Goal: Task Accomplishment & Management: Manage account settings

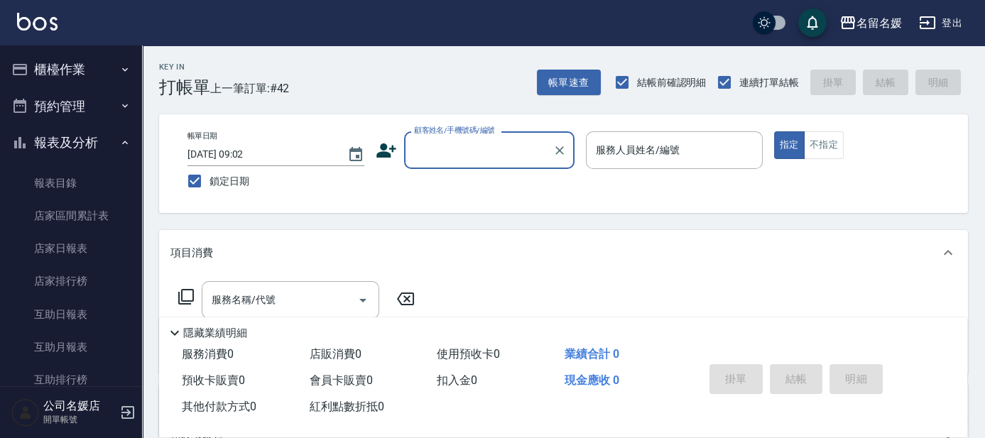
click at [486, 142] on input "顧客姓名/手機號碼/編號" at bounding box center [478, 150] width 136 height 25
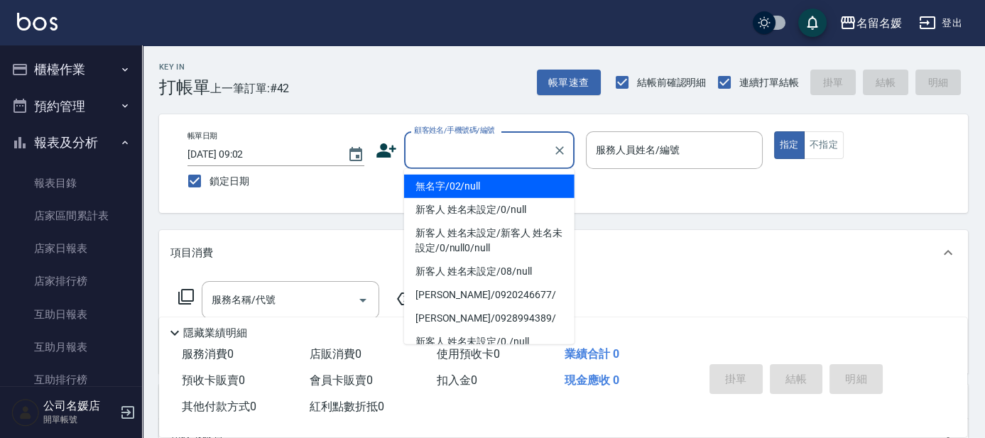
click at [475, 184] on li "無名字/02/null" at bounding box center [489, 186] width 170 height 23
type input "無名字/02/null"
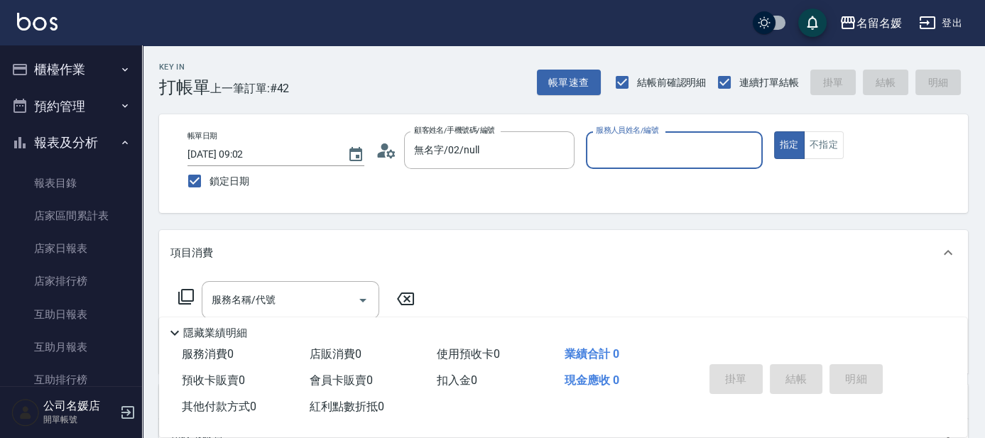
click at [653, 148] on input "服務人員姓名/編號" at bounding box center [674, 150] width 164 height 25
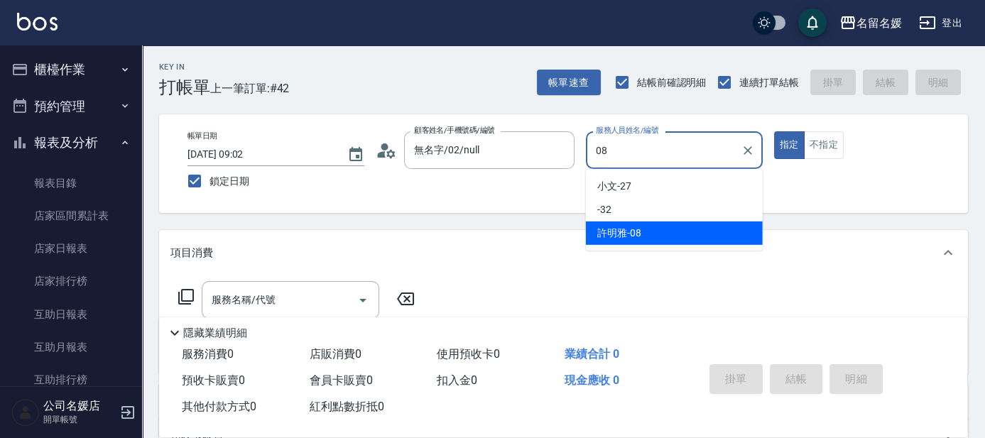
click at [639, 232] on span "許明雅 -08" at bounding box center [619, 233] width 44 height 15
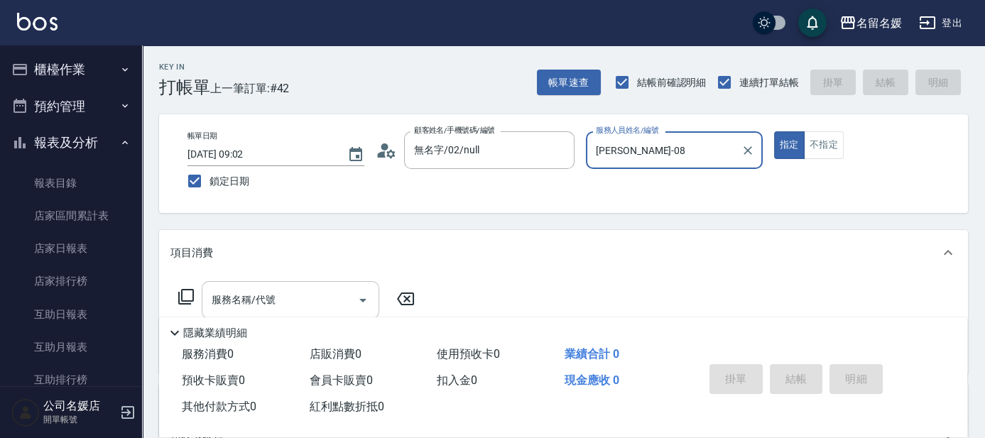
type input "許明雅-08"
click at [286, 298] on input "服務名稱/代號" at bounding box center [279, 300] width 143 height 25
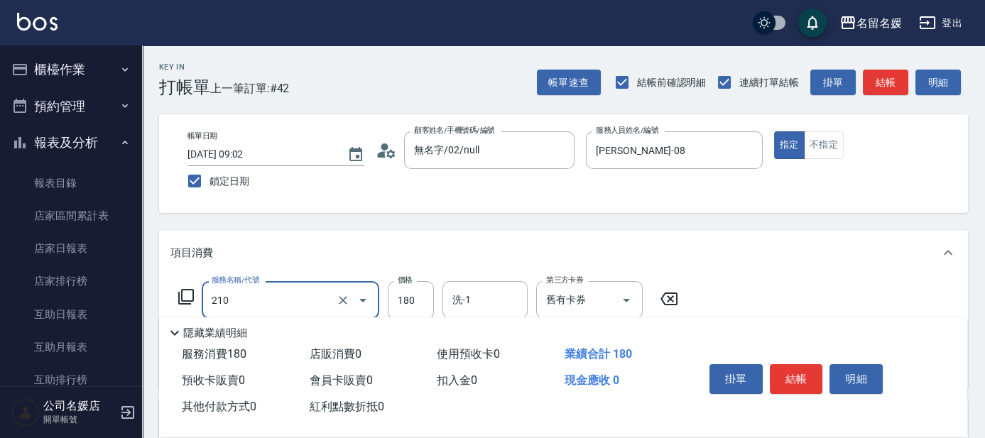
click at [482, 298] on input "洗-1" at bounding box center [485, 300] width 72 height 25
type input "洗券-(卡)180(210)"
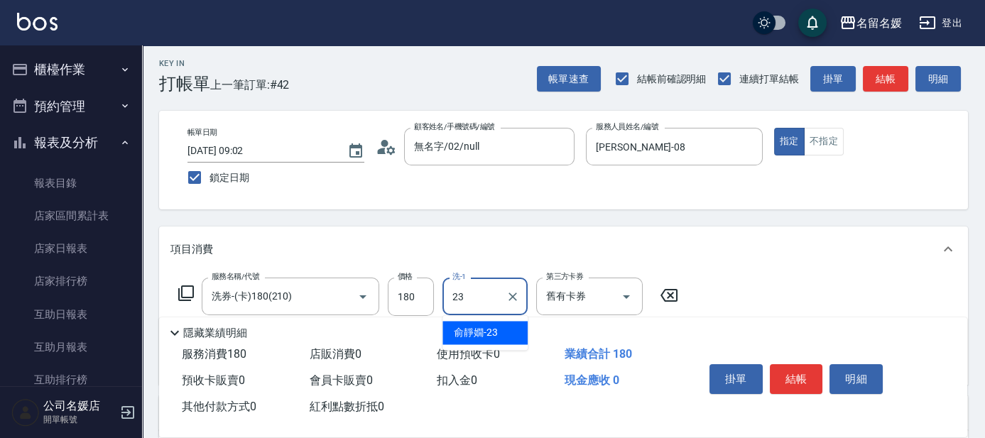
scroll to position [129, 0]
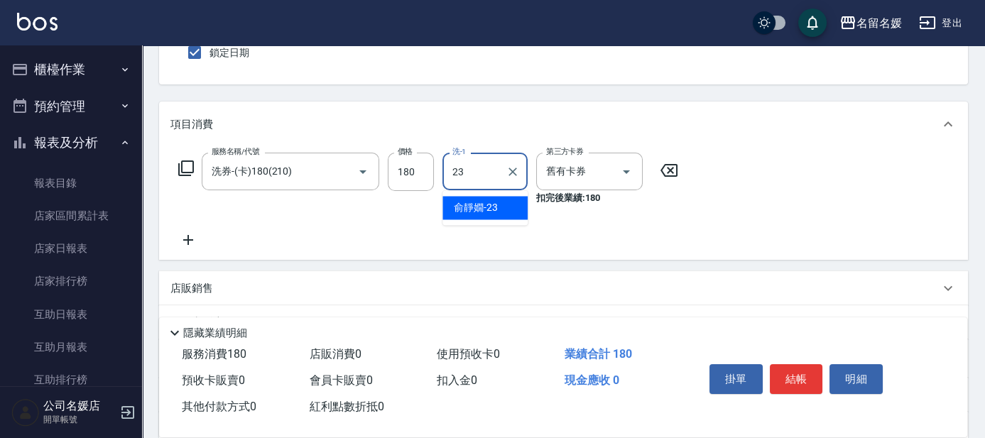
click at [491, 210] on span "俞靜嫺 -23" at bounding box center [476, 207] width 44 height 15
type input "俞靜嫺-23"
click at [190, 238] on icon at bounding box center [188, 239] width 36 height 17
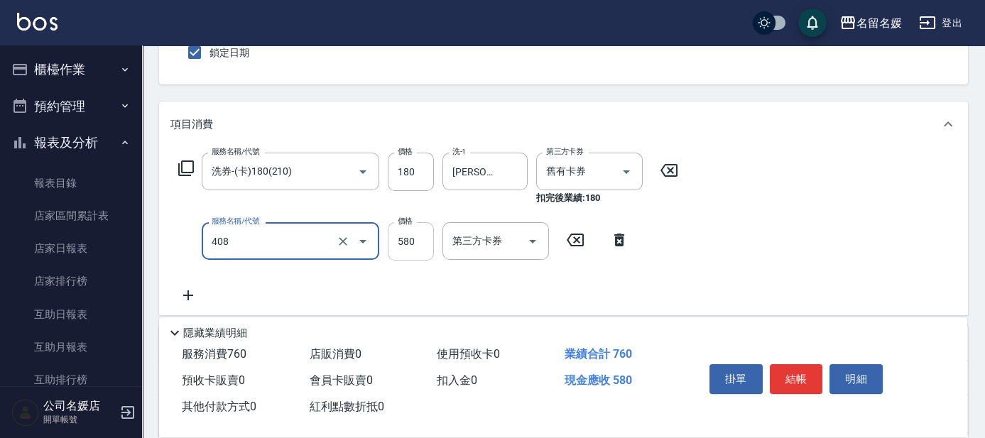
click at [419, 239] on input "580" at bounding box center [411, 241] width 46 height 38
type input "剪髮(580)(408)"
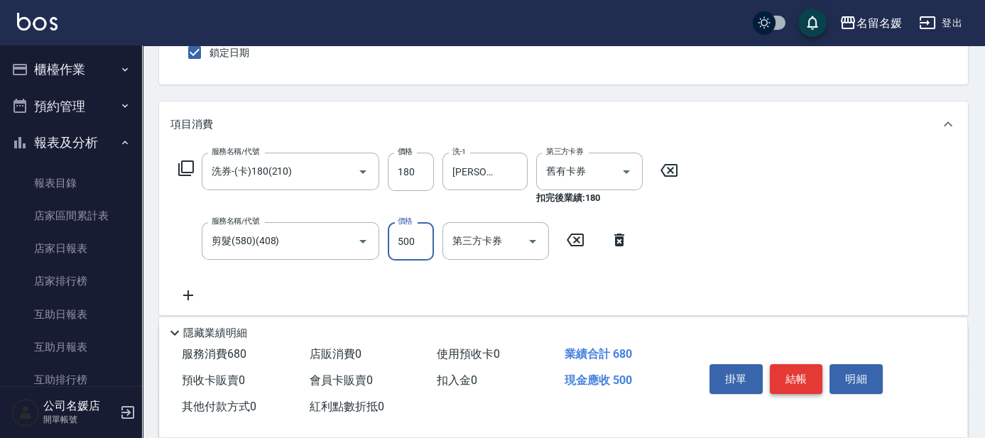
type input "500"
click at [803, 378] on button "結帳" at bounding box center [796, 379] width 53 height 30
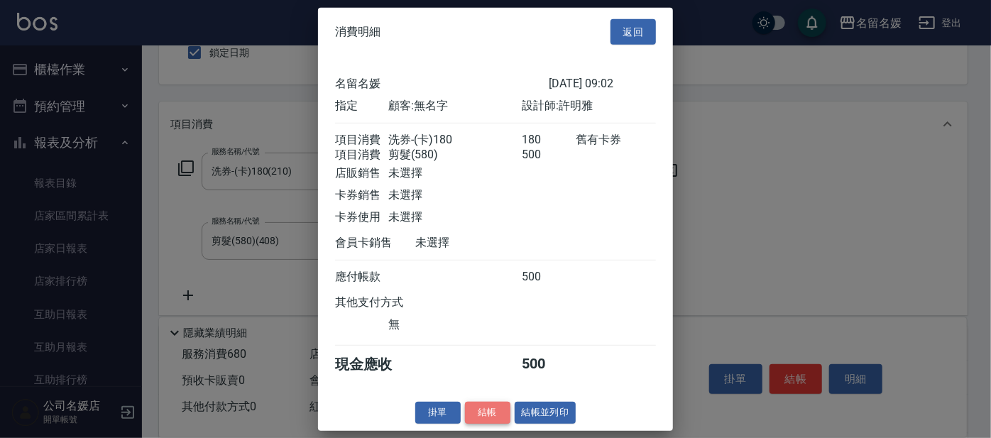
drag, startPoint x: 484, startPoint y: 413, endPoint x: 857, endPoint y: 19, distance: 541.9
click at [484, 413] on button "結帳" at bounding box center [487, 413] width 45 height 22
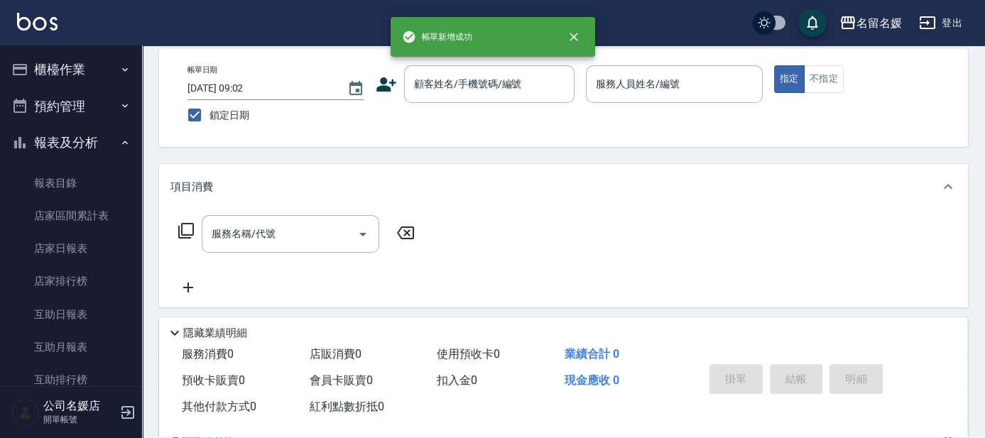
scroll to position [0, 0]
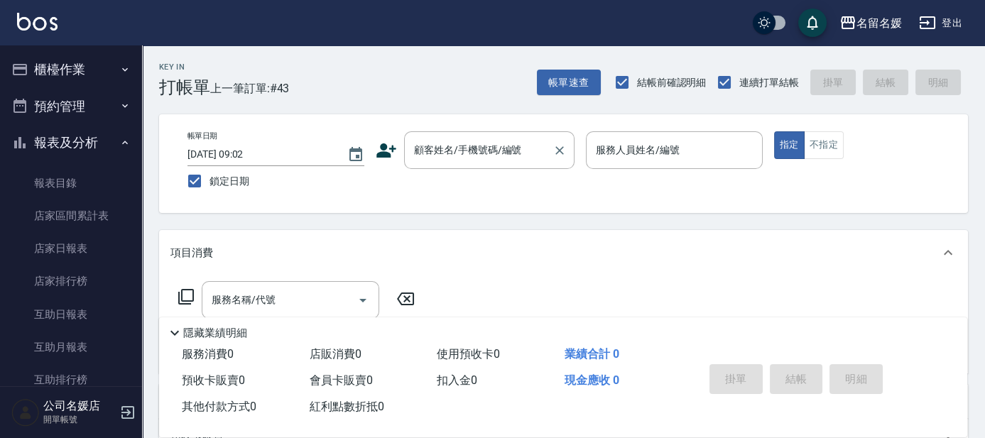
drag, startPoint x: 498, startPoint y: 148, endPoint x: 491, endPoint y: 147, distance: 7.1
click at [491, 147] on div "顧客姓名/手機號碼/編號 顧客姓名/手機號碼/編號" at bounding box center [489, 150] width 170 height 38
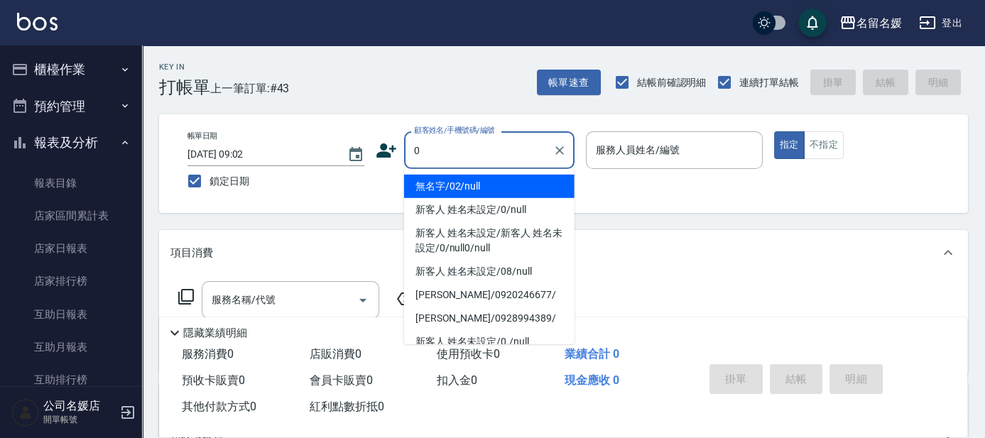
type input "0"
type input "08"
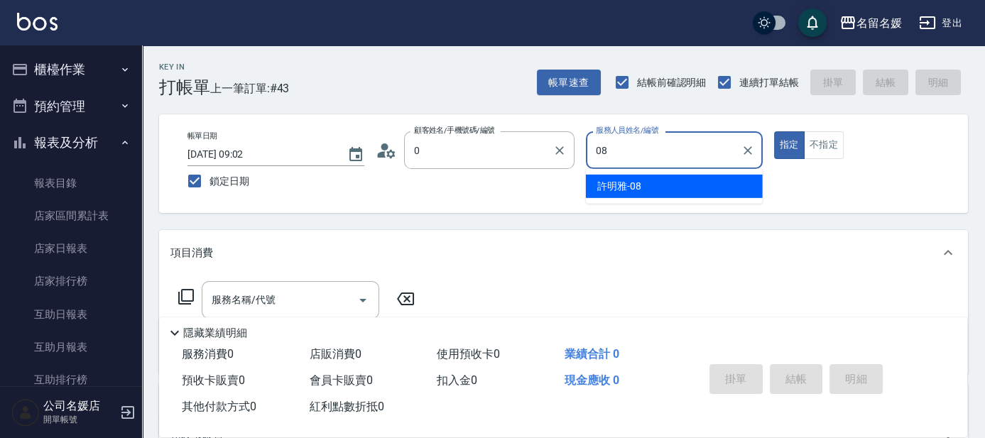
type input "無名字/02/null"
type input "08"
type button "true"
type input "許明雅-08"
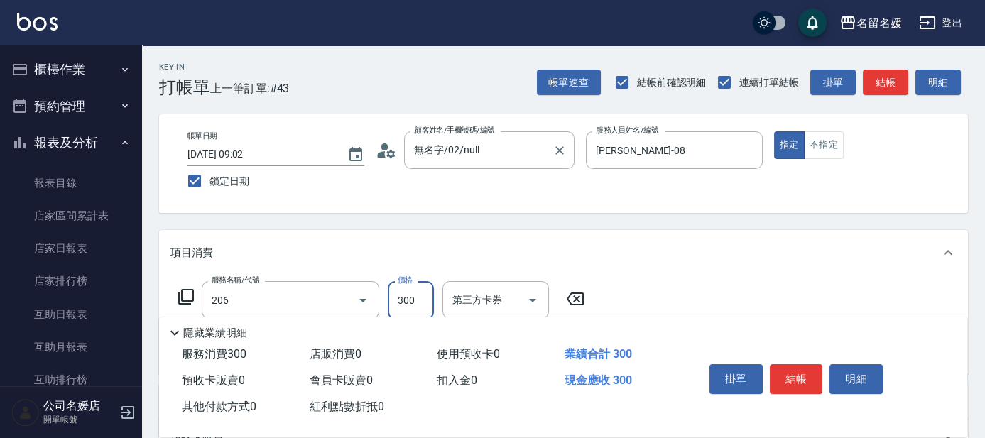
type input "洗髮[300](206)"
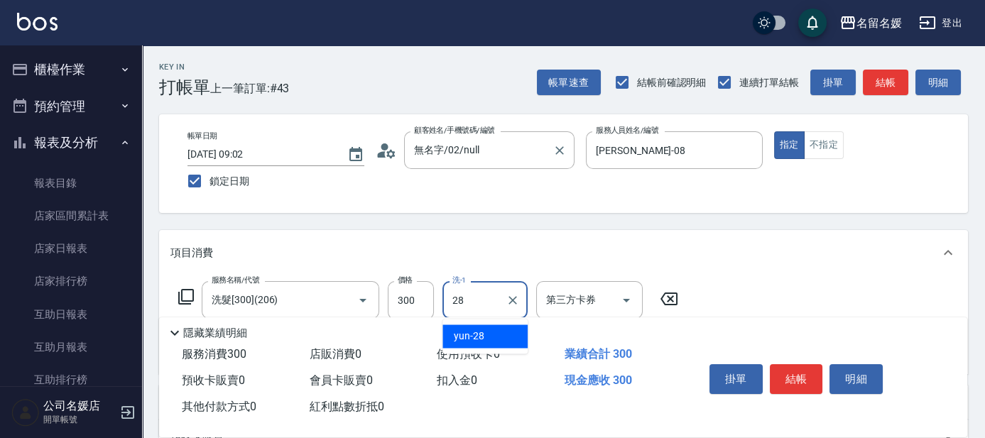
type input "yun-28"
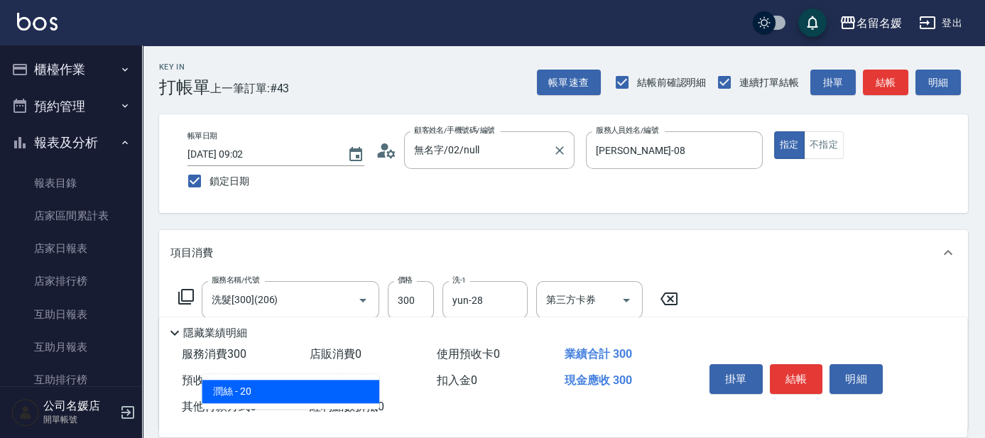
type input "8"
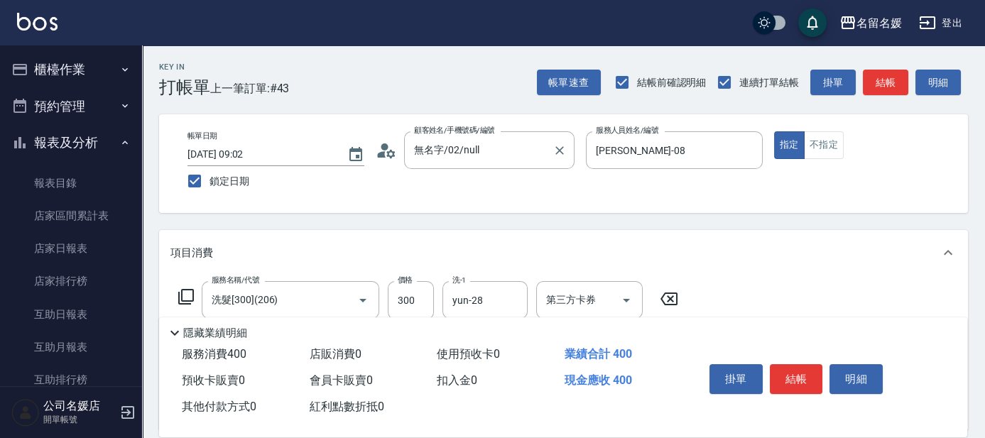
type input "煥彩.玻酸.晶膜.水療(635)"
type input "yun-28"
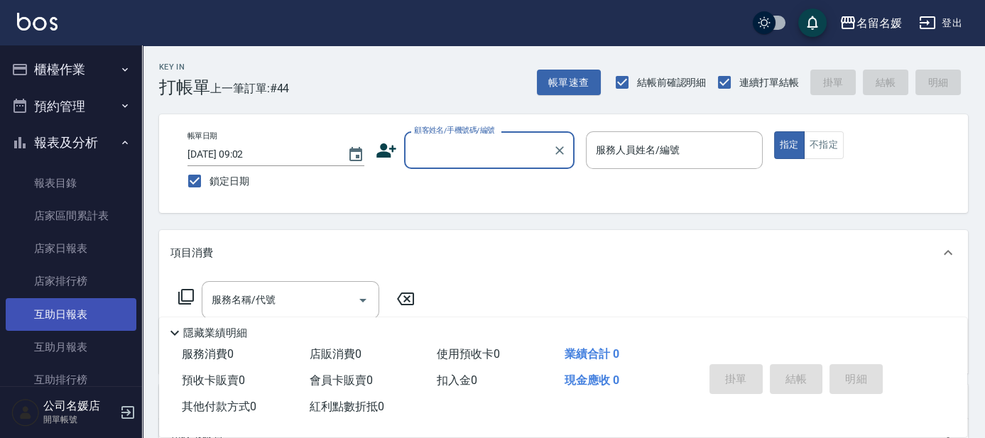
click at [94, 308] on link "互助日報表" at bounding box center [71, 314] width 131 height 33
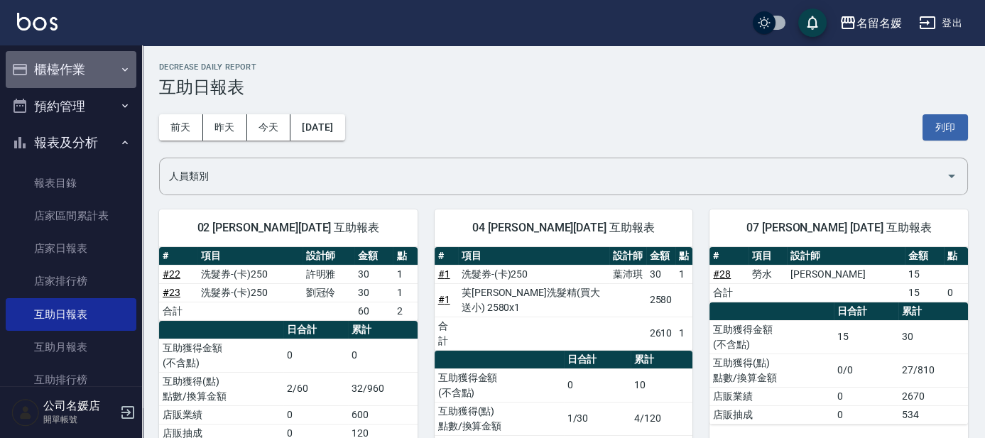
click at [85, 74] on button "櫃檯作業" at bounding box center [71, 69] width 131 height 37
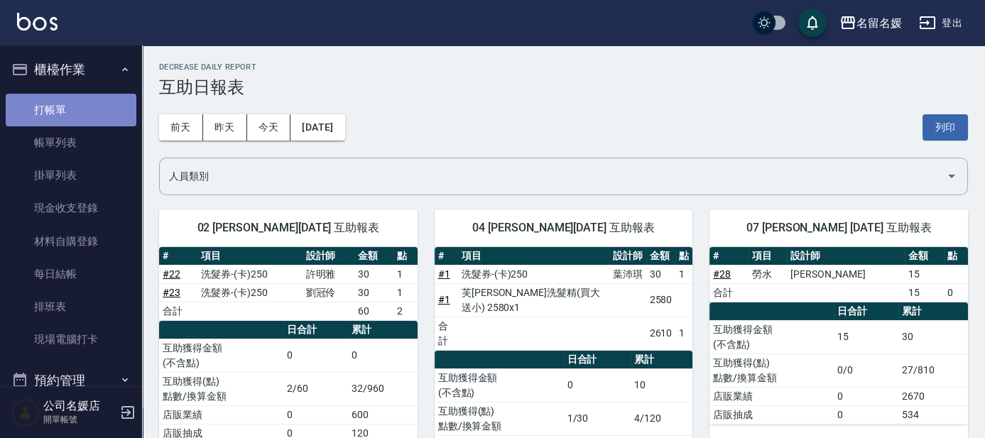
click at [90, 104] on link "打帳單" at bounding box center [71, 110] width 131 height 33
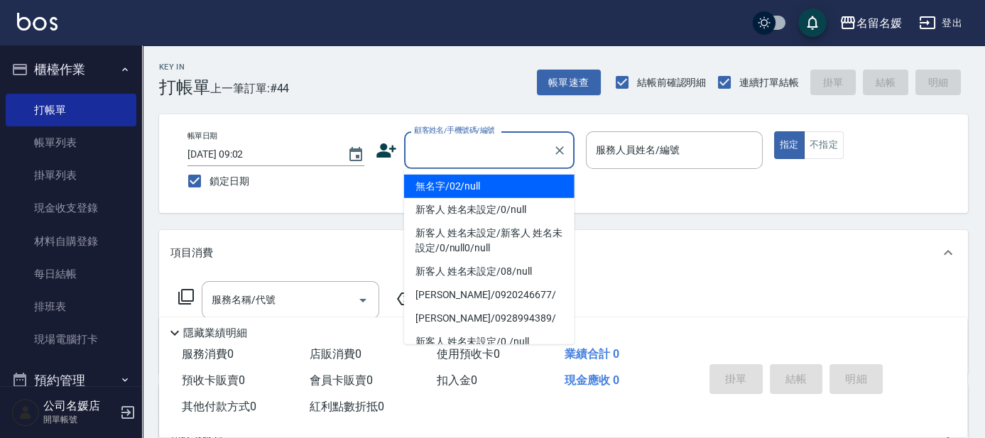
type input "1"
type input "無名字/02/null"
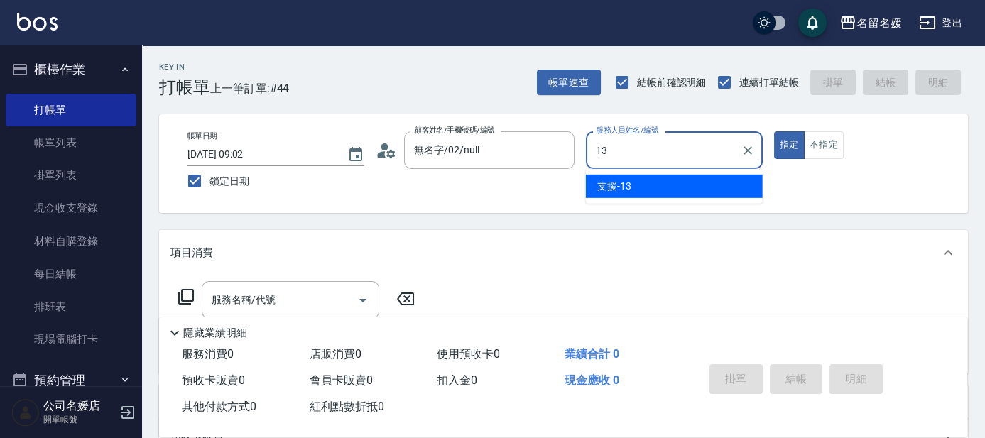
type input "13"
type button "true"
type input "支援-13"
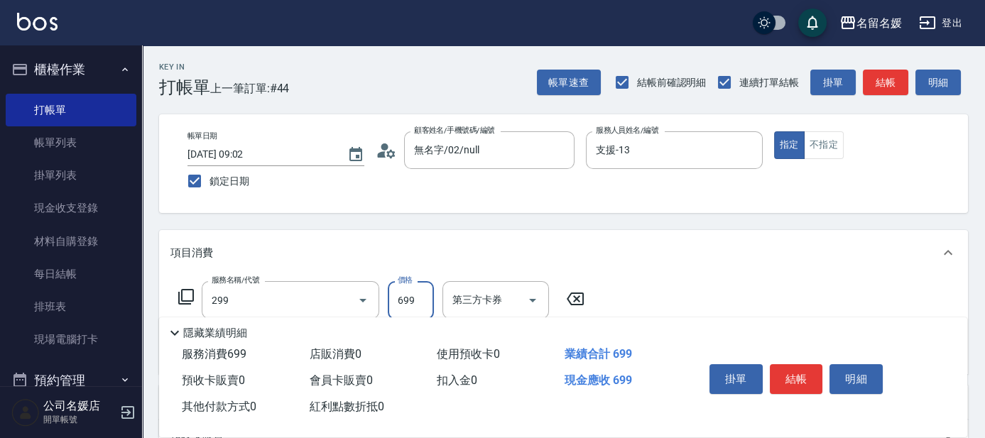
type input "滾珠洗髮699(299)"
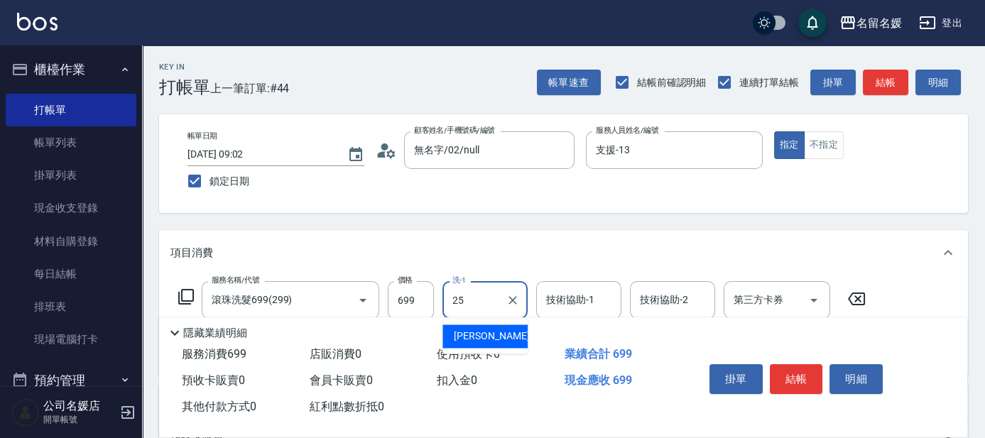
type input "25"
type input "2"
type input "楊瑋萱-25"
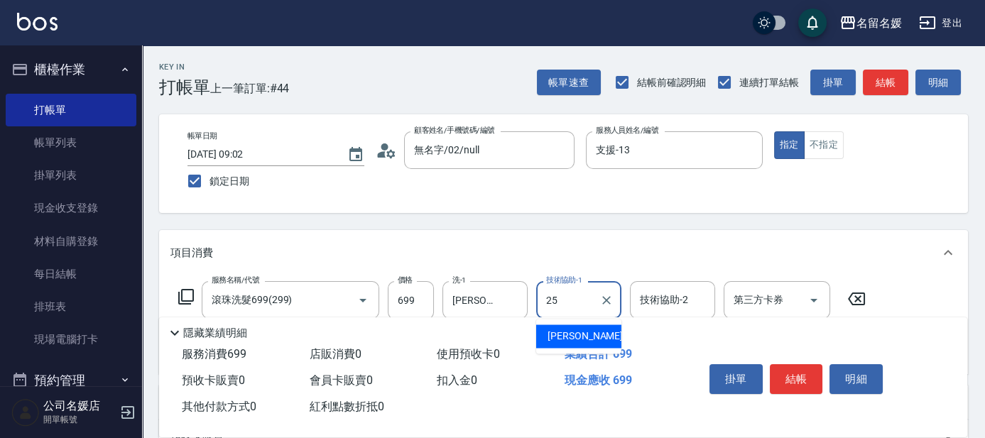
type input "楊瑋萱-25"
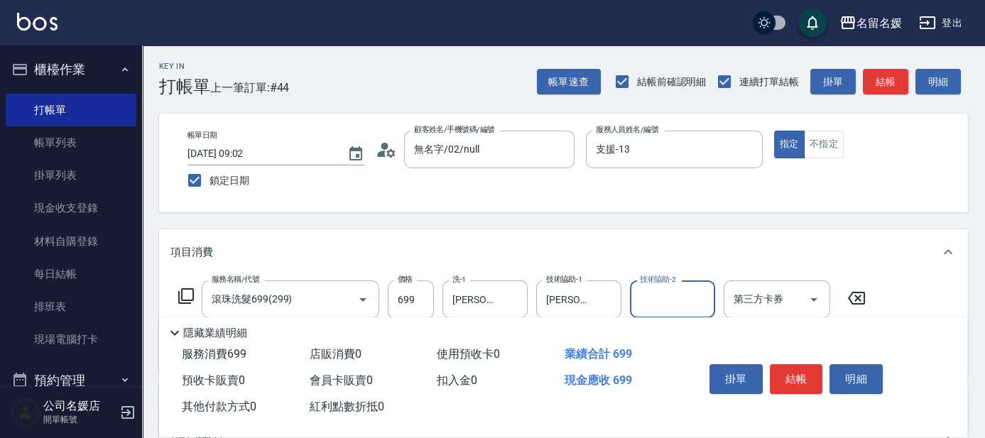
scroll to position [64, 0]
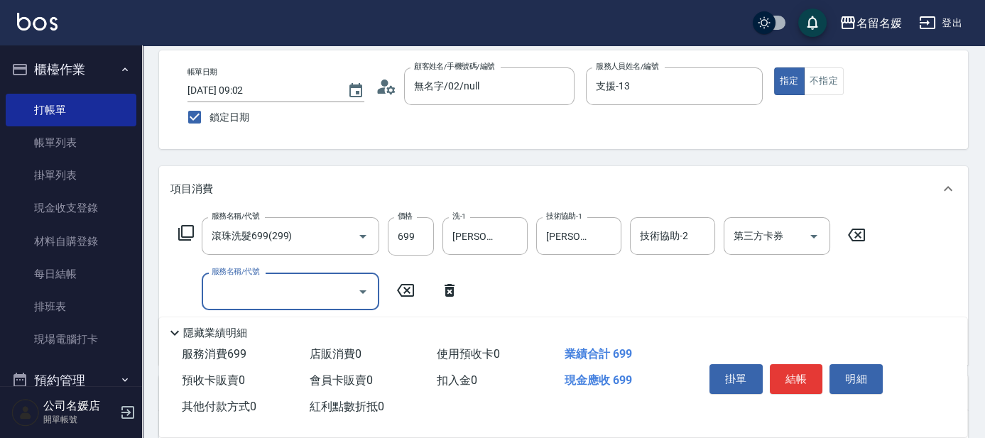
type input "6"
type input "潤絲(801)"
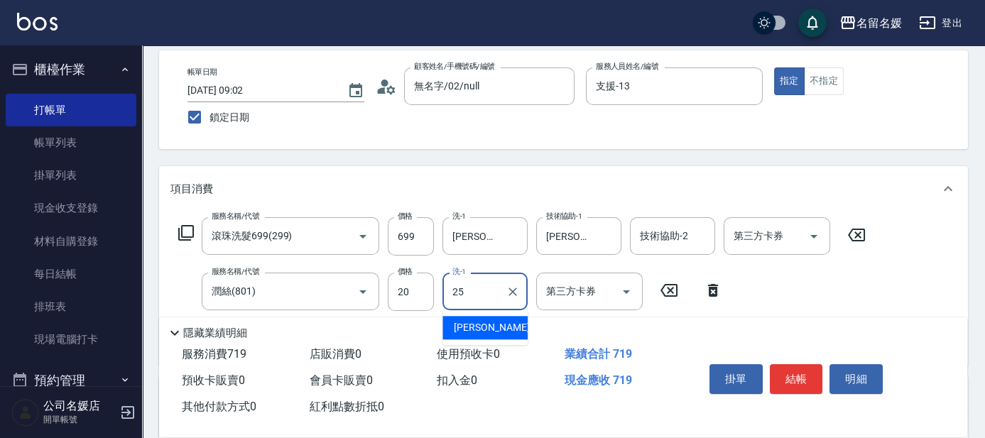
type input "楊瑋萱-25"
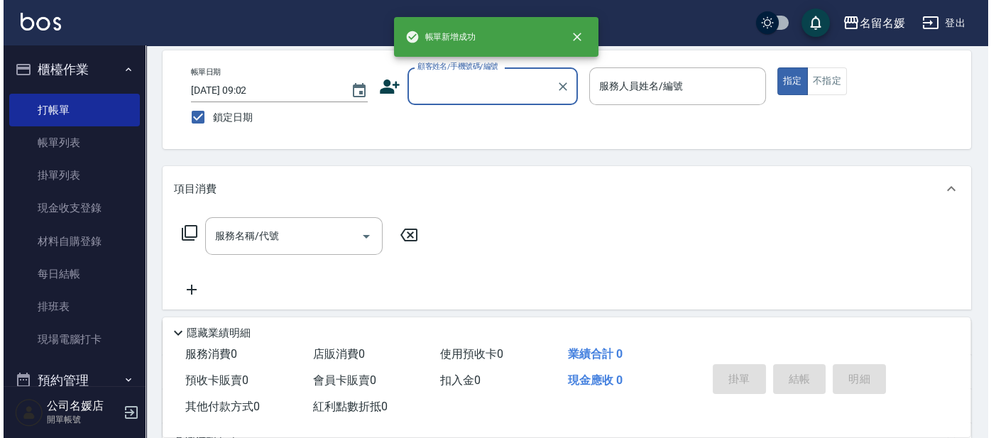
scroll to position [0, 0]
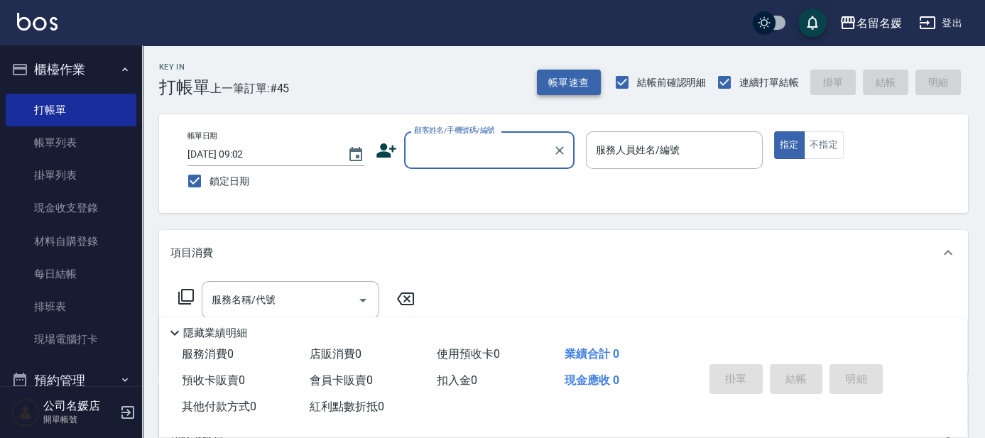
click at [570, 87] on button "帳單速查" at bounding box center [569, 83] width 64 height 26
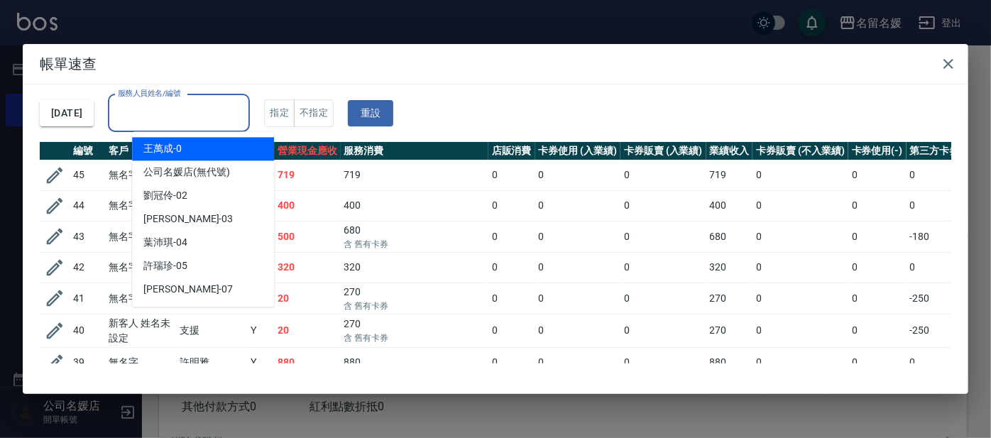
drag, startPoint x: 192, startPoint y: 111, endPoint x: 175, endPoint y: 133, distance: 27.8
click at [192, 113] on div "服務人員姓名/編號 服務人員姓名/編號" at bounding box center [179, 113] width 142 height 38
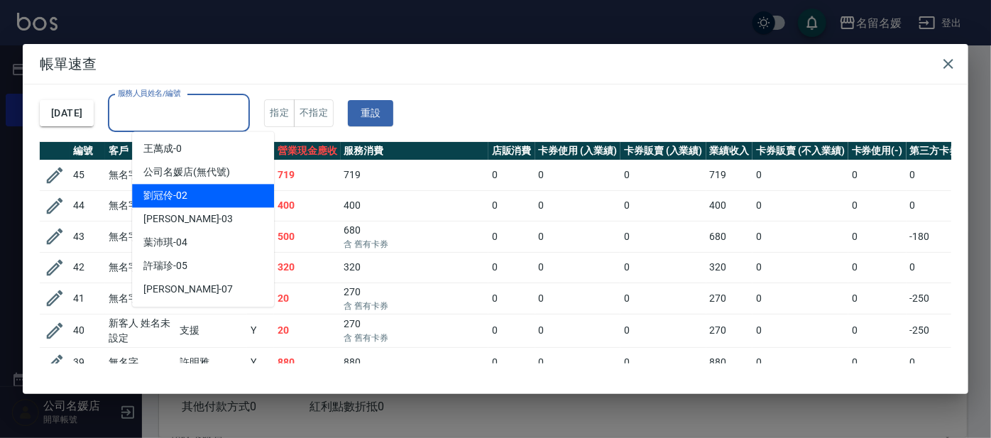
click at [179, 195] on span "劉冠伶 -02" at bounding box center [165, 195] width 44 height 15
type input "劉冠伶-02"
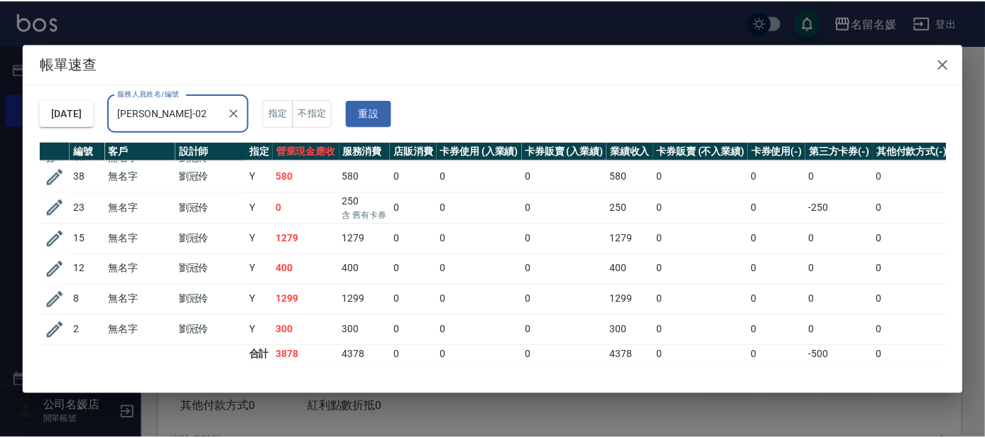
scroll to position [39, 0]
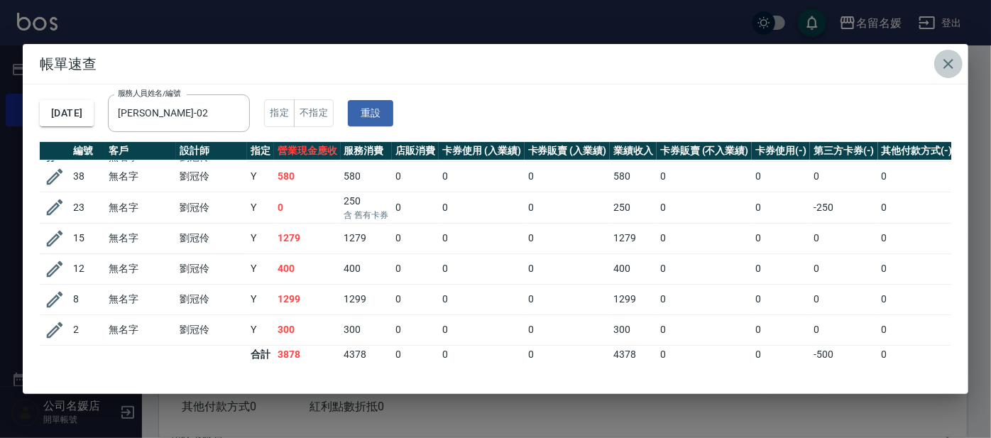
click at [948, 64] on icon "button" at bounding box center [949, 64] width 10 height 10
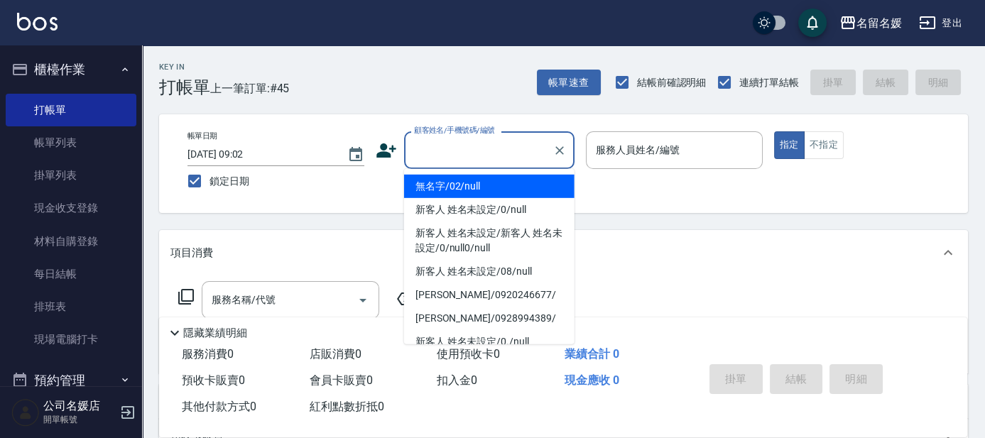
click at [486, 155] on input "顧客姓名/手機號碼/編號" at bounding box center [478, 150] width 136 height 25
drag, startPoint x: 484, startPoint y: 188, endPoint x: 749, endPoint y: 144, distance: 268.5
click at [486, 188] on li "無名字/02/null" at bounding box center [489, 186] width 170 height 23
click at [664, 146] on label "服務人員姓名/編號" at bounding box center [638, 150] width 84 height 14
click at [664, 146] on input "服務人員姓名/編號" at bounding box center [674, 150] width 164 height 25
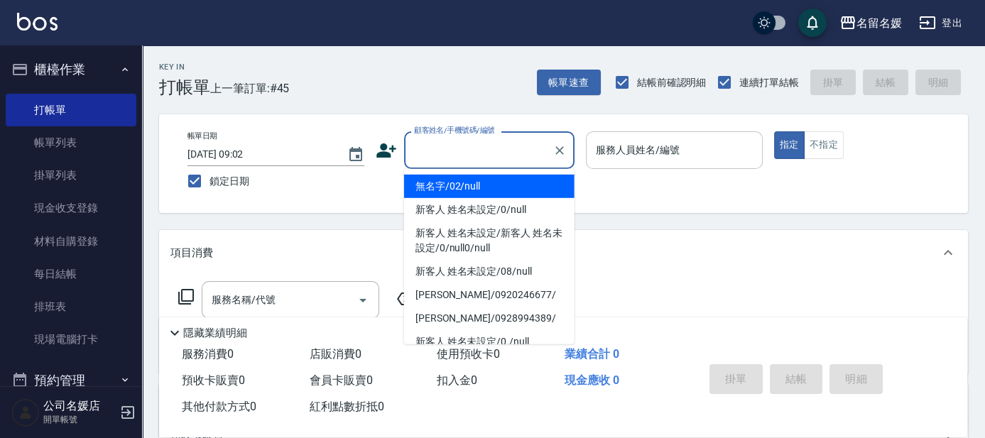
type input "無名字/02/null"
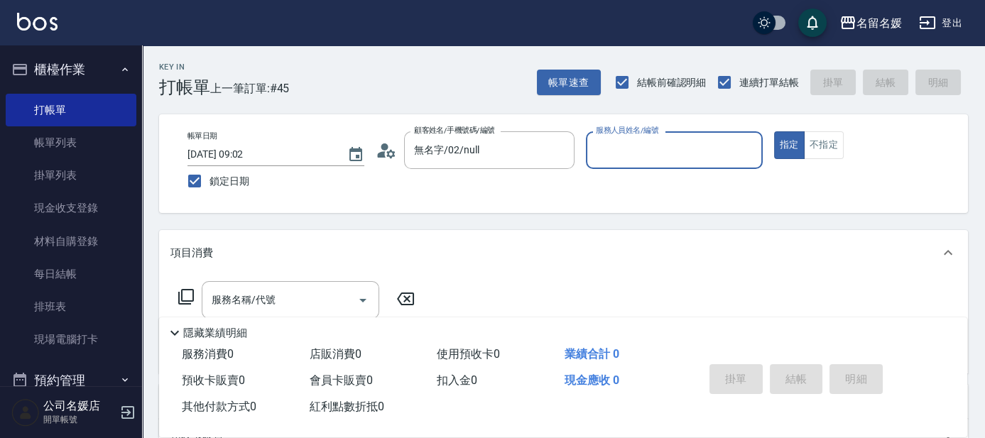
click at [819, 148] on button "不指定" at bounding box center [824, 145] width 40 height 28
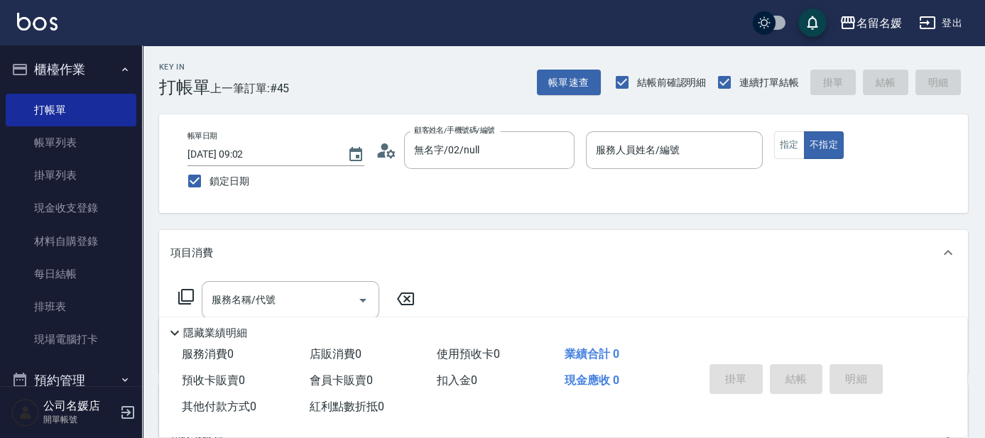
click at [622, 148] on div "服務人員姓名/編號 服務人員姓名/編號" at bounding box center [674, 150] width 177 height 38
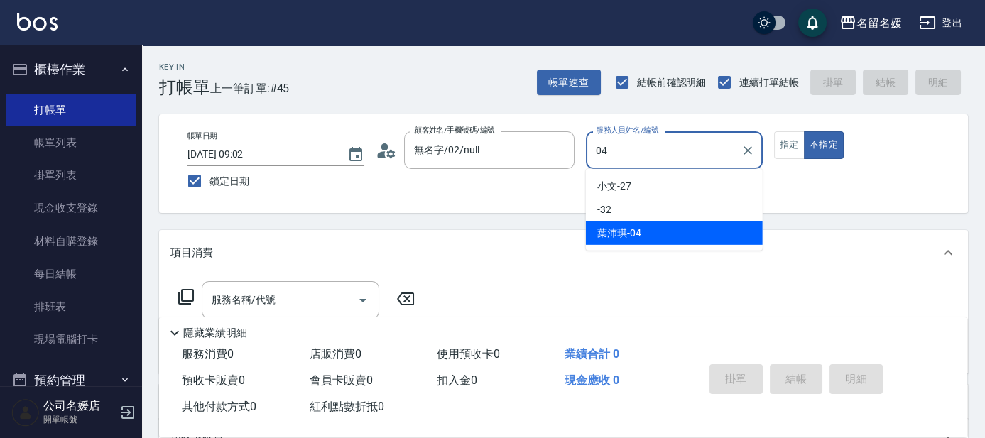
type input "04"
type button "false"
type input "葉沛琪-04"
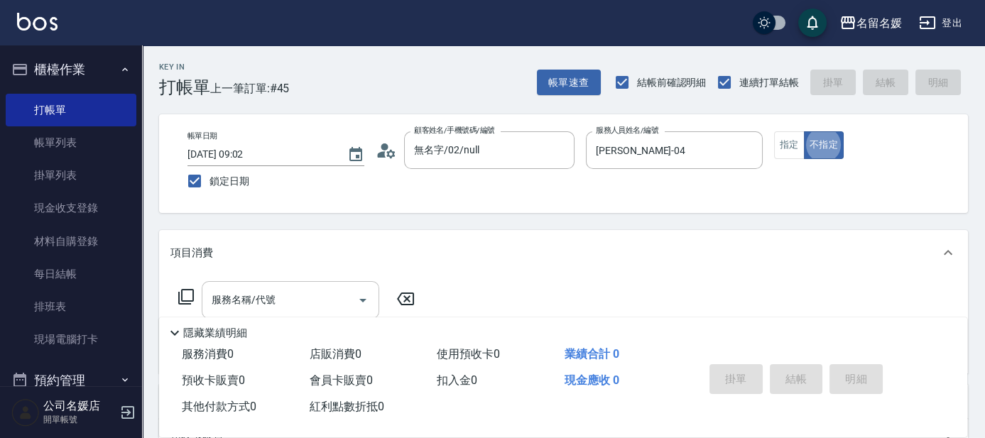
click at [286, 307] on input "服務名稱/代號" at bounding box center [279, 300] width 143 height 25
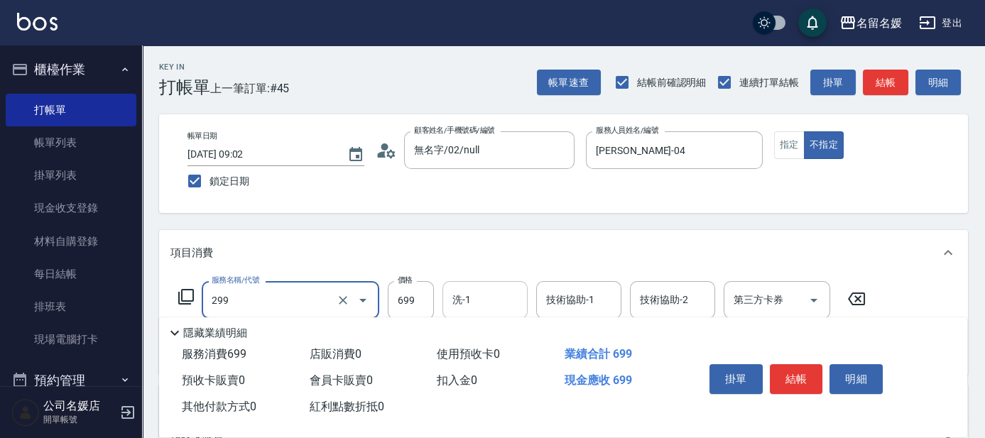
click at [502, 301] on input "洗-1" at bounding box center [485, 300] width 72 height 25
type input "滾珠洗髮699(299)"
type input "蔡愛陵-26"
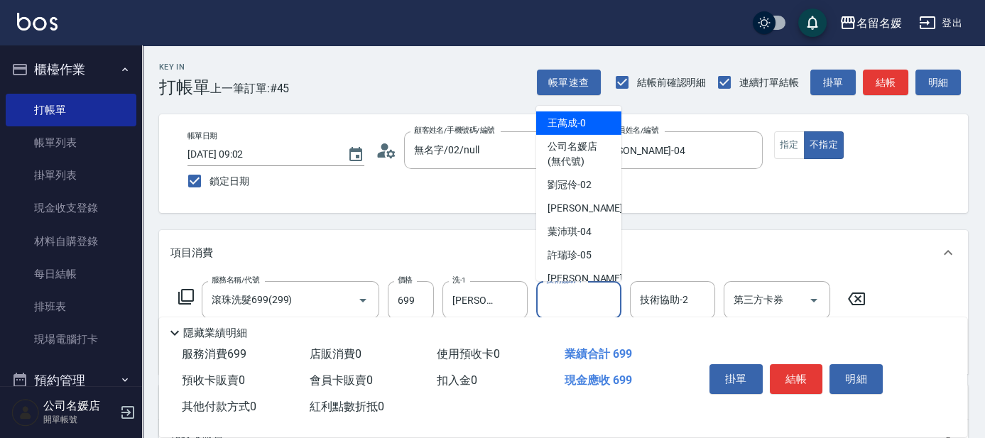
click at [589, 291] on input "技術協助-1" at bounding box center [578, 300] width 72 height 25
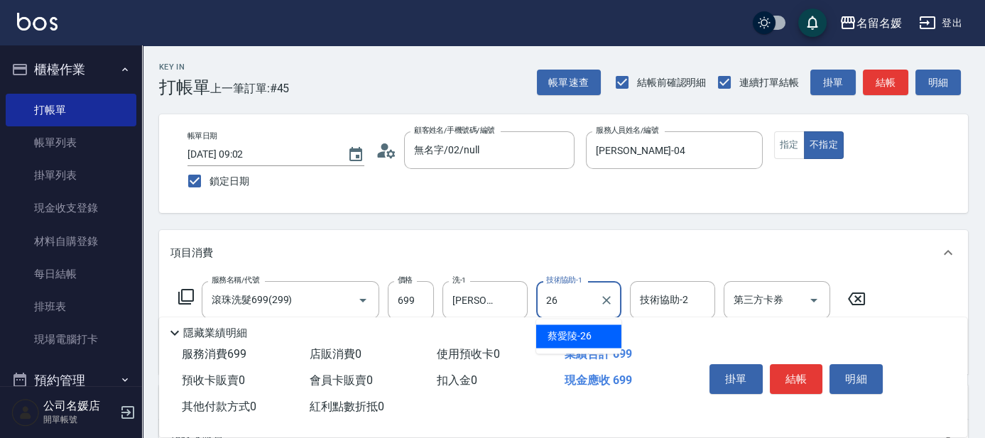
type input "蔡愛陵-26"
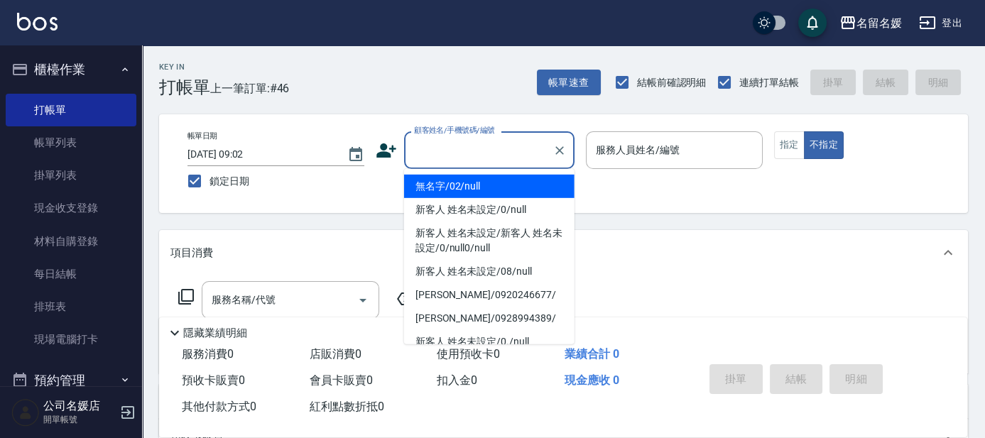
type input "0"
type input "無名字/02/null"
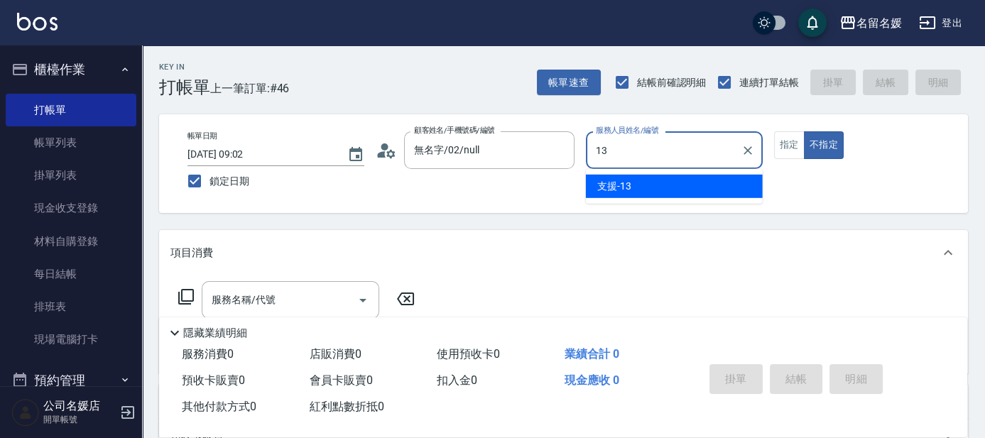
type input "支援-13"
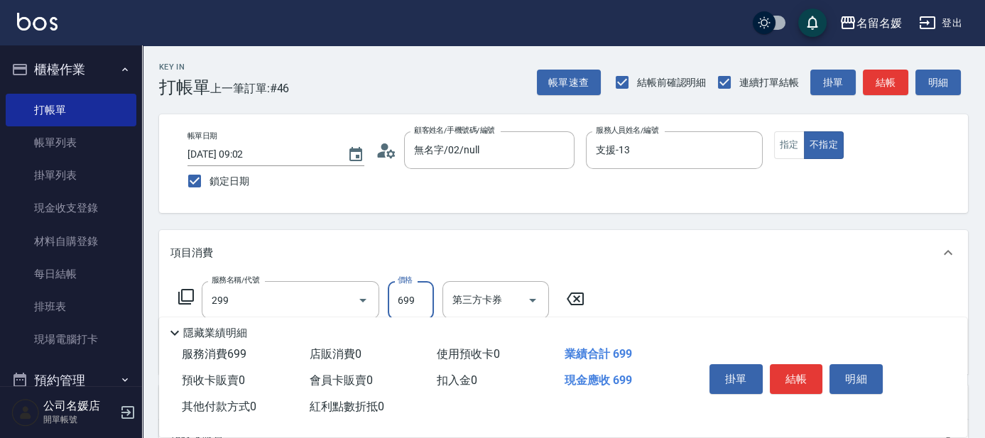
type input "滾珠洗髮699(299)"
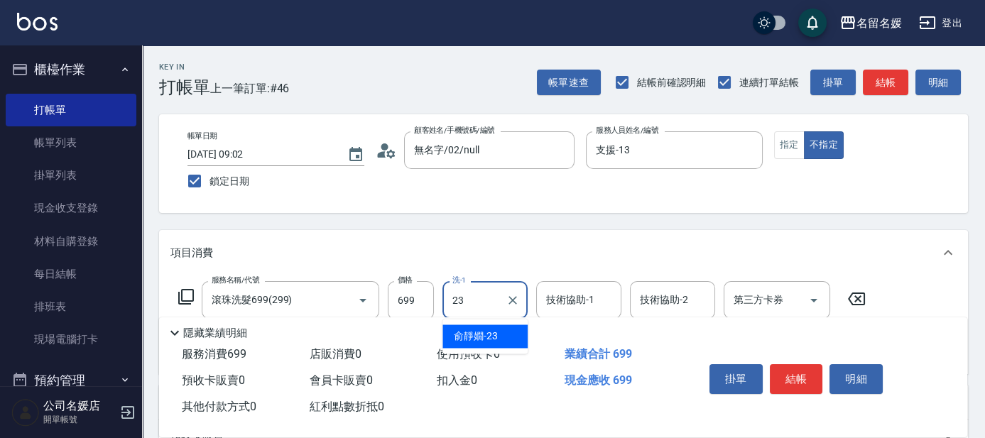
type input "俞靜嫺-23"
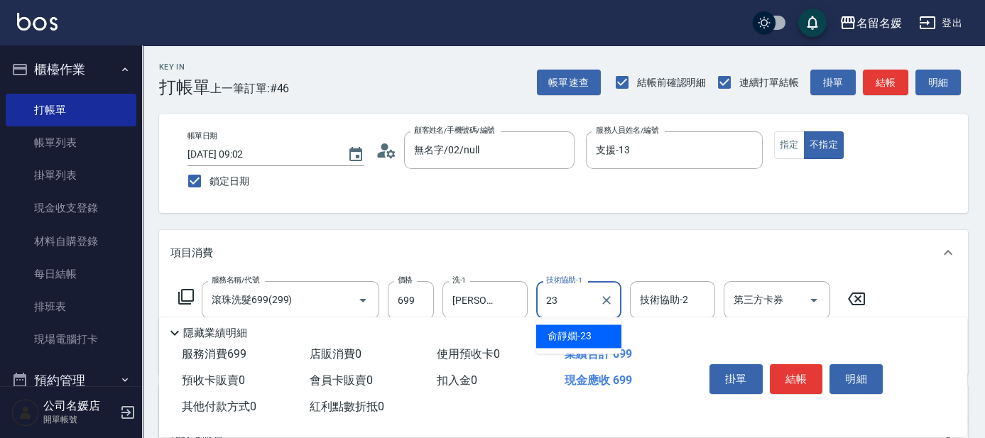
type input "俞靜嫺-23"
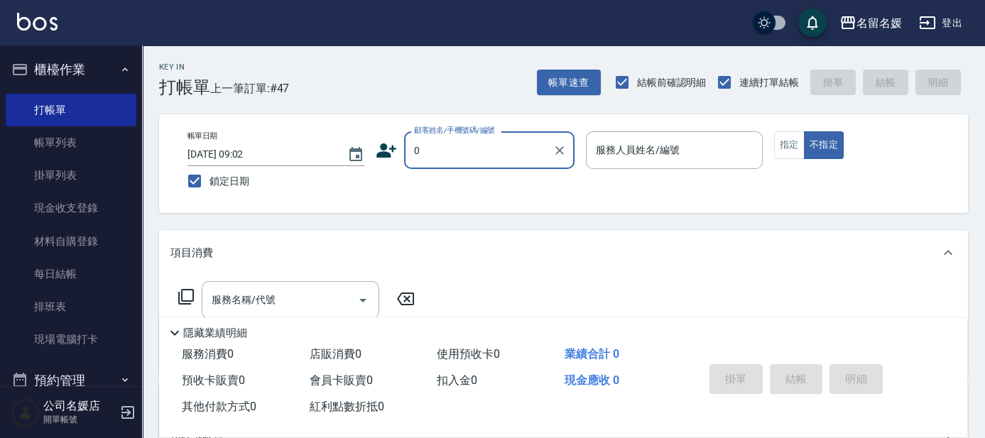
type input "0"
type input "02"
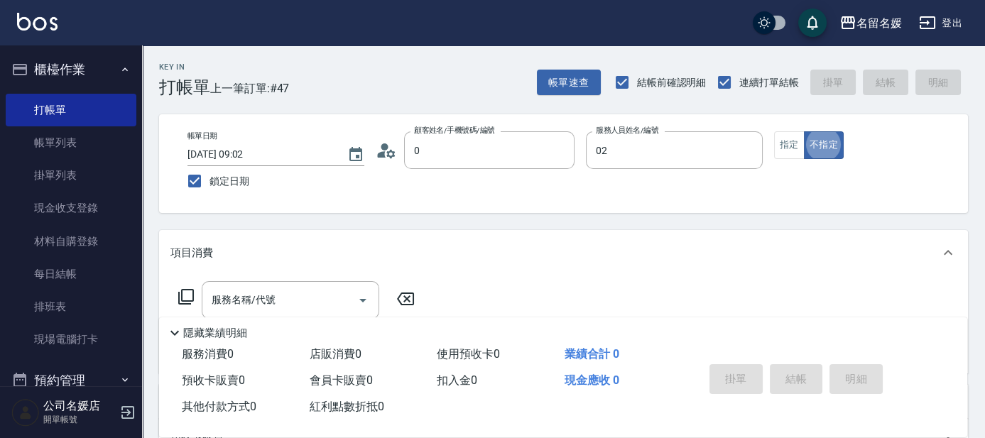
type input "無名字/02/null"
type input "劉冠伶-02"
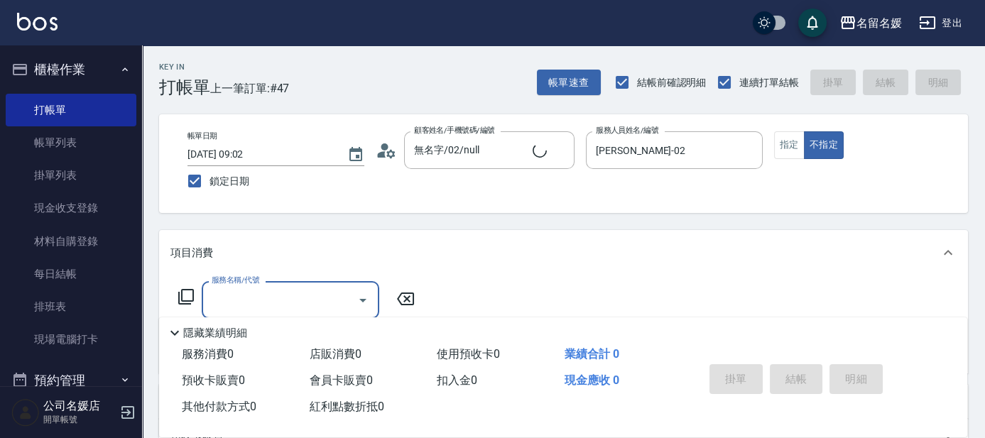
click at [791, 146] on button "指定" at bounding box center [789, 145] width 31 height 28
type input "新客人 姓名未設定/0/null"
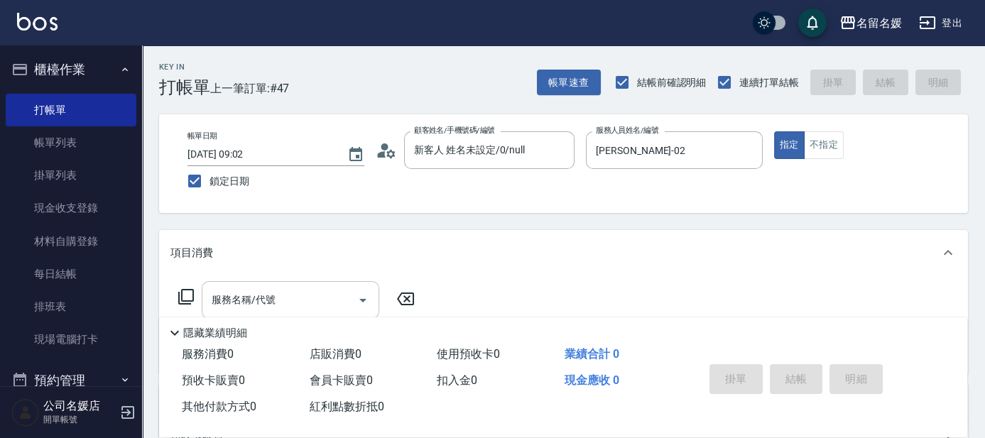
click at [299, 310] on input "服務名稱/代號" at bounding box center [279, 300] width 143 height 25
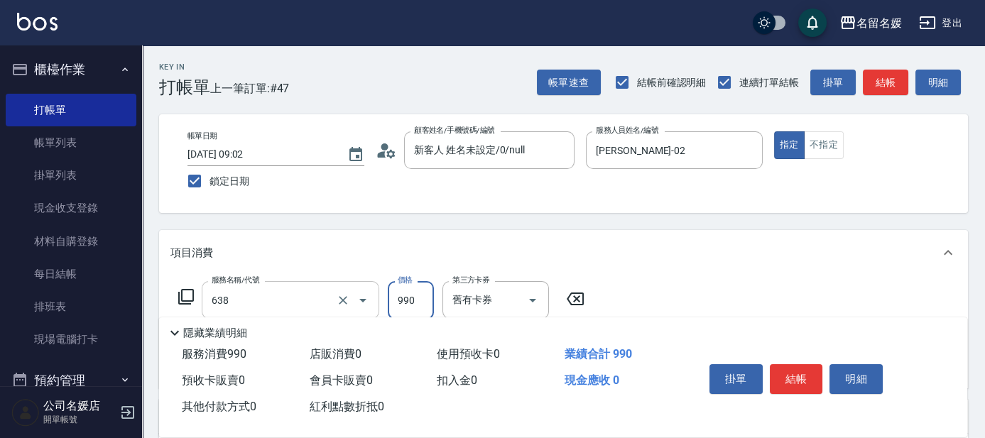
type input "(芙)頭皮養護套卡(638)"
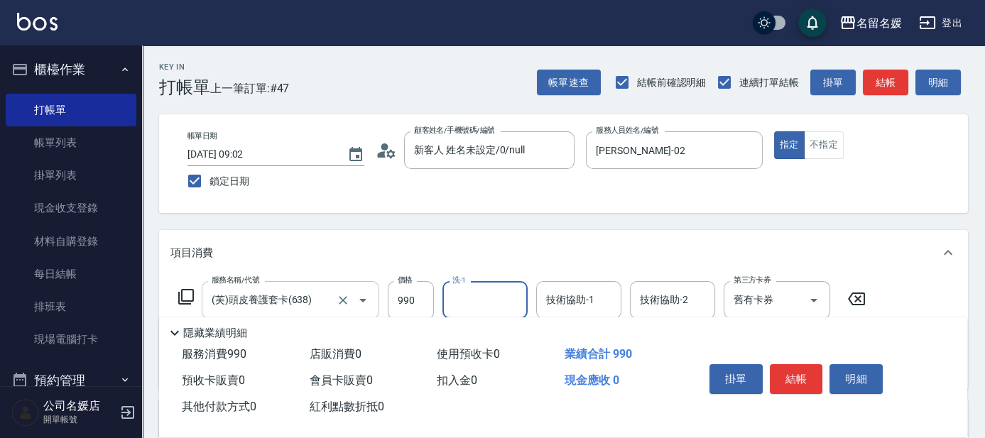
type input "5"
type input "25"
type input "2"
type input "楊瑋萱-25"
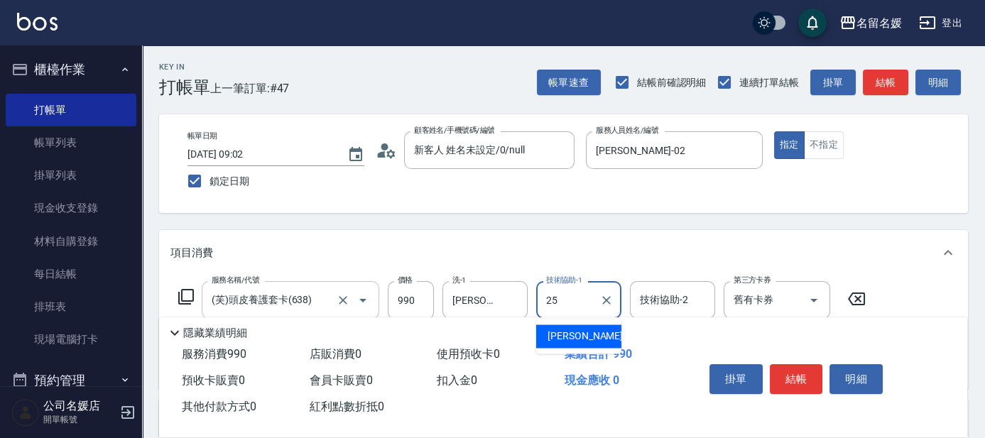
type input "楊瑋萱-25"
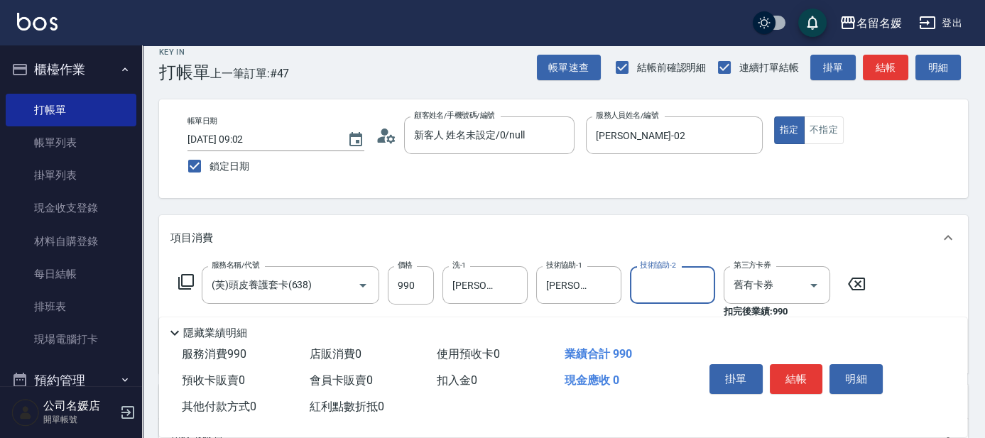
scroll to position [64, 0]
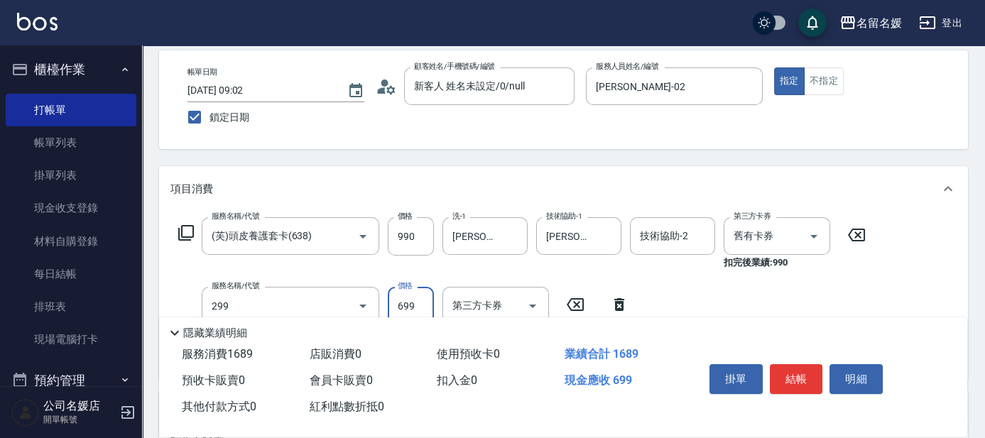
type input "滾珠洗髮699(299)"
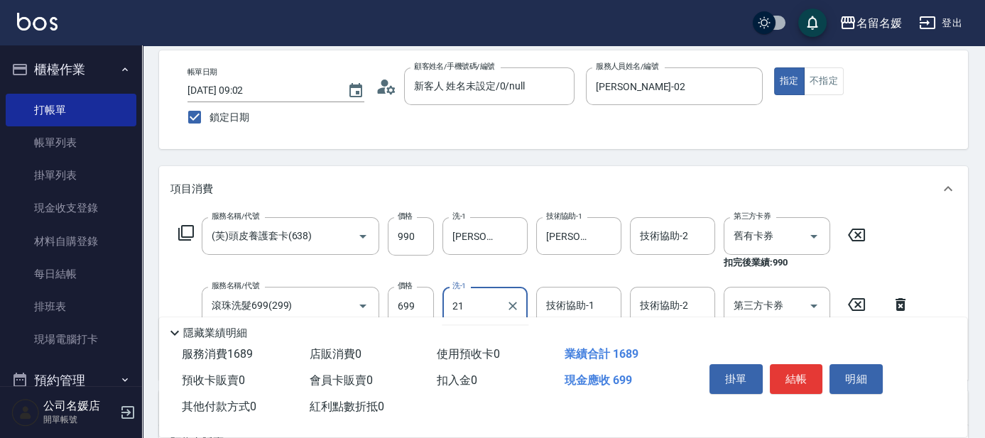
type input "21"
type input "2"
type input "許庭瑀-21"
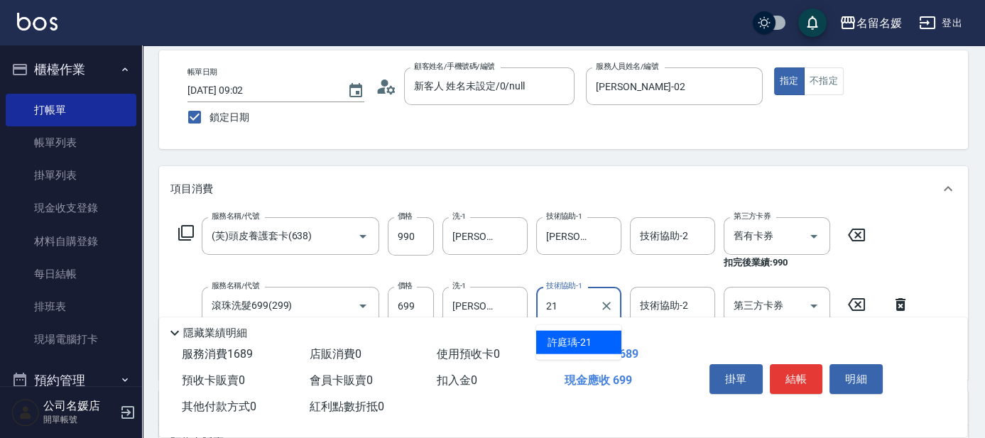
type input "許庭瑀-21"
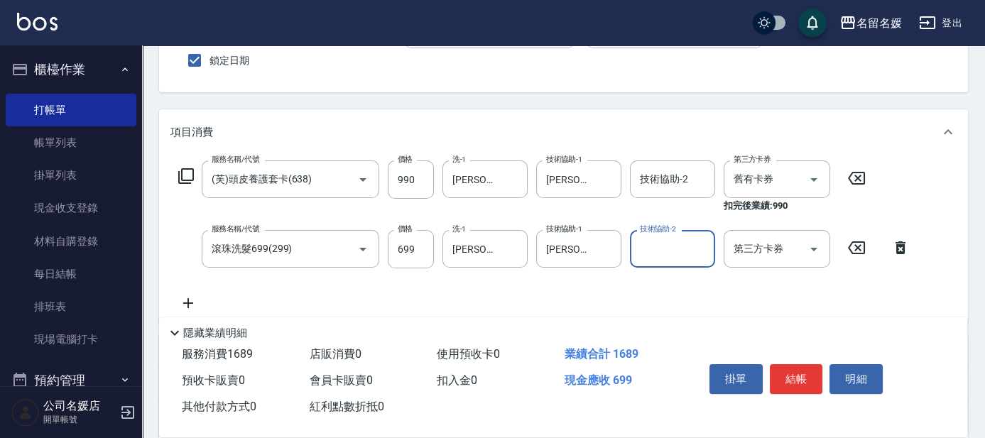
scroll to position [129, 0]
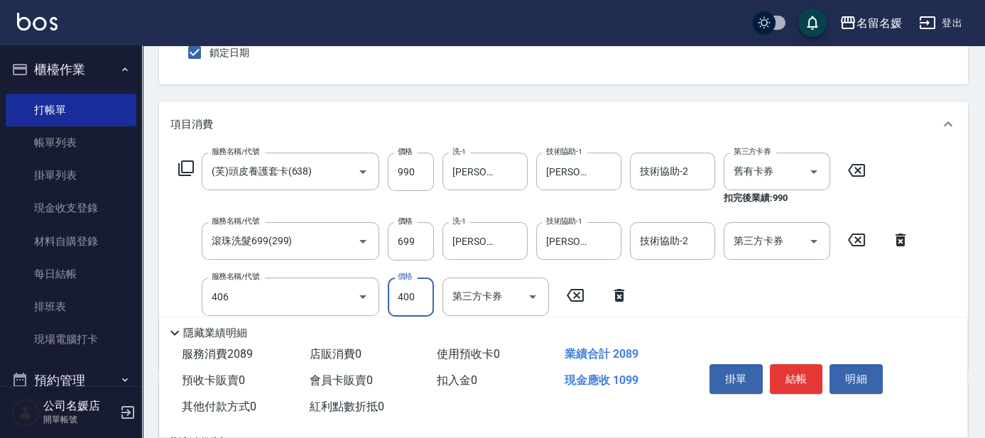
type input "剪髮(400)(406)"
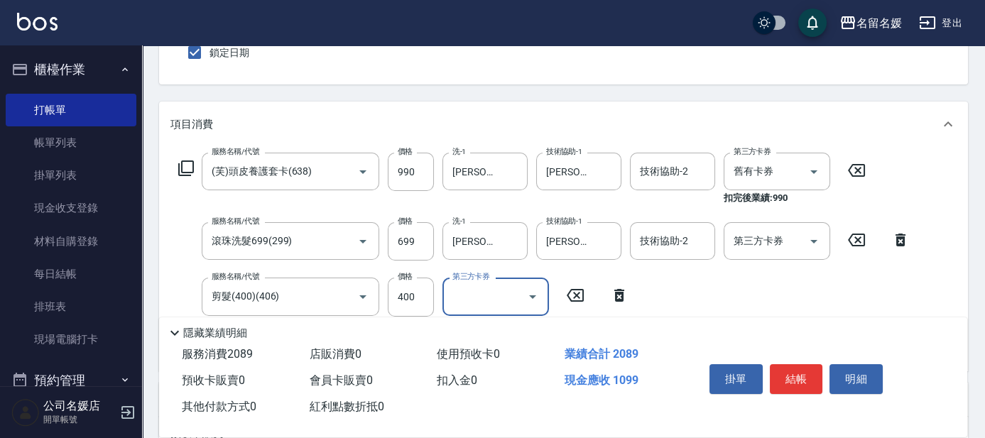
click at [577, 94] on div "Key In 打帳單 上一筆訂單:#47 帳單速查 結帳前確認明細 連續打單結帳 掛單 結帳 明細 帳單日期 2025/10/10 09:02 鎖定日期 顧客…" at bounding box center [563, 304] width 843 height 775
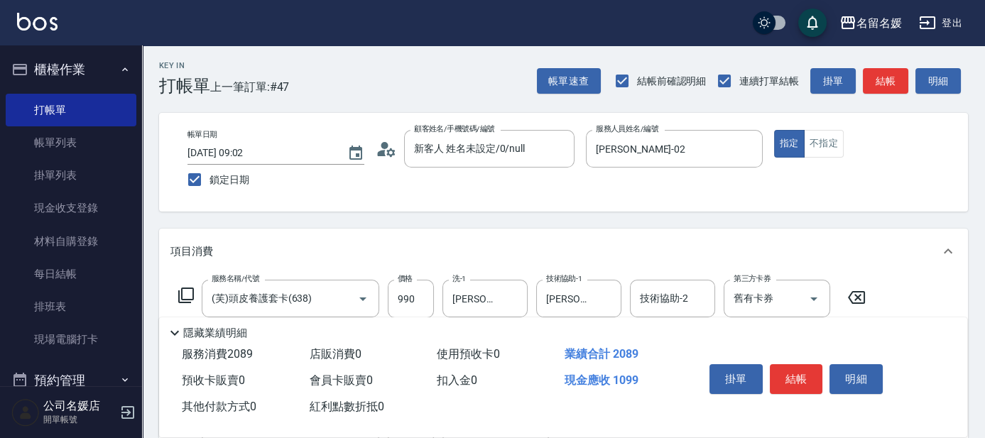
scroll to position [0, 0]
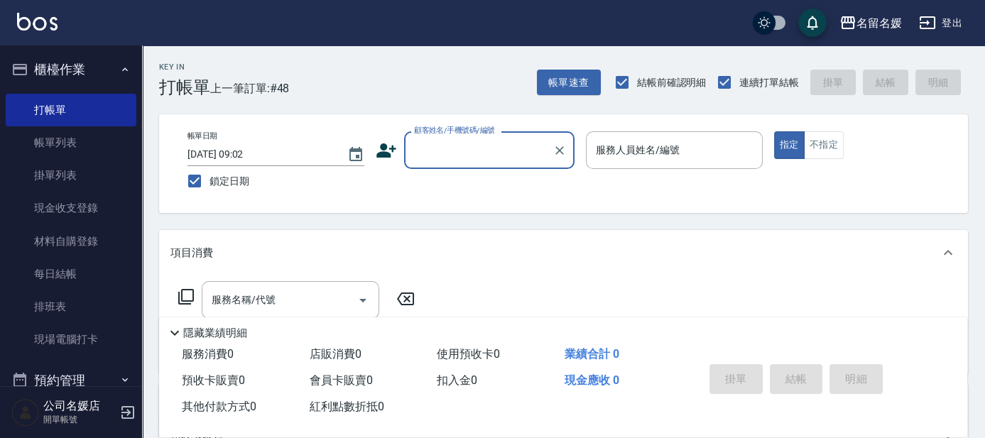
click at [494, 157] on input "顧客姓名/手機號碼/編號" at bounding box center [478, 150] width 136 height 25
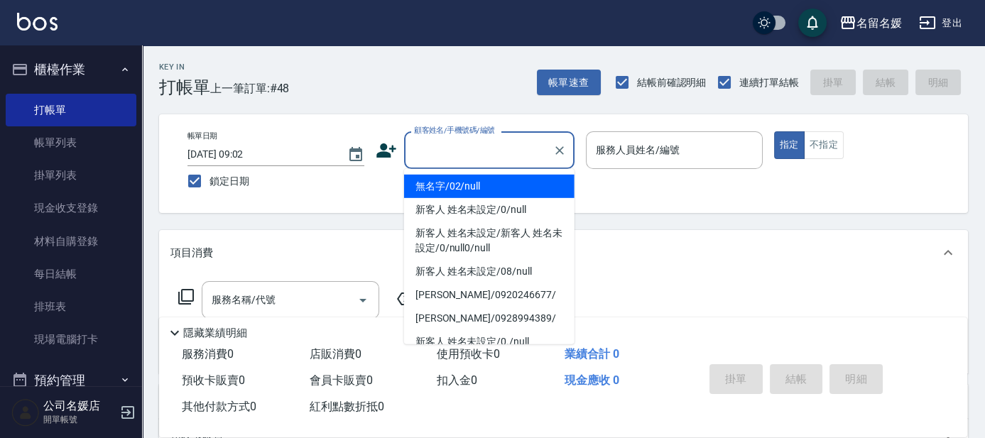
click at [494, 183] on li "無名字/02/null" at bounding box center [489, 186] width 170 height 23
type input "無名字/02/null"
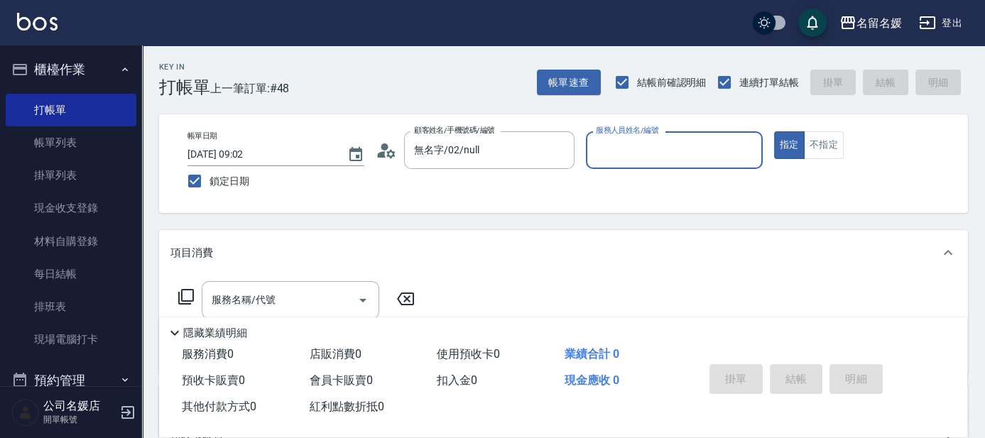
click at [636, 148] on input "服務人員姓名/編號" at bounding box center [674, 150] width 164 height 25
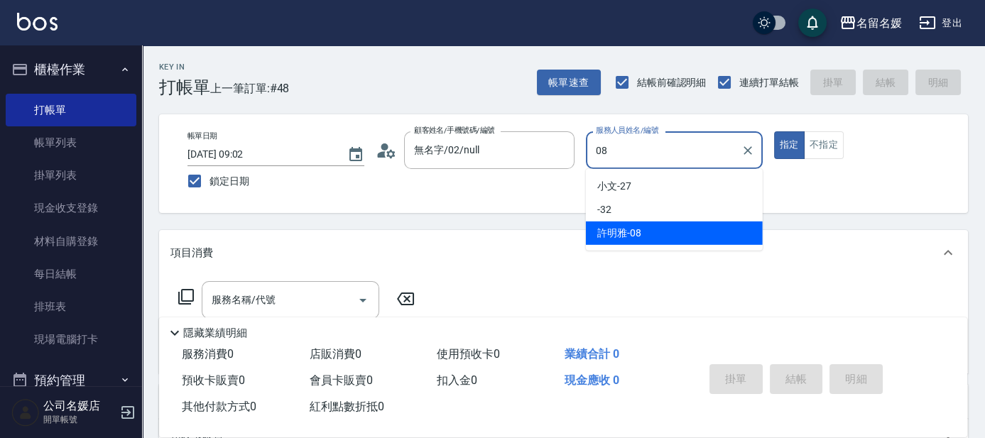
click at [648, 231] on div "許明雅 -08" at bounding box center [674, 233] width 177 height 23
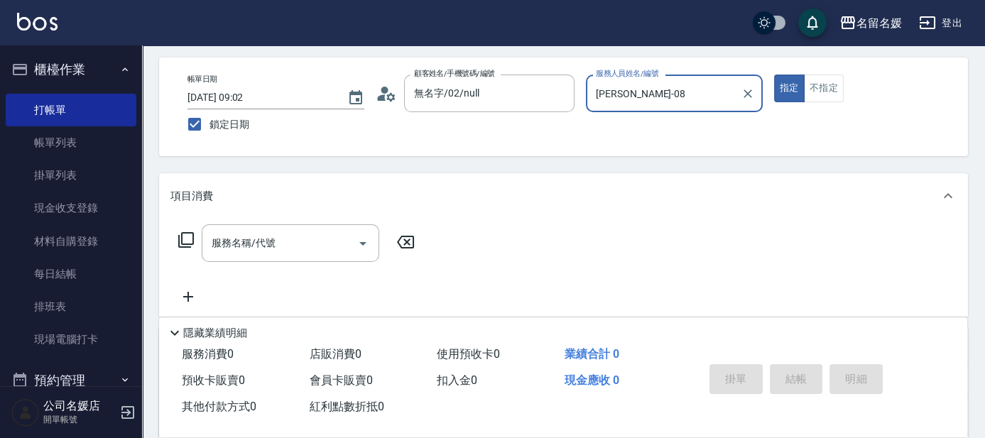
scroll to position [64, 0]
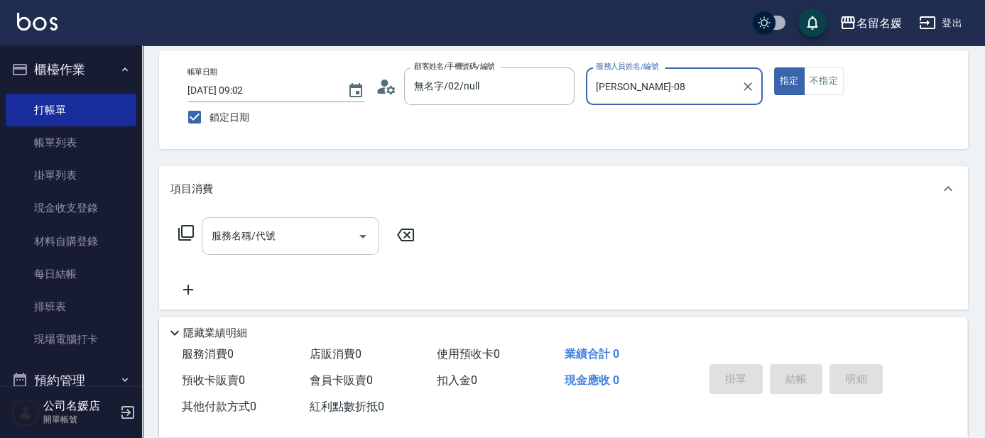
type input "許明雅-08"
click at [248, 235] on div "服務名稱/代號 服務名稱/代號" at bounding box center [291, 236] width 178 height 38
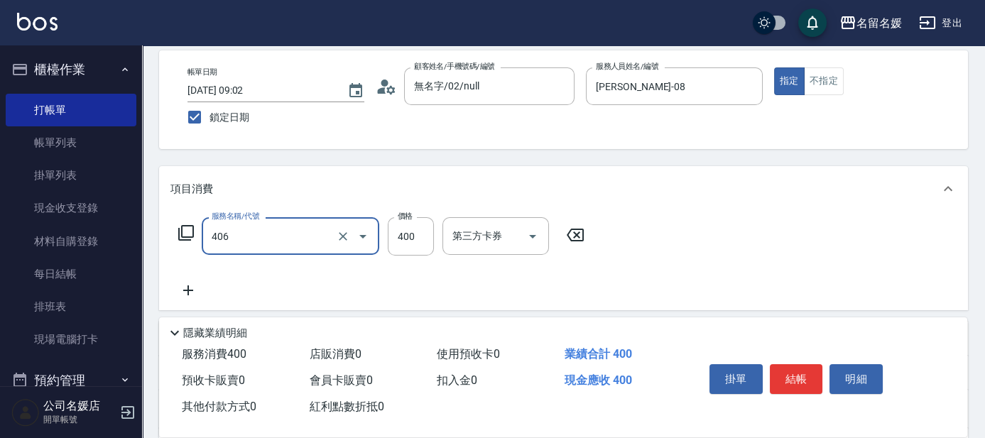
click at [299, 232] on input "406" at bounding box center [270, 236] width 125 height 25
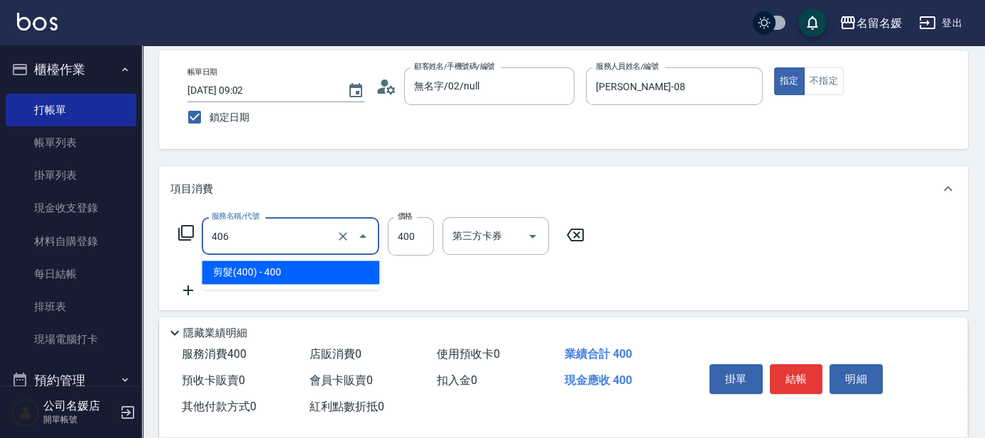
click at [304, 266] on span "剪髮(400) - 400" at bounding box center [291, 272] width 178 height 23
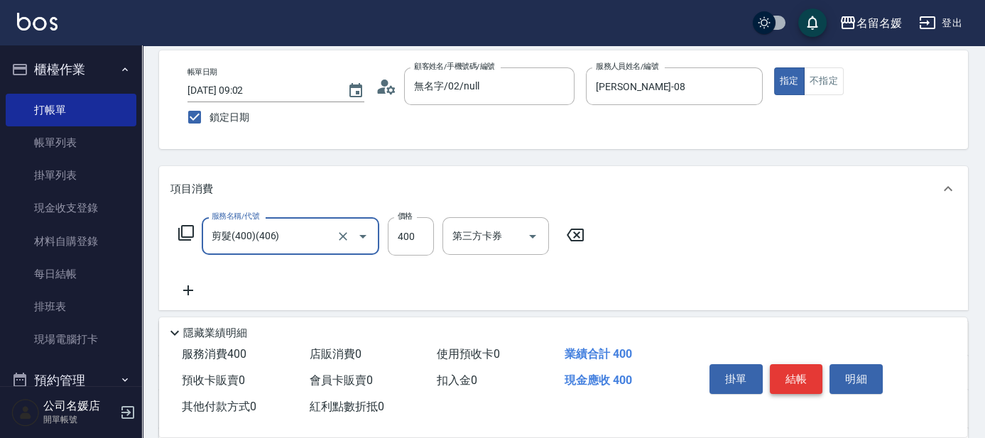
type input "剪髮(400)(406)"
click at [790, 370] on button "結帳" at bounding box center [796, 379] width 53 height 30
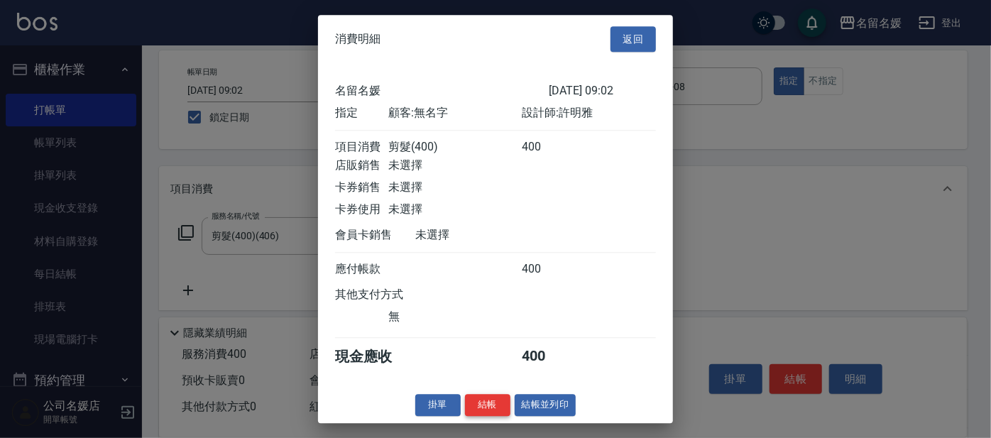
click at [484, 405] on button "結帳" at bounding box center [487, 405] width 45 height 22
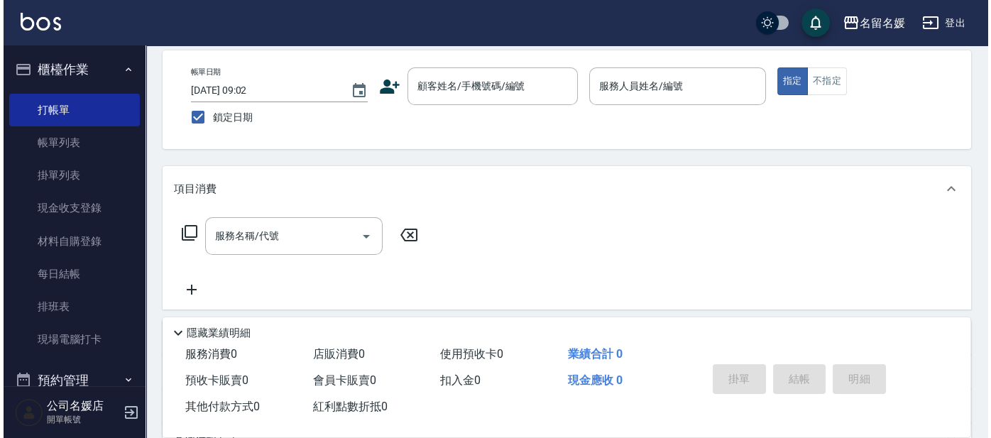
scroll to position [0, 0]
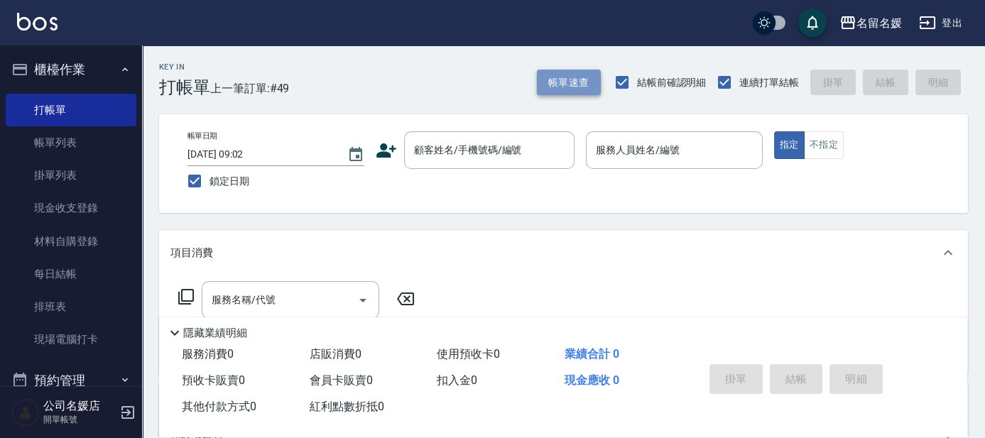
click at [578, 85] on button "帳單速查" at bounding box center [569, 83] width 64 height 26
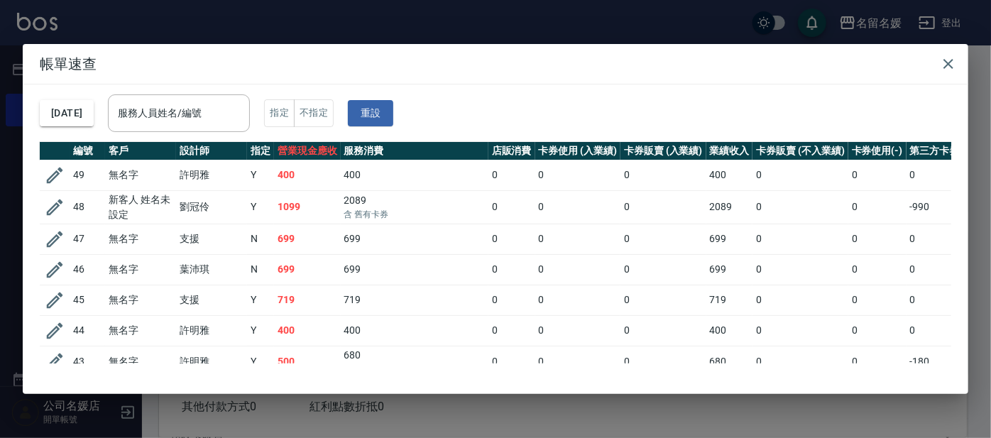
click at [570, 79] on h2 "帳單速查" at bounding box center [496, 64] width 946 height 40
click at [951, 59] on icon "button" at bounding box center [948, 63] width 17 height 17
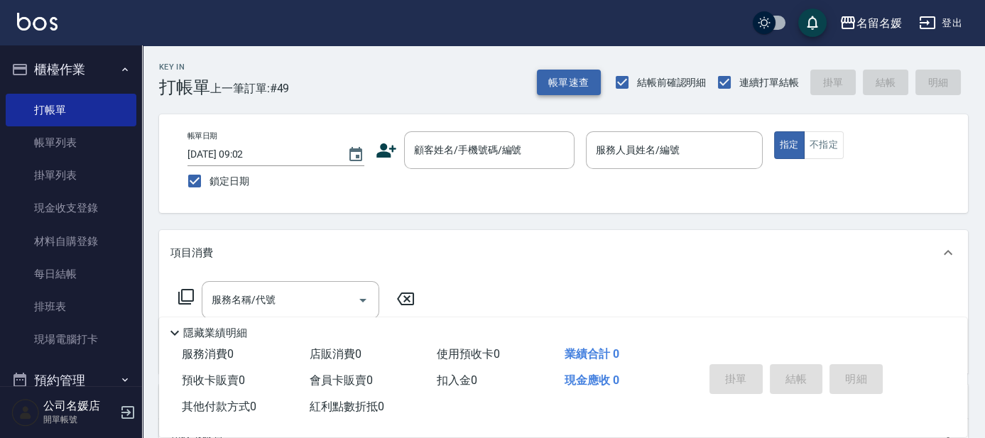
click at [582, 77] on button "帳單速查" at bounding box center [569, 83] width 64 height 26
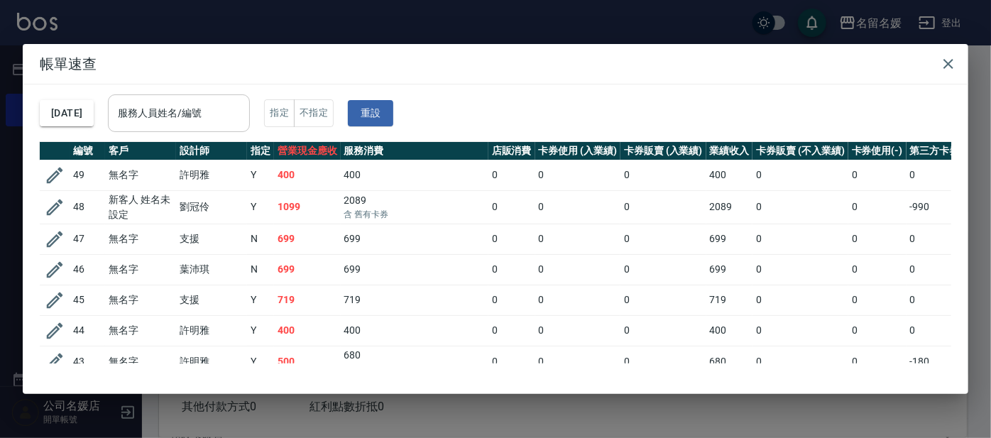
click at [239, 112] on input "服務人員姓名/編號" at bounding box center [178, 113] width 129 height 25
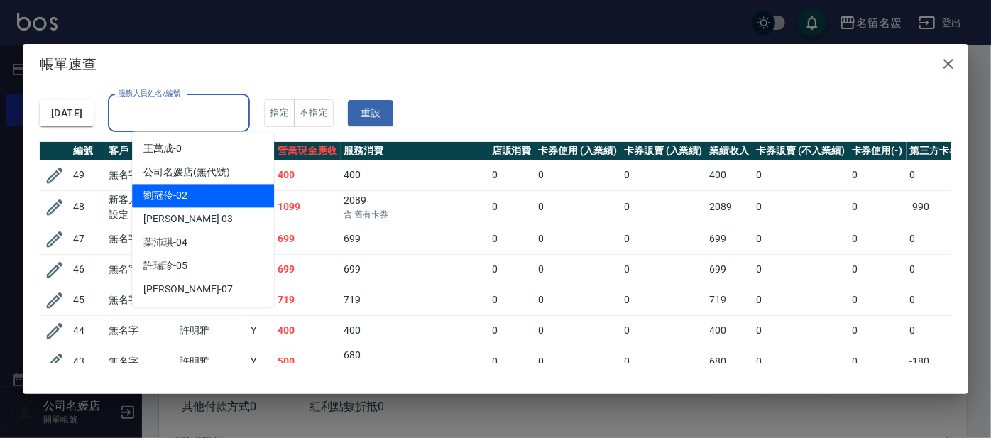
click at [224, 203] on div "劉冠伶 -02" at bounding box center [203, 195] width 142 height 23
type input "劉冠伶-02"
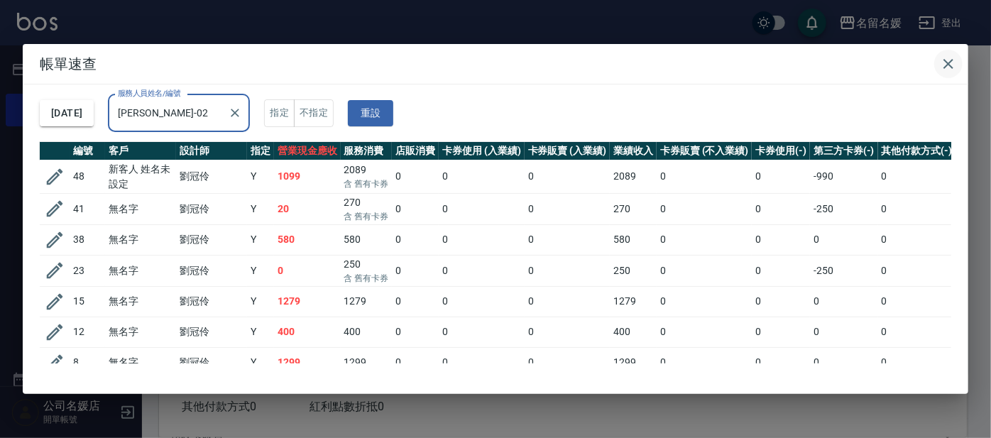
click at [947, 65] on icon "button" at bounding box center [949, 64] width 10 height 10
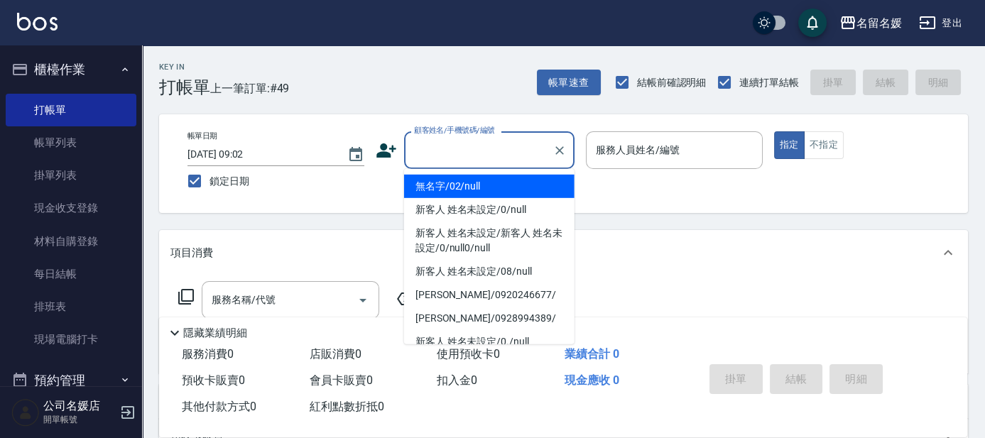
click at [482, 153] on input "顧客姓名/手機號碼/編號" at bounding box center [478, 150] width 136 height 25
drag, startPoint x: 482, startPoint y: 189, endPoint x: 600, endPoint y: 143, distance: 126.3
click at [483, 189] on li "無名字/02/null" at bounding box center [489, 186] width 170 height 23
click at [631, 148] on label "服務人員姓名/編號" at bounding box center [638, 150] width 84 height 14
click at [631, 148] on input "服務人員姓名/編號" at bounding box center [674, 150] width 164 height 25
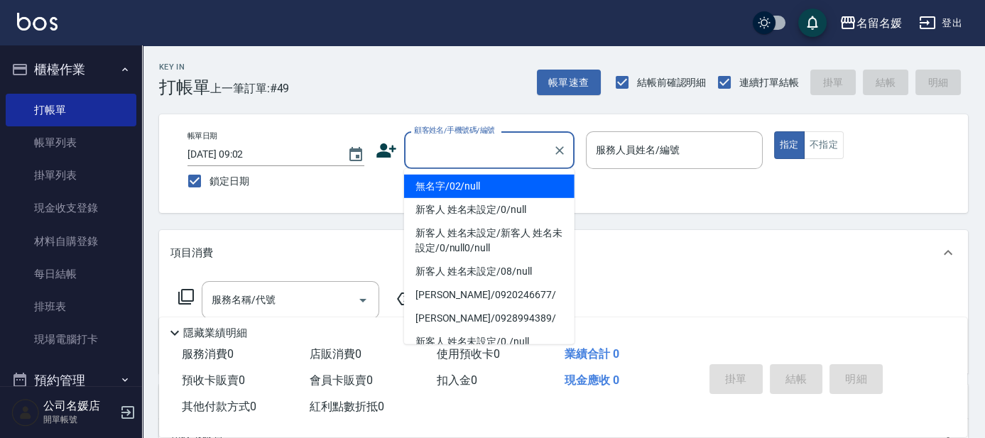
type input "無名字/02/null"
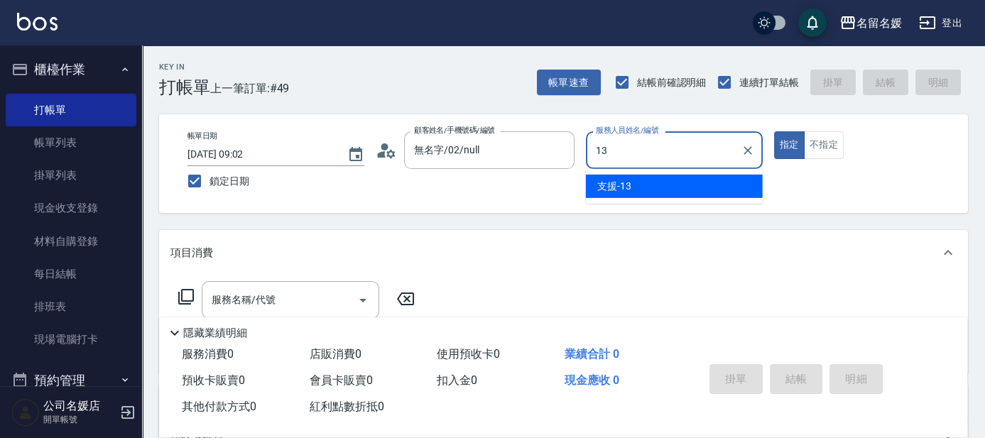
type input "支援-13"
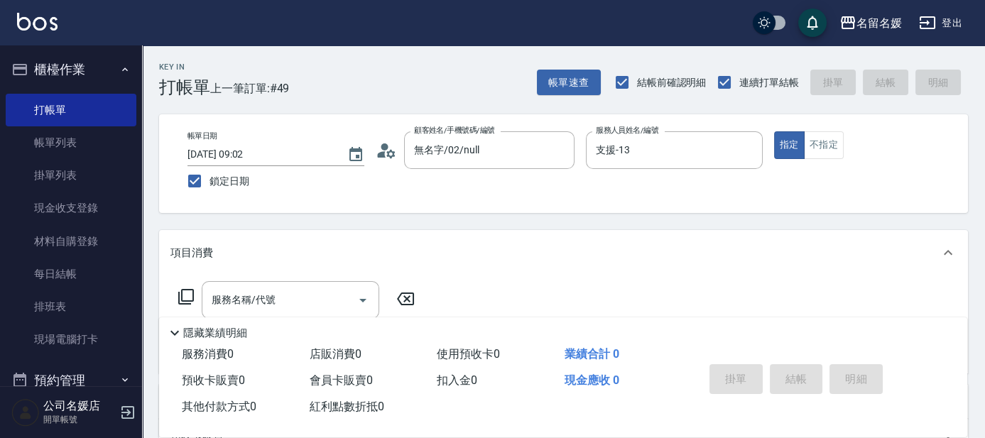
drag, startPoint x: 821, startPoint y: 148, endPoint x: 785, endPoint y: 173, distance: 44.3
click at [802, 164] on div "帳單日期 2025/10/10 09:02 鎖定日期 顧客姓名/手機號碼/編號 無名字/02/null 顧客姓名/手機號碼/編號 服務人員姓名/編號 支援-1…" at bounding box center [563, 163] width 775 height 65
click at [305, 289] on input "服務名稱/代號" at bounding box center [279, 300] width 143 height 25
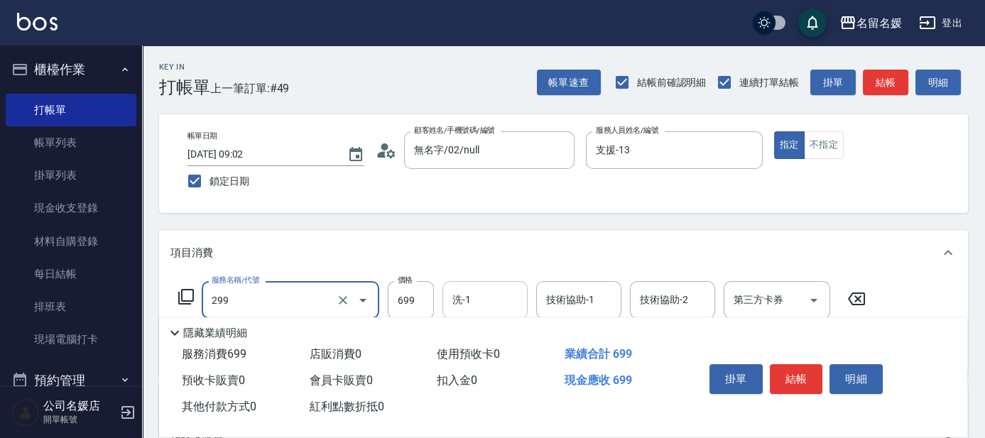
click at [478, 300] on input "洗-1" at bounding box center [485, 300] width 72 height 25
type input "滾珠洗髮699(299)"
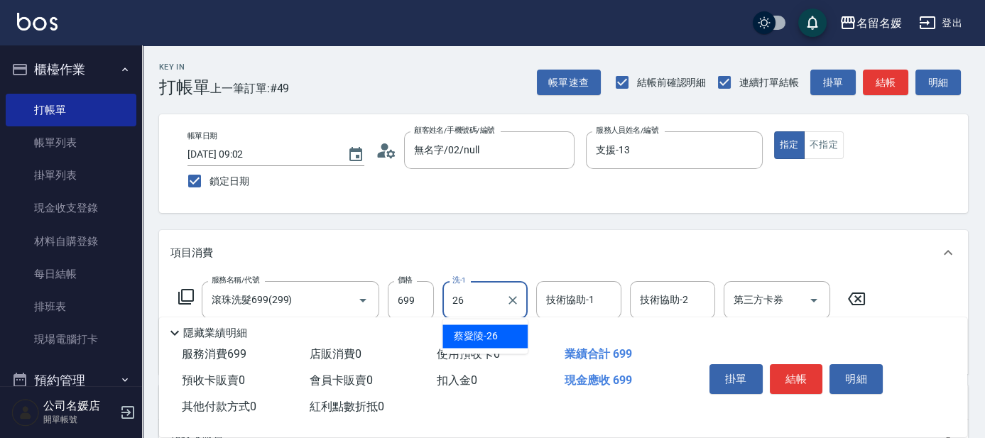
type input "蔡愛陵-26"
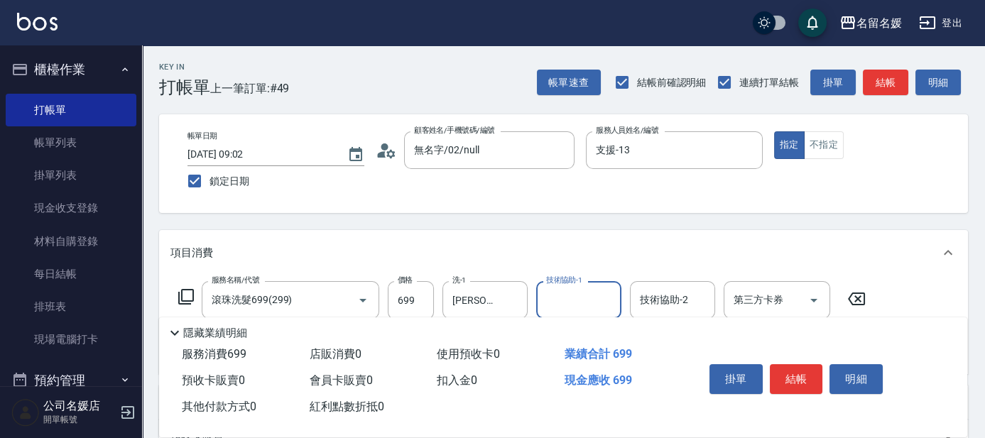
click at [596, 305] on input "技術協助-1" at bounding box center [578, 300] width 72 height 25
type input "蔡愛陵-26"
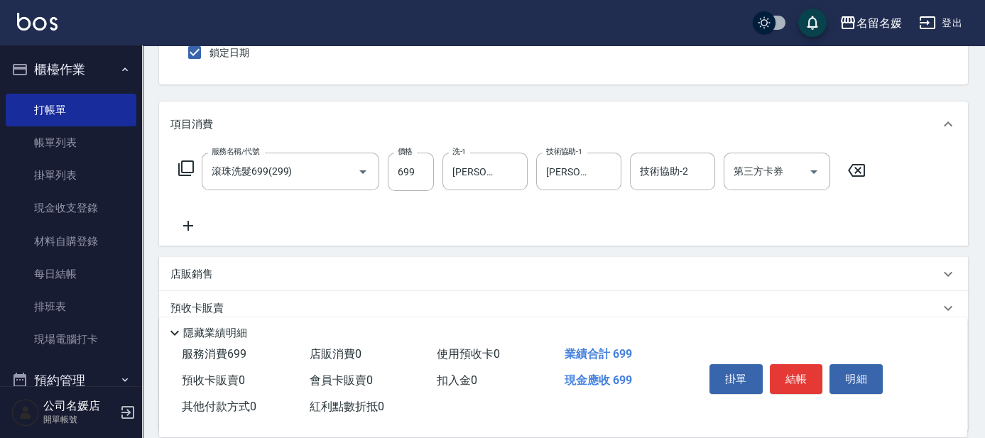
click at [192, 222] on icon at bounding box center [188, 225] width 36 height 17
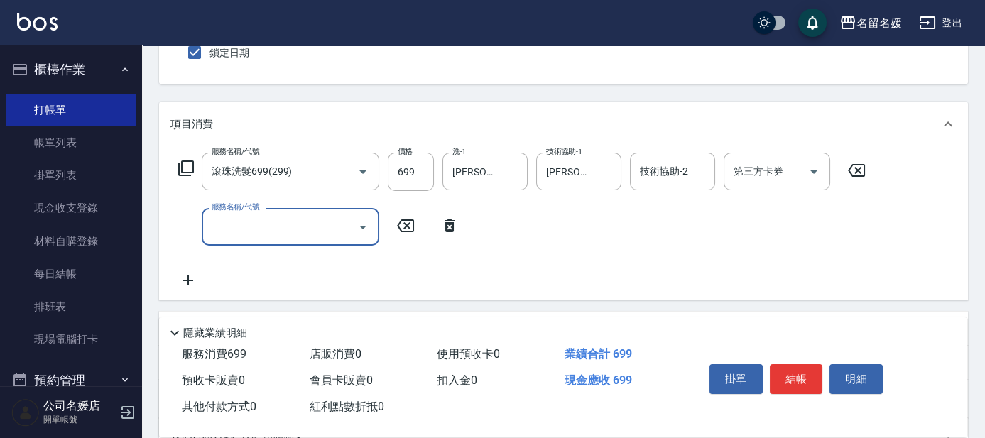
click at [238, 228] on input "服務名稱/代號" at bounding box center [279, 226] width 143 height 25
click at [492, 223] on input "洗-1" at bounding box center [485, 226] width 72 height 25
type input "潤絲(801)"
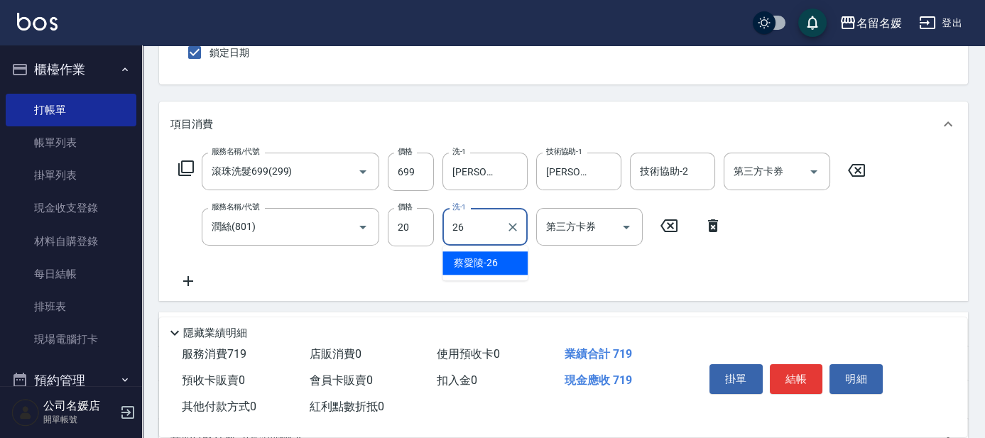
type input "蔡愛陵-26"
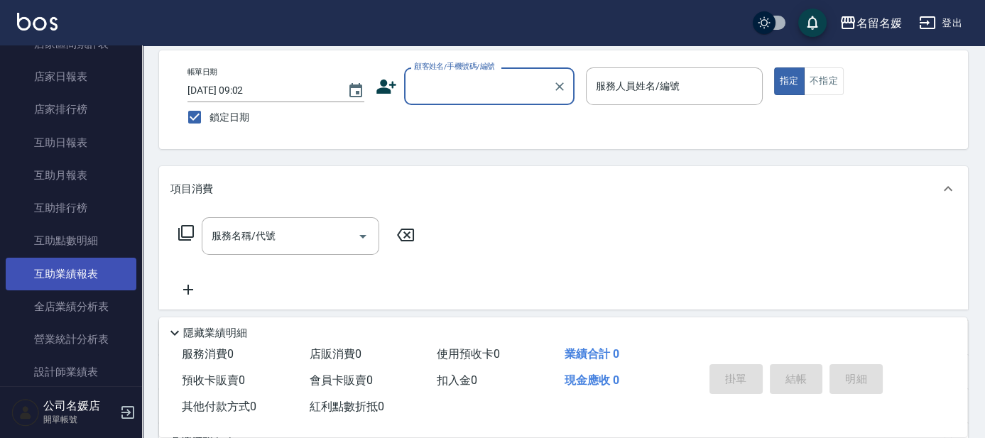
scroll to position [452, 0]
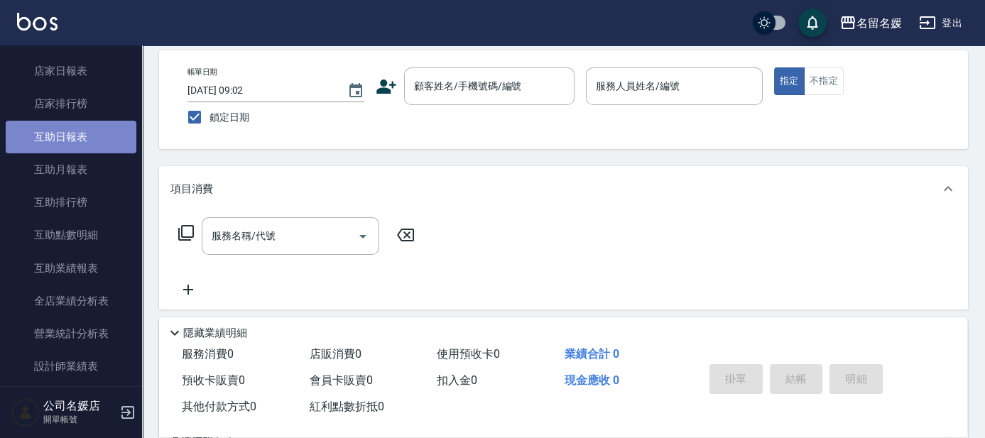
click at [108, 136] on link "互助日報表" at bounding box center [71, 137] width 131 height 33
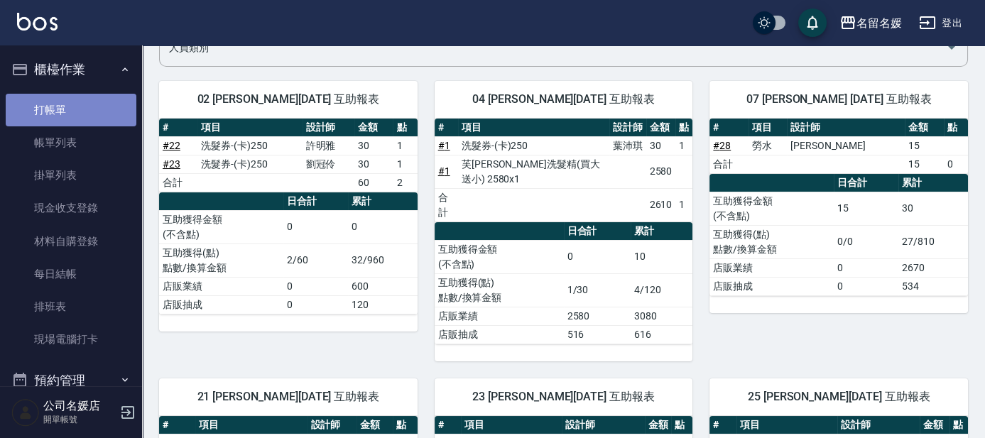
click at [99, 116] on link "打帳單" at bounding box center [71, 110] width 131 height 33
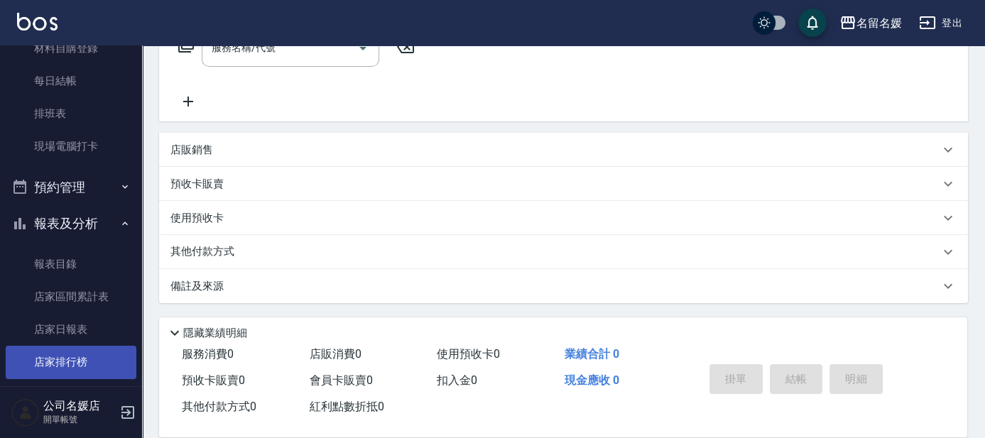
scroll to position [322, 0]
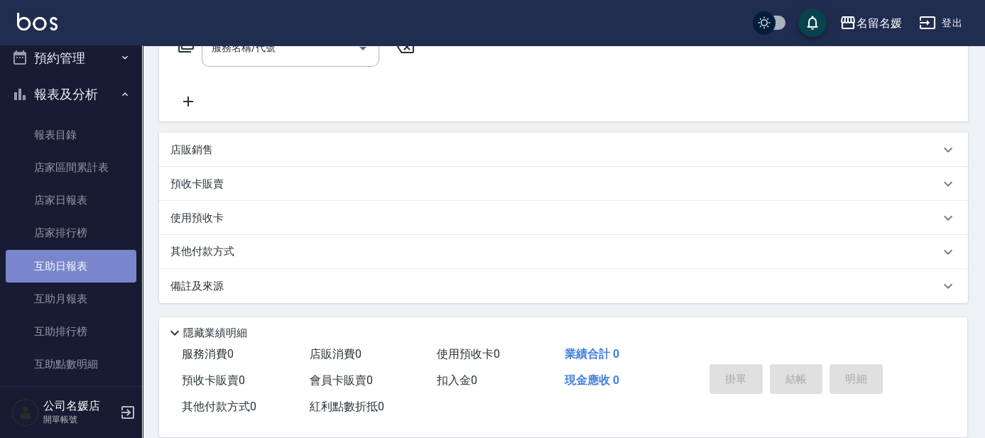
click at [89, 261] on link "互助日報表" at bounding box center [71, 266] width 131 height 33
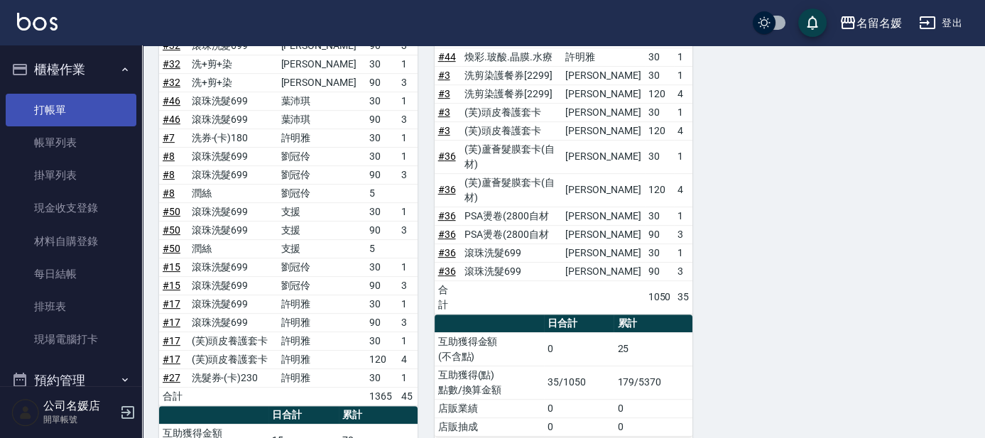
scroll to position [1291, 0]
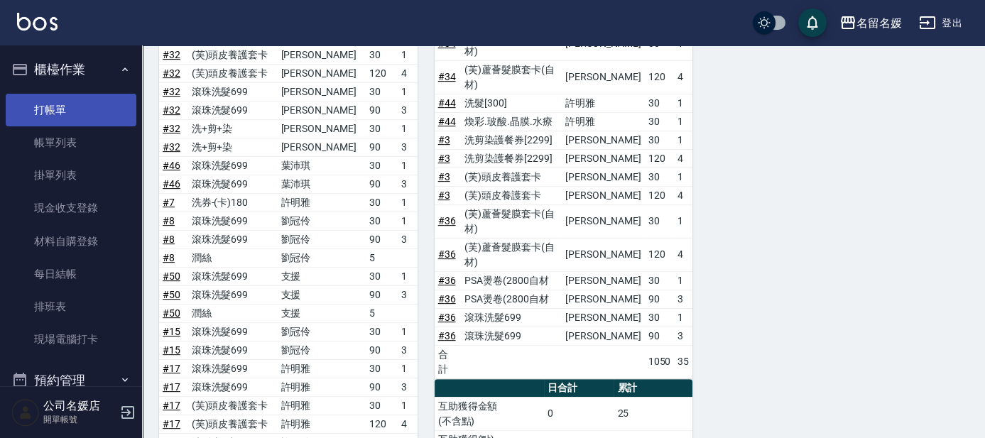
click at [71, 114] on link "打帳單" at bounding box center [71, 110] width 131 height 33
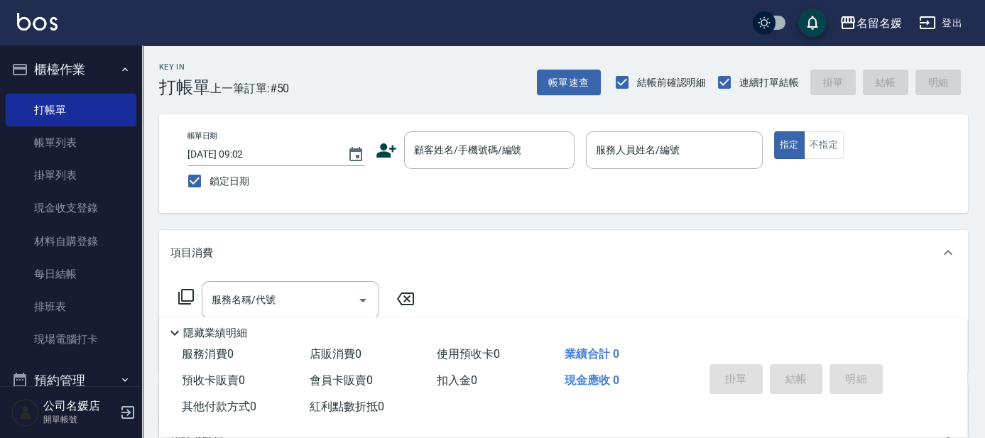
drag, startPoint x: 771, startPoint y: 412, endPoint x: 764, endPoint y: 408, distance: 7.9
click at [764, 408] on div "掛單 結帳 明細" at bounding box center [818, 381] width 263 height 79
click at [577, 74] on button "帳單速查" at bounding box center [569, 83] width 64 height 26
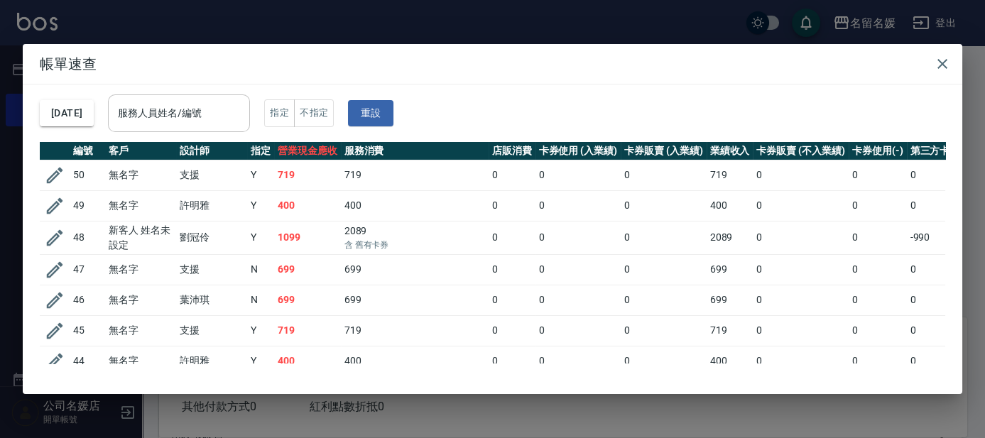
click at [185, 111] on div "服務人員姓名/編號 服務人員姓名/編號" at bounding box center [179, 113] width 142 height 38
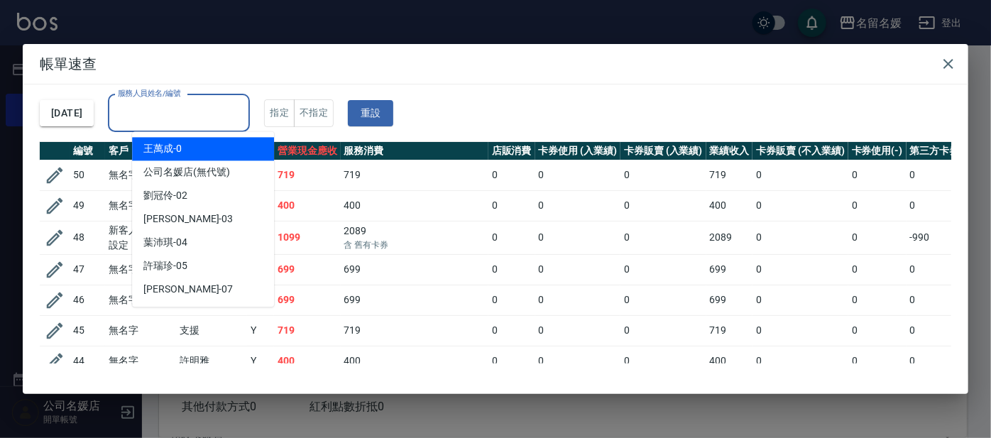
click at [229, 102] on input "服務人員姓名/編號" at bounding box center [178, 113] width 129 height 25
click at [244, 114] on input "服務人員姓名/編號" at bounding box center [178, 113] width 129 height 25
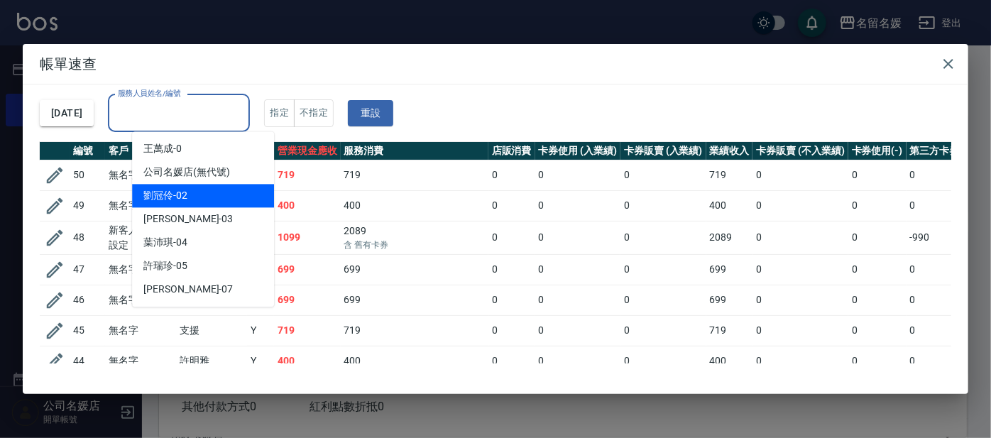
click at [259, 198] on div "劉冠伶 -02" at bounding box center [203, 195] width 142 height 23
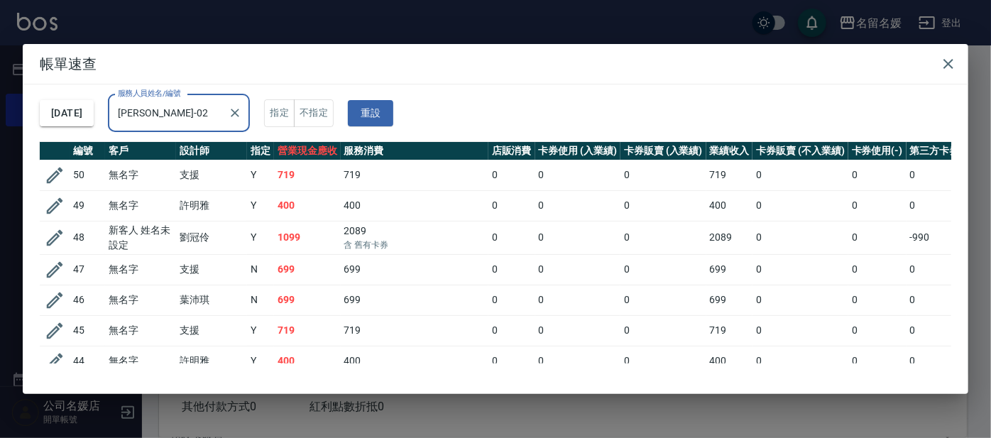
type input "劉冠伶-02"
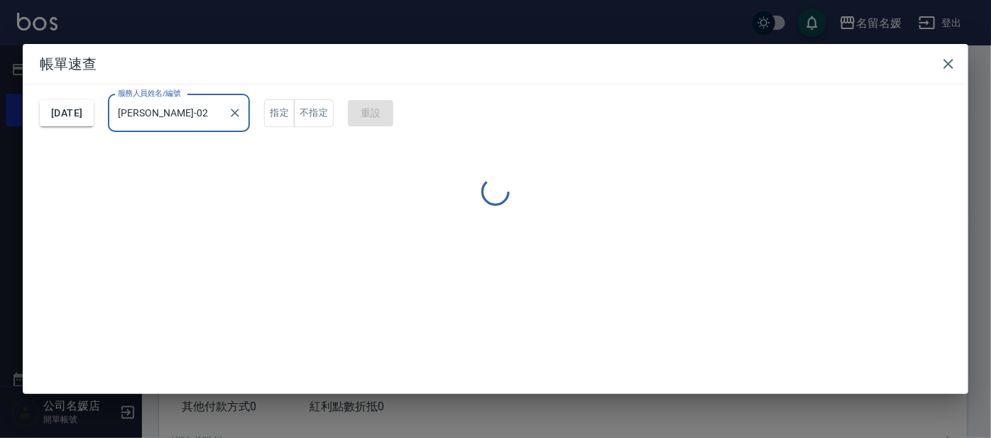
click at [216, 96] on div "2025/10/10 服務人員姓名/編號 劉冠伶-02 服務人員姓名/編號 指定 不指定 重設" at bounding box center [496, 113] width 912 height 58
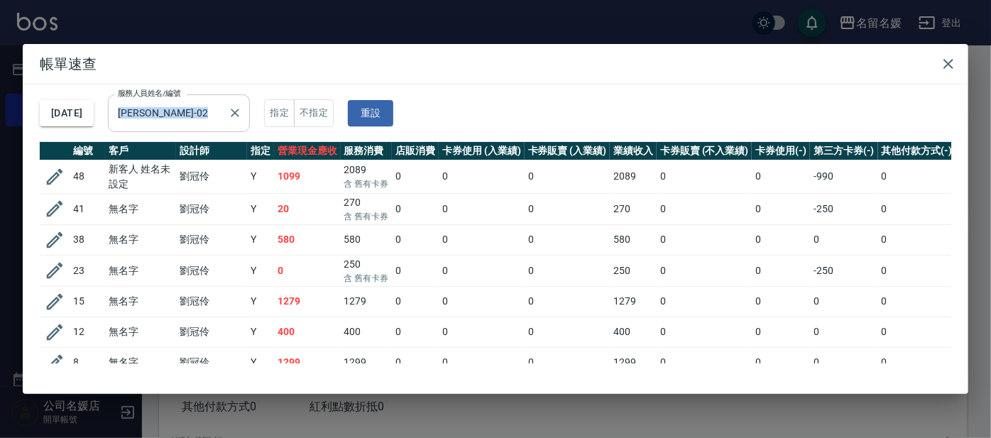
click at [245, 118] on button "Clear" at bounding box center [235, 113] width 20 height 20
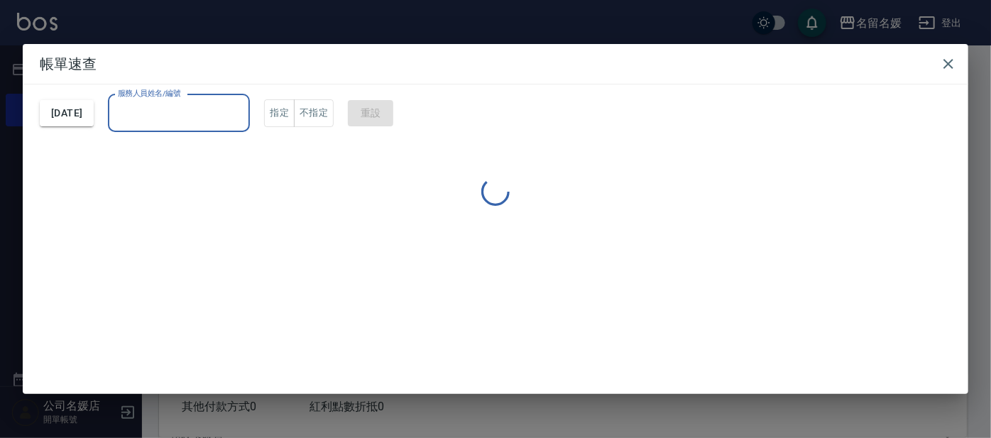
click at [213, 114] on input "服務人員姓名/編號" at bounding box center [178, 113] width 129 height 25
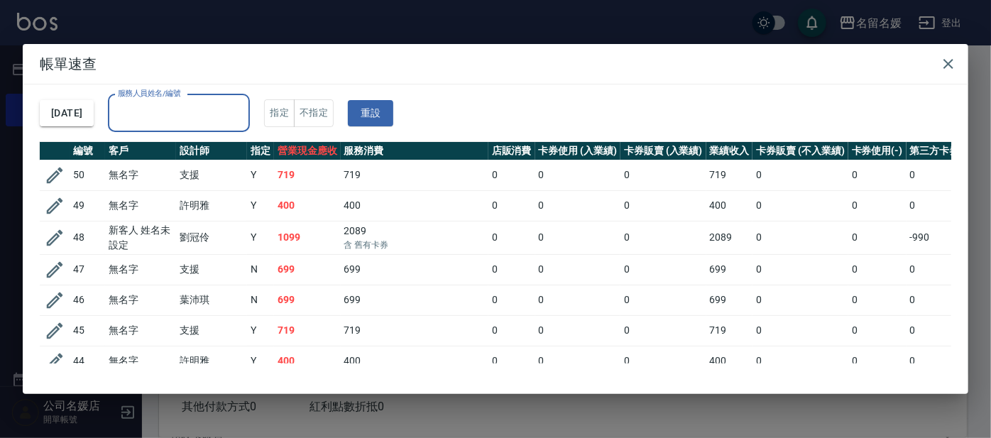
click at [146, 108] on input "服務人員姓名/編號" at bounding box center [178, 113] width 129 height 25
click at [186, 111] on input "服務人員姓名/編號" at bounding box center [178, 113] width 129 height 25
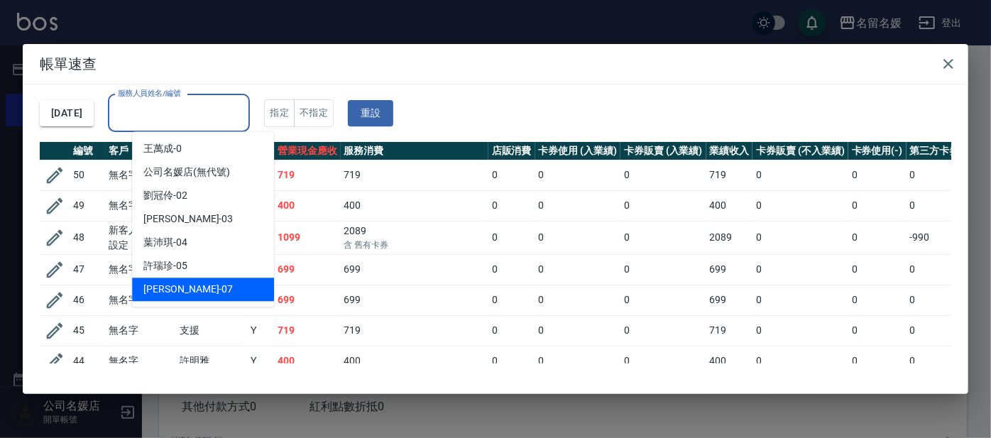
click at [170, 288] on span "廖佳惠 -07" at bounding box center [187, 289] width 89 height 15
type input "廖佳惠-07"
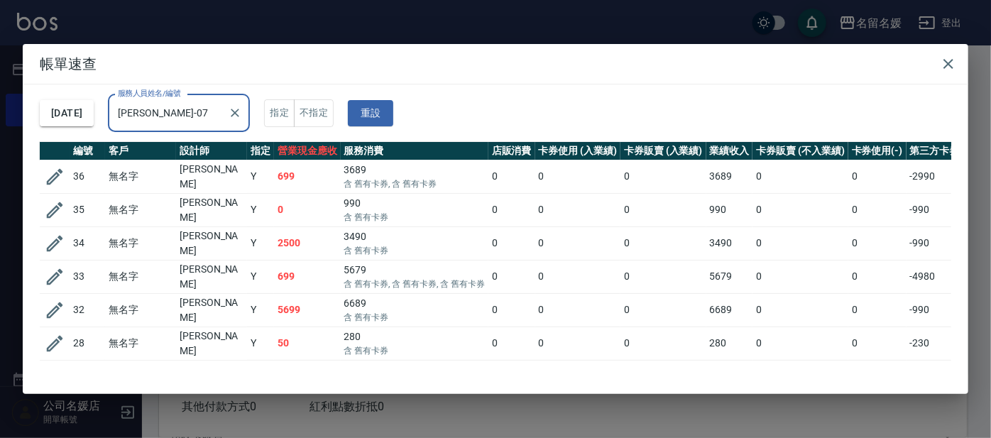
scroll to position [43, 0]
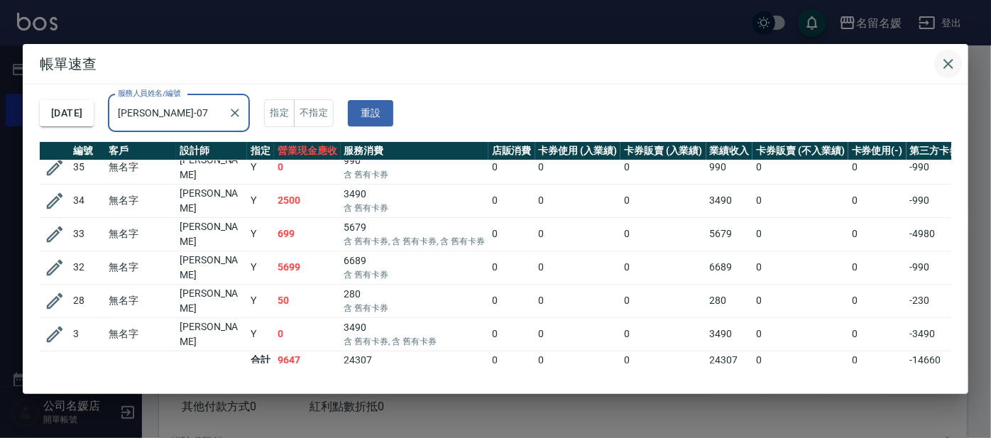
click at [951, 67] on icon "button" at bounding box center [948, 63] width 17 height 17
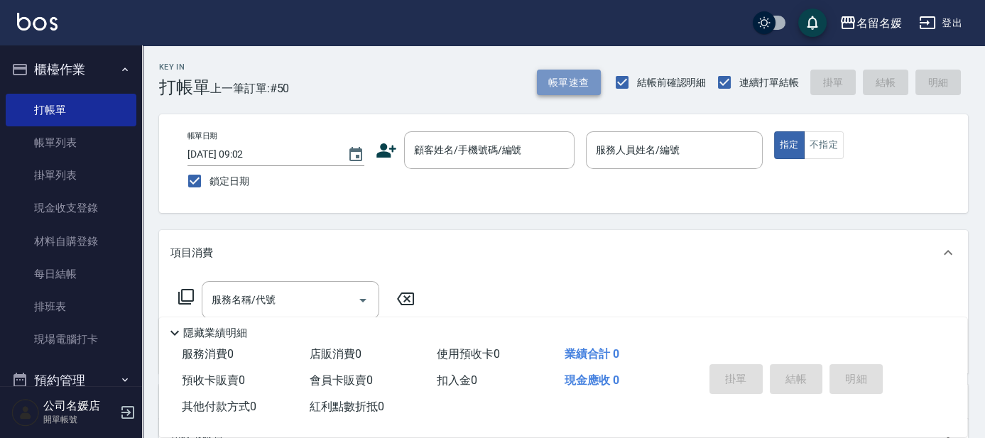
click at [568, 82] on button "帳單速查" at bounding box center [569, 83] width 64 height 26
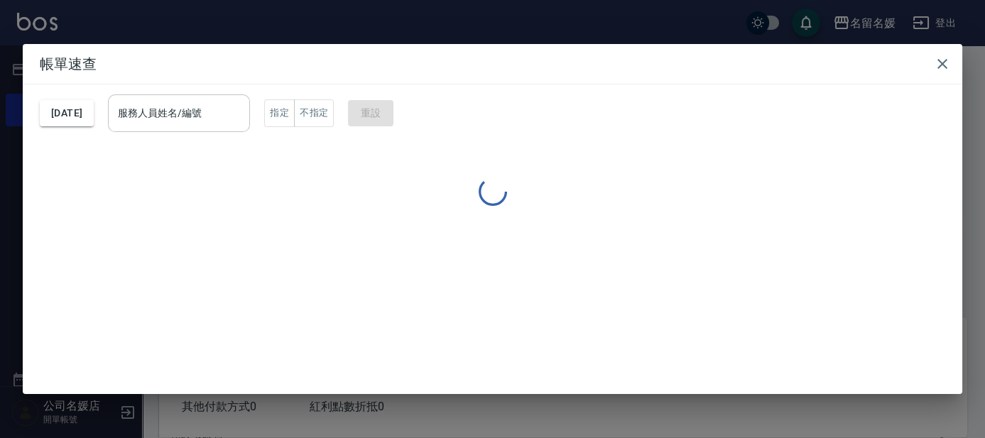
click at [180, 111] on div "服務人員姓名/編號 服務人員姓名/編號" at bounding box center [179, 113] width 142 height 38
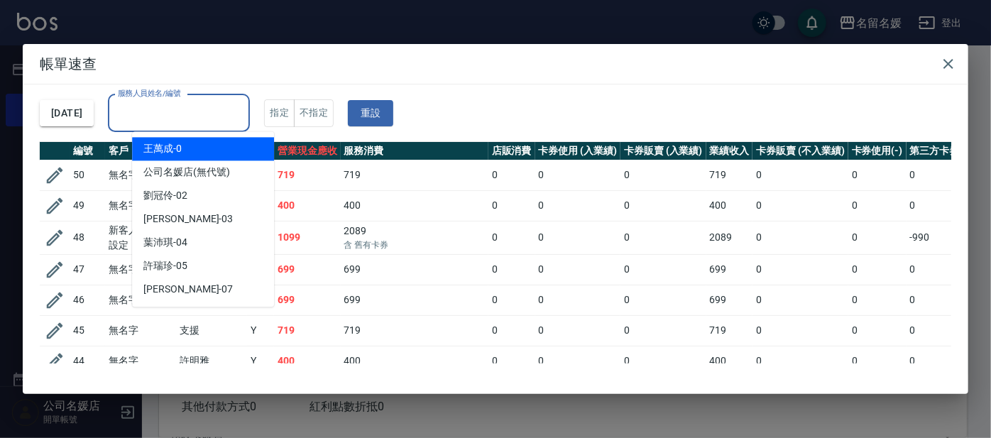
click at [212, 118] on input "服務人員姓名/編號" at bounding box center [178, 113] width 129 height 25
click at [208, 107] on input "服務人員姓名/編號" at bounding box center [178, 113] width 129 height 25
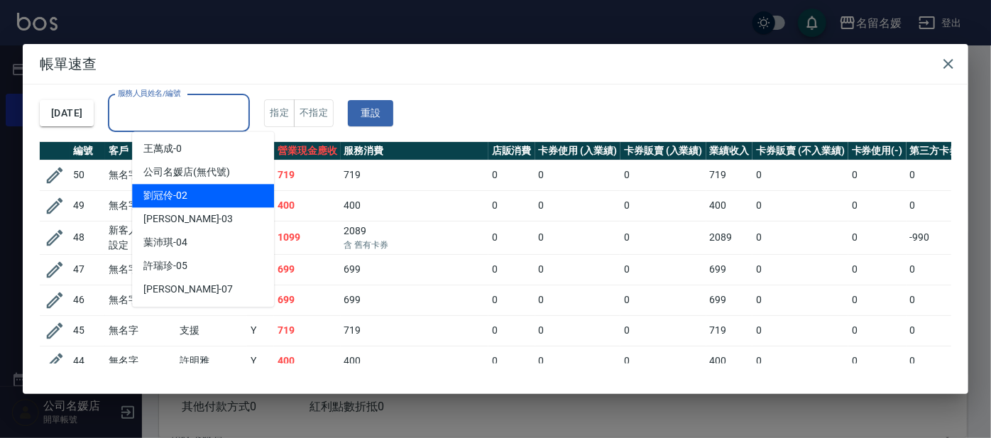
click at [210, 199] on div "劉冠伶 -02" at bounding box center [203, 195] width 142 height 23
type input "劉冠伶-02"
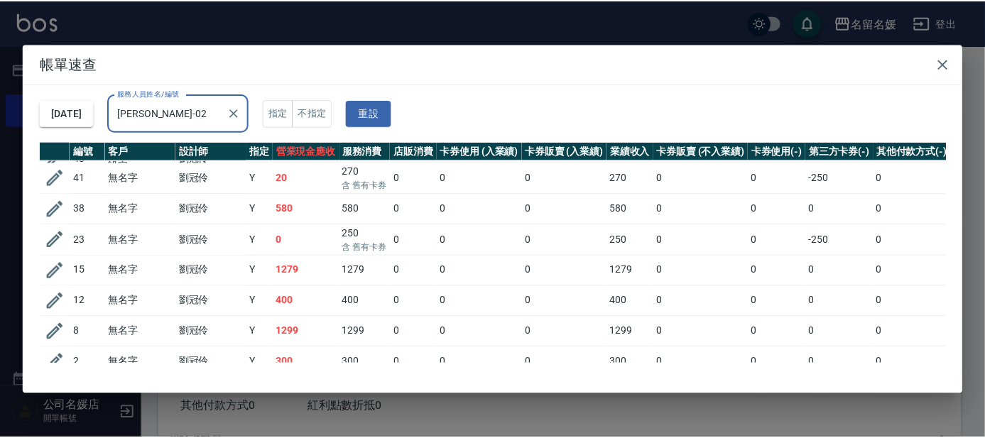
scroll to position [72, 0]
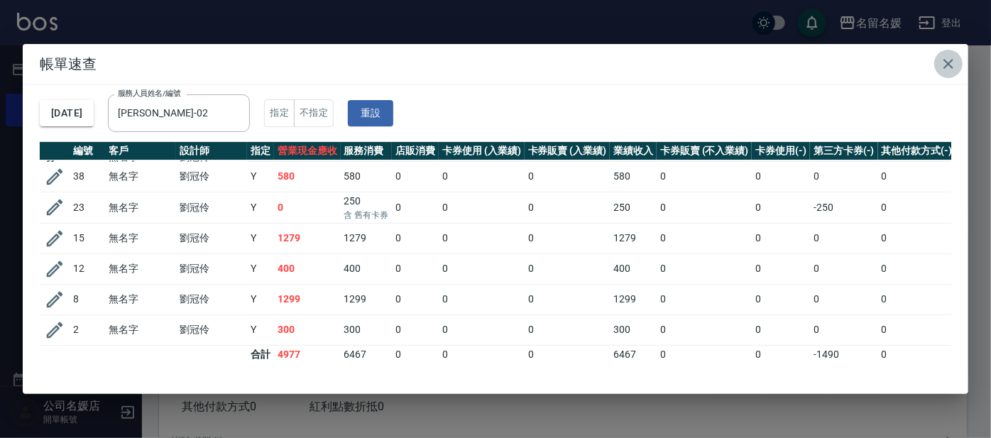
click at [946, 64] on icon "button" at bounding box center [948, 63] width 17 height 17
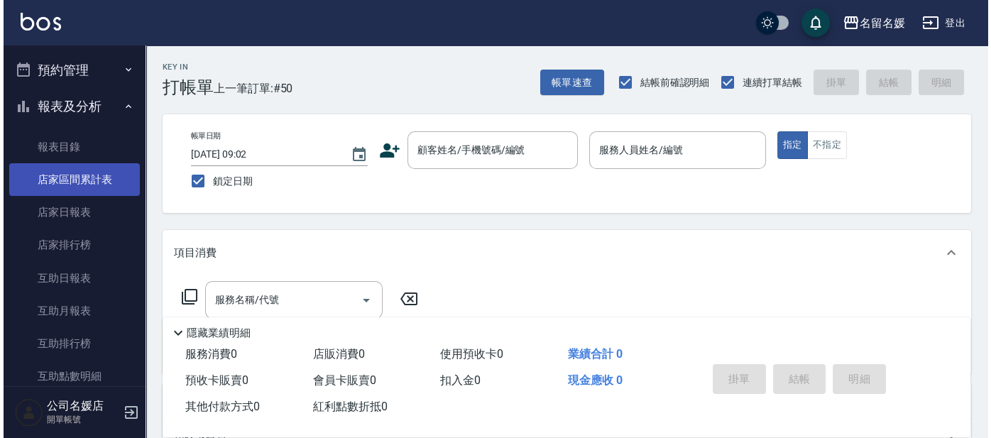
scroll to position [387, 0]
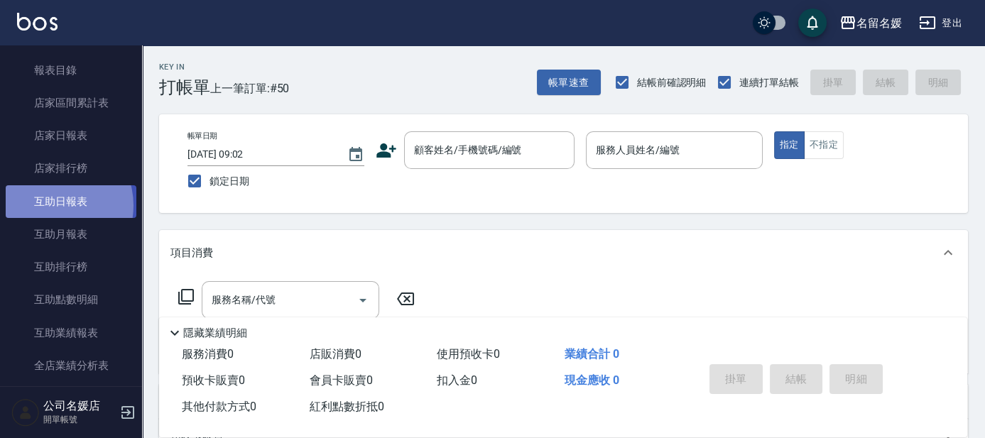
click at [50, 205] on link "互助日報表" at bounding box center [71, 201] width 131 height 33
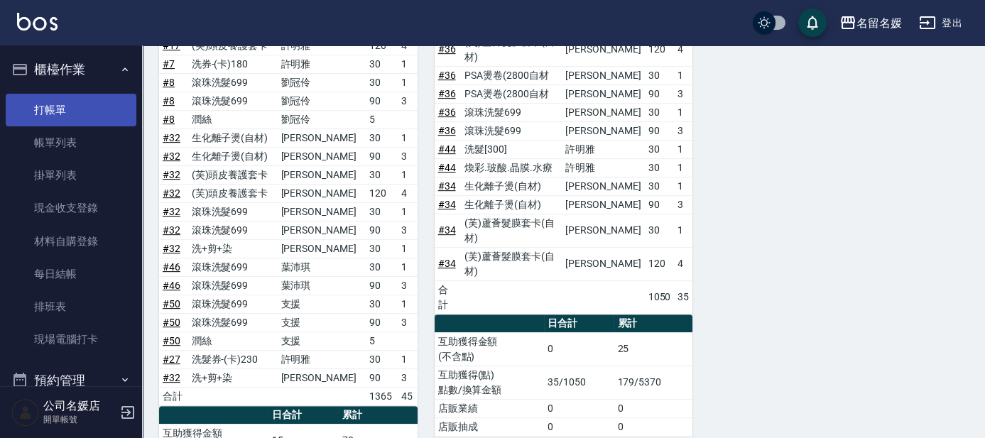
click at [92, 107] on link "打帳單" at bounding box center [71, 110] width 131 height 33
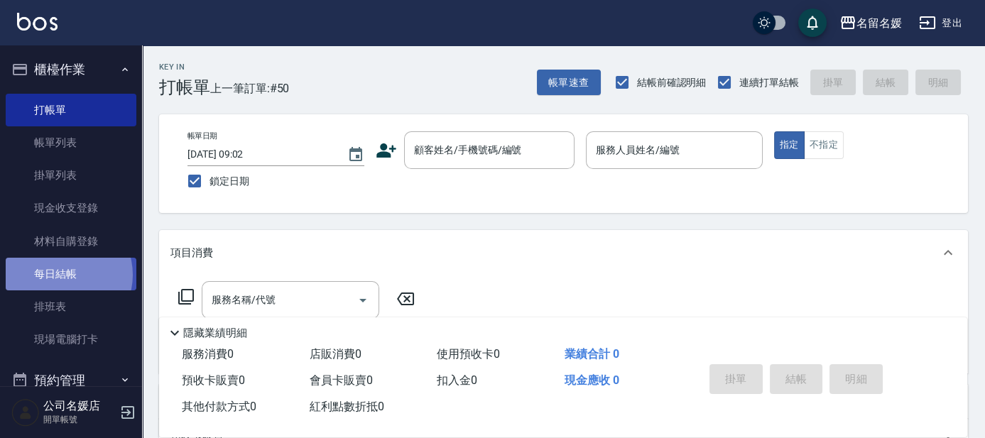
click at [62, 275] on link "每日結帳" at bounding box center [71, 274] width 131 height 33
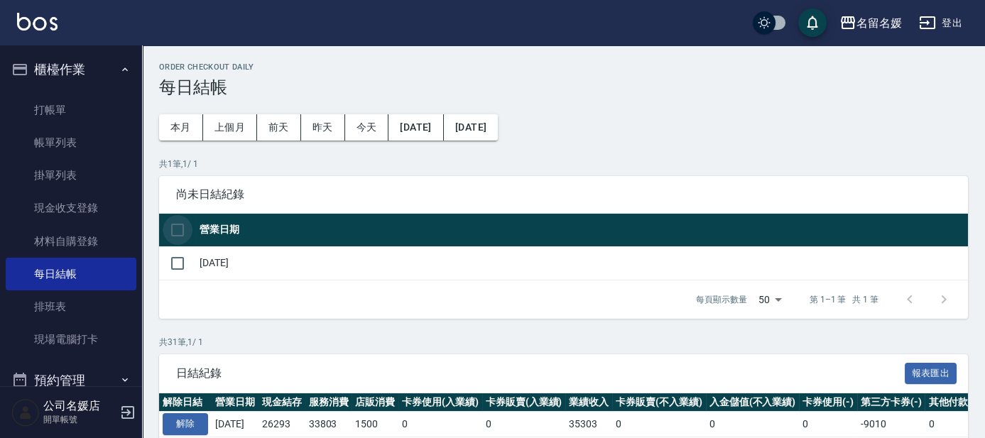
click at [177, 228] on input "checkbox" at bounding box center [178, 230] width 30 height 30
checkbox input "true"
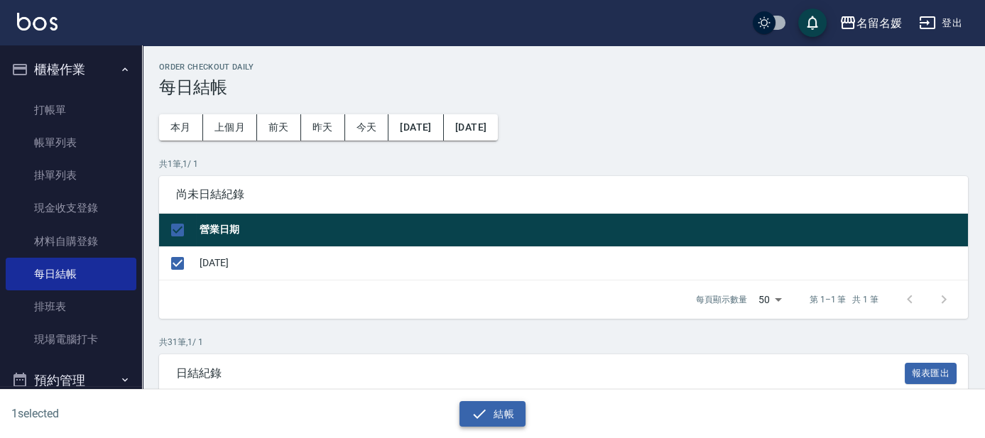
click at [480, 415] on icon "button" at bounding box center [480, 413] width 13 height 9
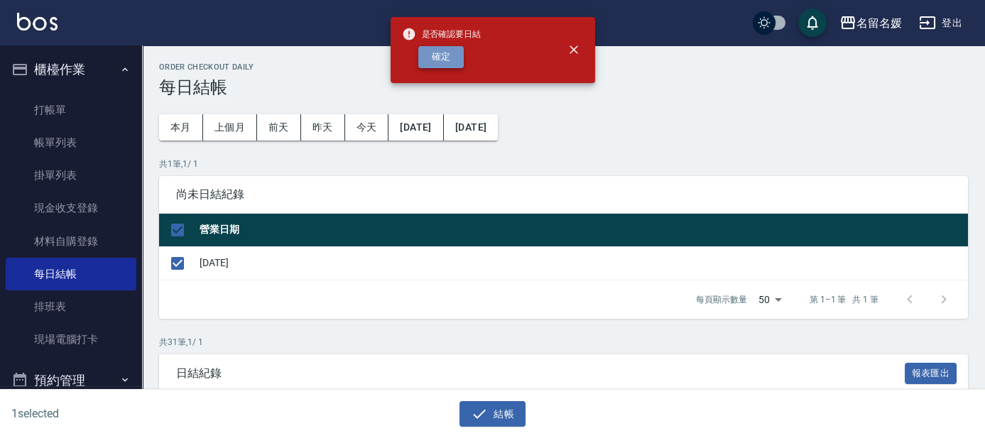
click at [435, 50] on button "確定" at bounding box center [440, 57] width 45 height 22
checkbox input "false"
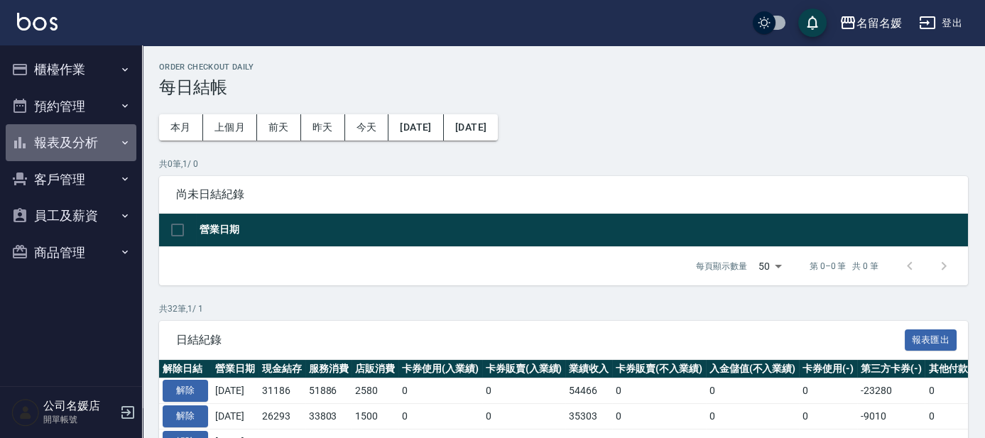
click at [48, 148] on button "報表及分析" at bounding box center [71, 142] width 131 height 37
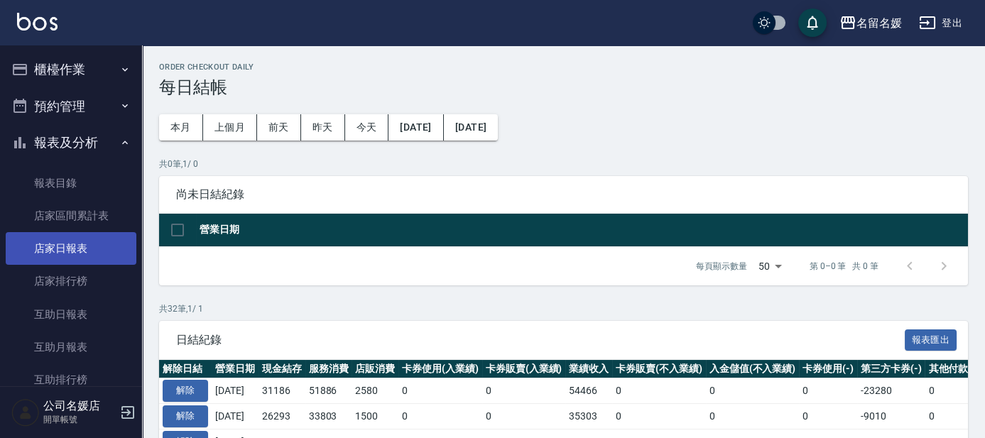
click at [89, 241] on link "店家日報表" at bounding box center [71, 248] width 131 height 33
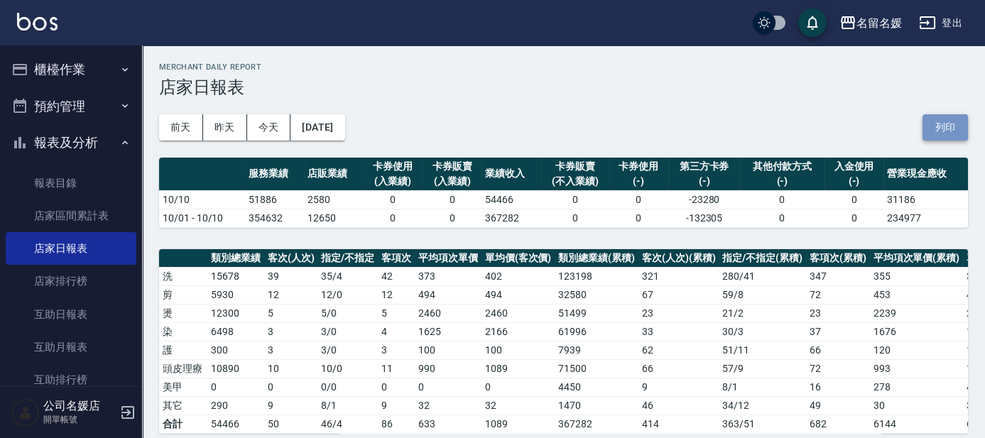
click at [941, 128] on button "列印" at bounding box center [944, 127] width 45 height 26
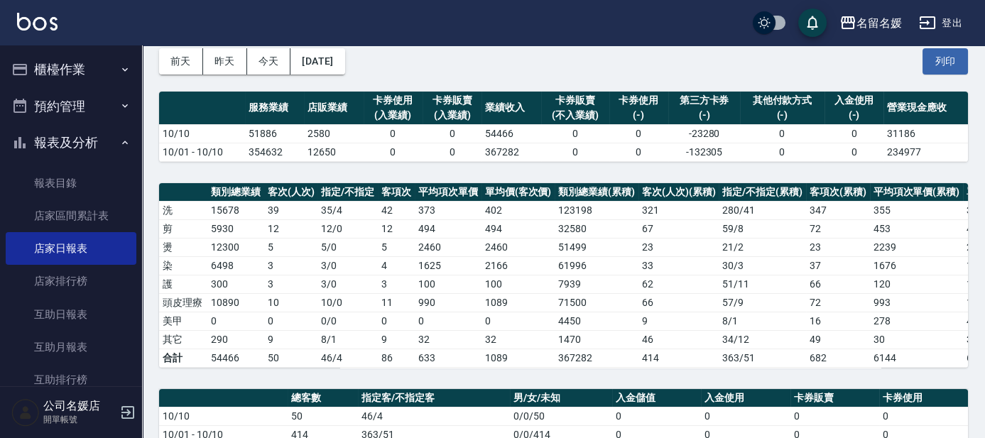
scroll to position [64, 0]
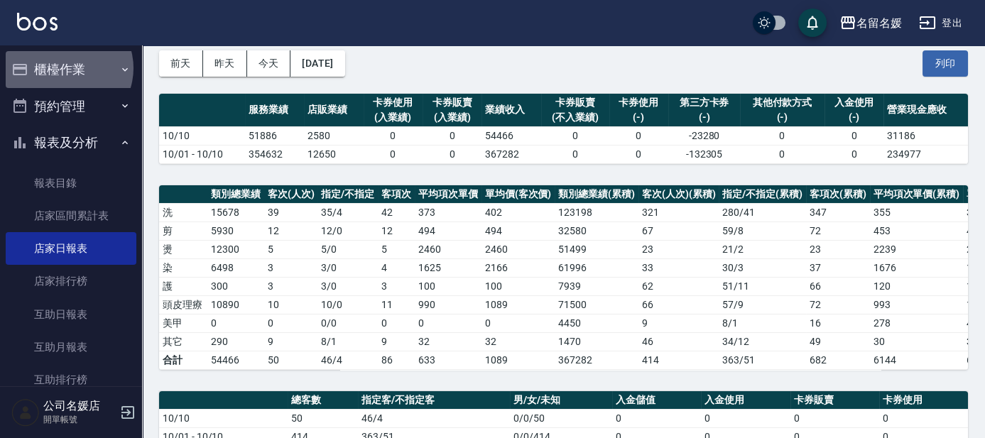
click at [65, 68] on button "櫃檯作業" at bounding box center [71, 69] width 131 height 37
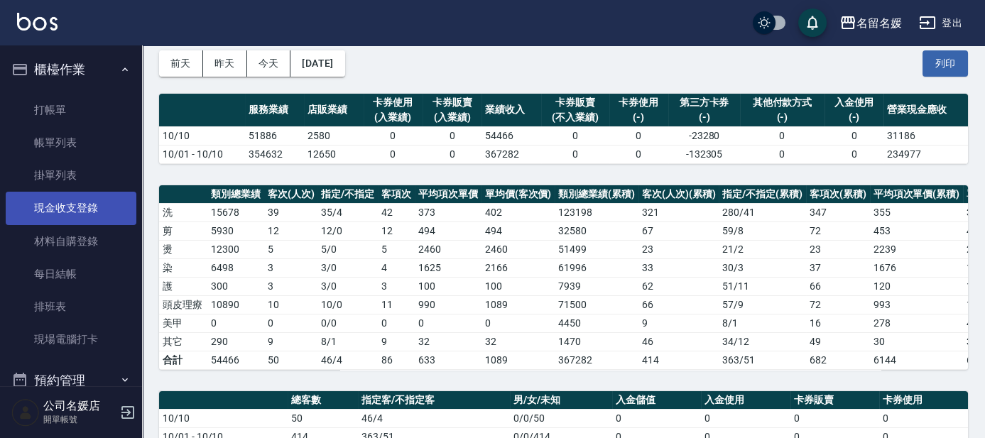
click at [93, 202] on link "現金收支登錄" at bounding box center [71, 208] width 131 height 33
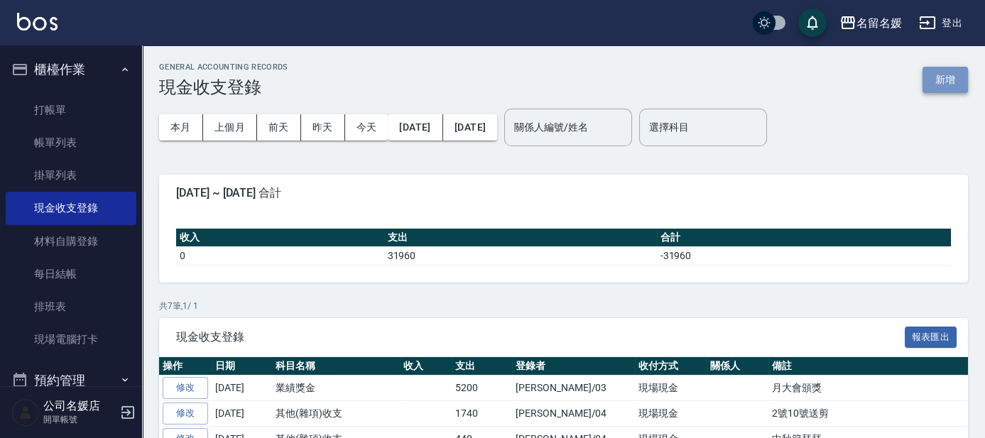
click at [935, 76] on button "新增" at bounding box center [944, 80] width 45 height 26
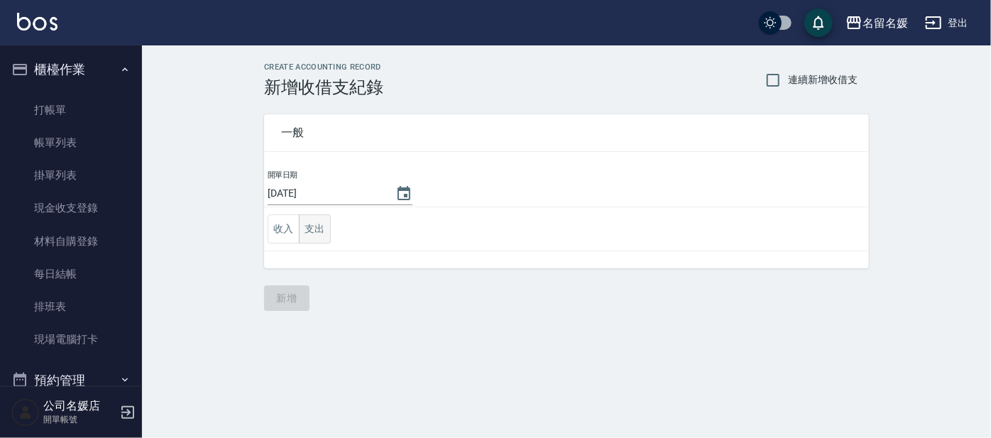
click at [314, 224] on button "支出" at bounding box center [315, 228] width 32 height 29
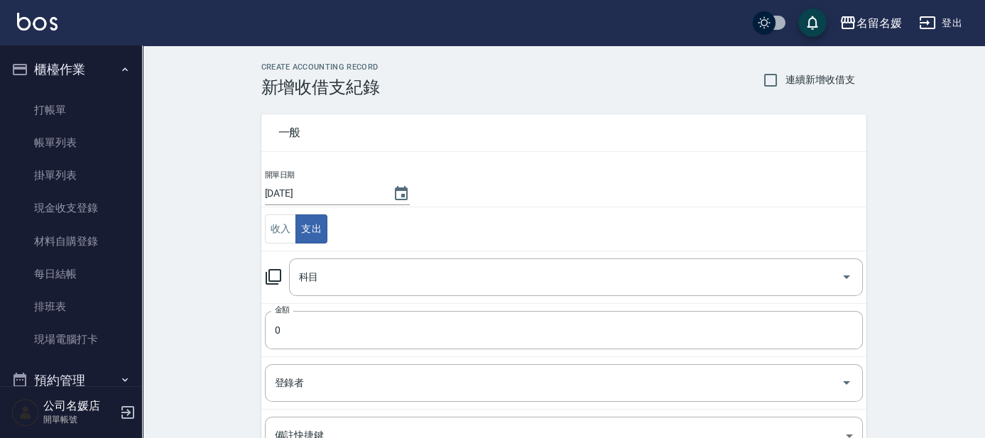
click at [270, 269] on icon at bounding box center [274, 277] width 16 height 16
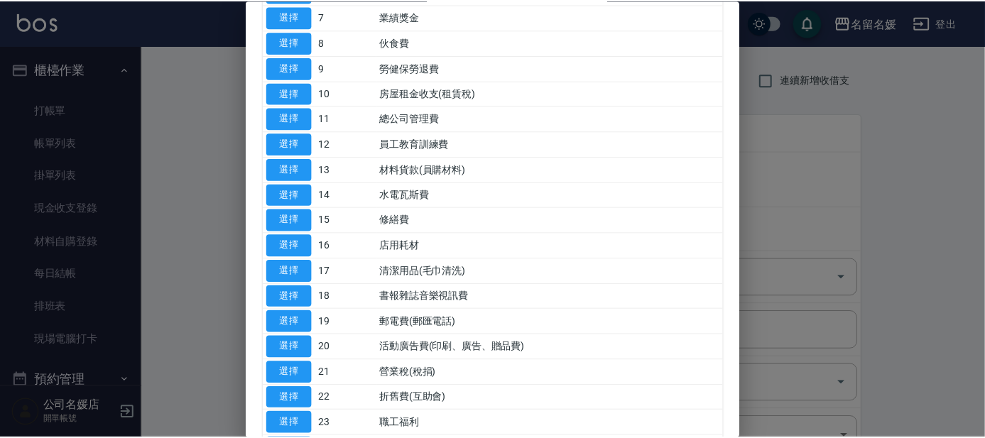
scroll to position [322, 0]
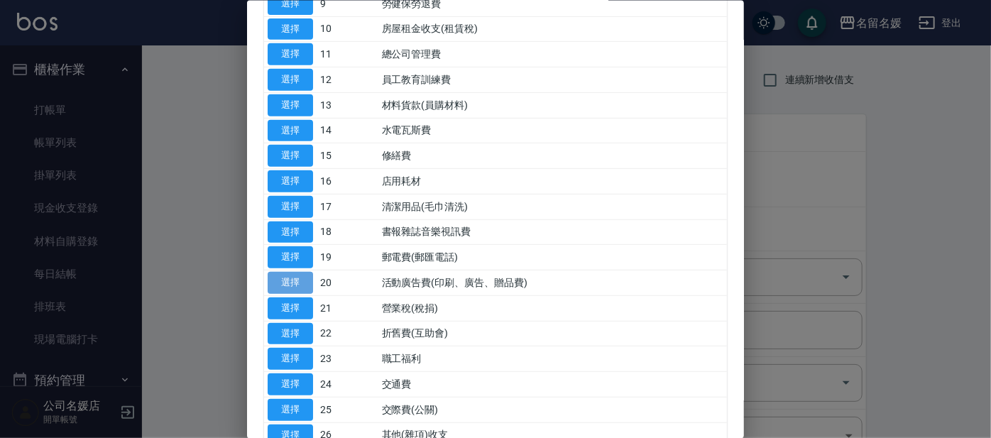
click at [280, 279] on button "選擇" at bounding box center [290, 283] width 45 height 22
type input "20 活動廣告費(印刷、廣告、贈品費)"
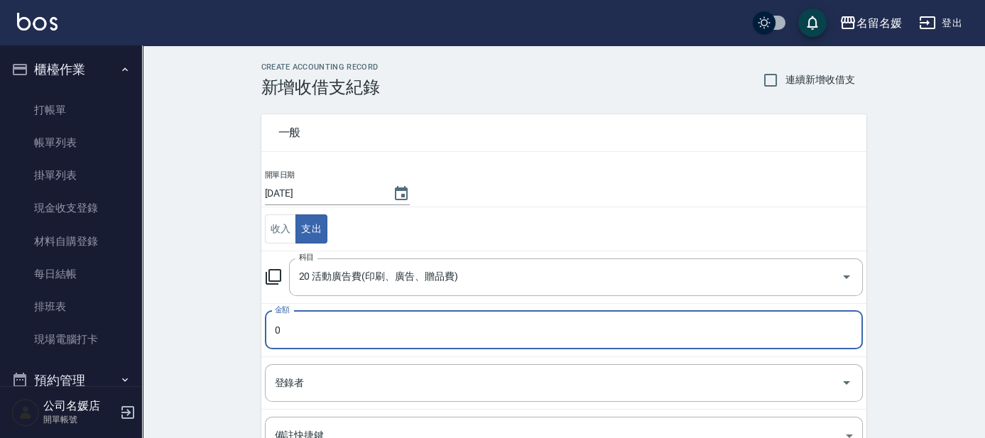
click at [336, 332] on input "0" at bounding box center [564, 330] width 598 height 38
type input "7200"
click at [315, 388] on input "登錄者" at bounding box center [553, 383] width 564 height 25
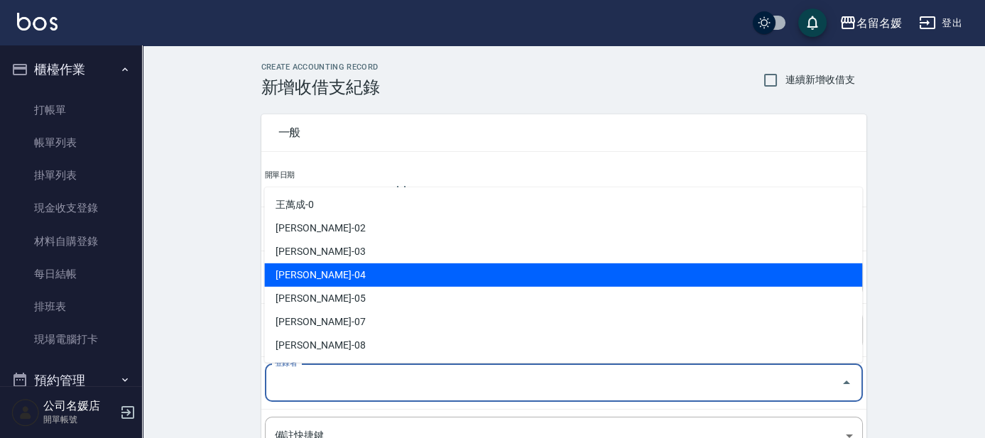
click at [337, 272] on li "葉沛琪-04" at bounding box center [563, 274] width 598 height 23
type input "葉沛琪-04"
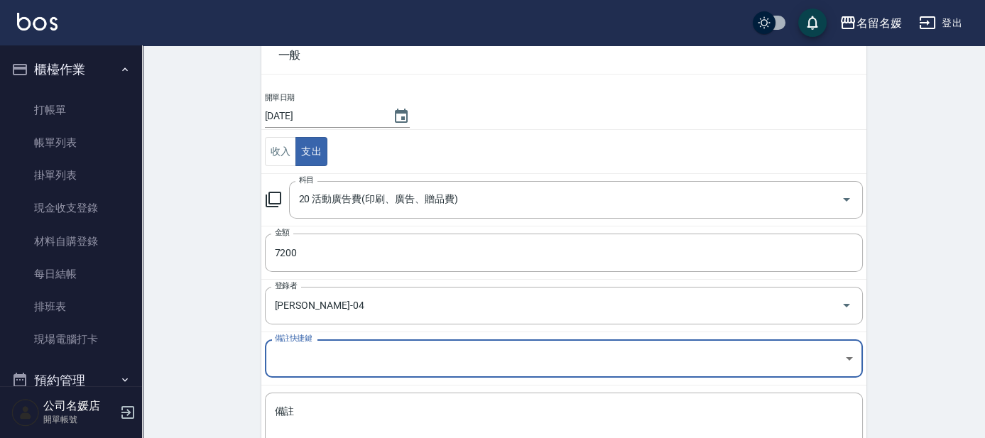
scroll to position [144, 0]
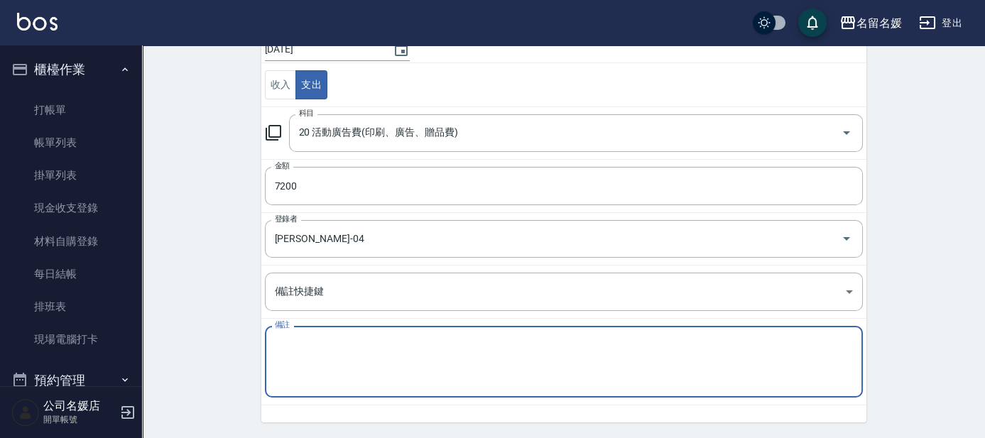
click at [315, 359] on textarea "備註" at bounding box center [564, 362] width 578 height 48
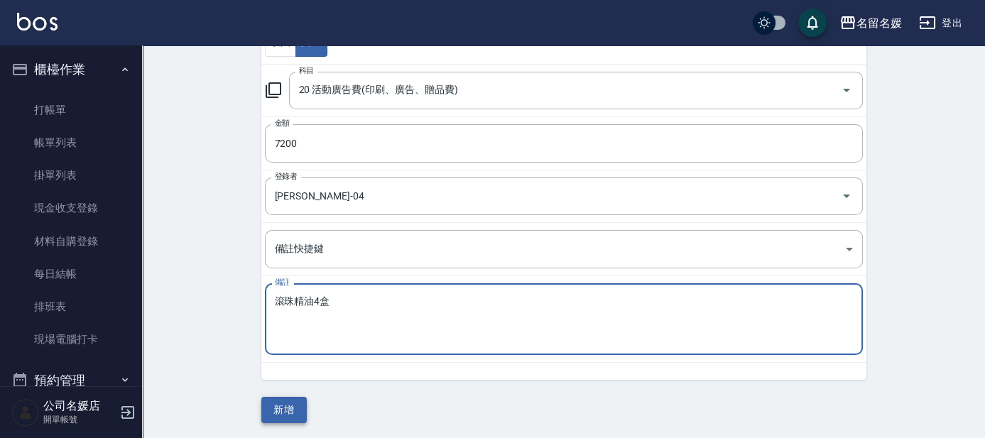
type textarea "滾珠精油4盒"
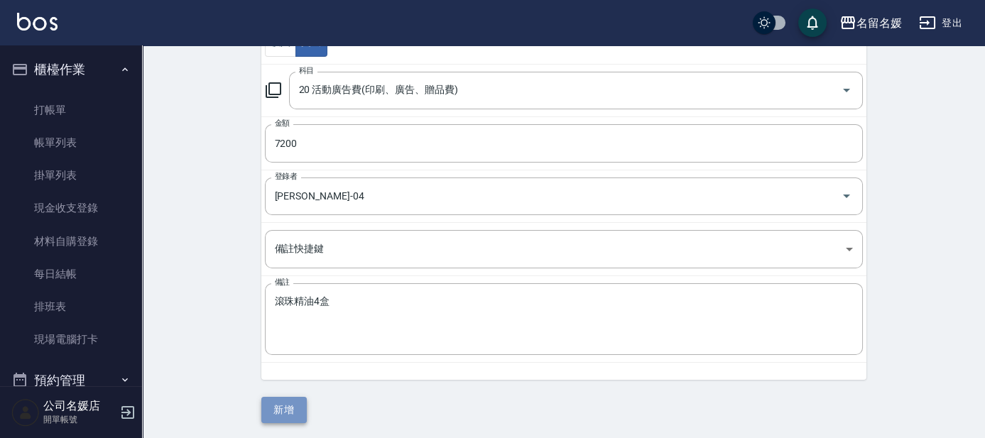
click at [290, 413] on button "新增" at bounding box center [283, 410] width 45 height 26
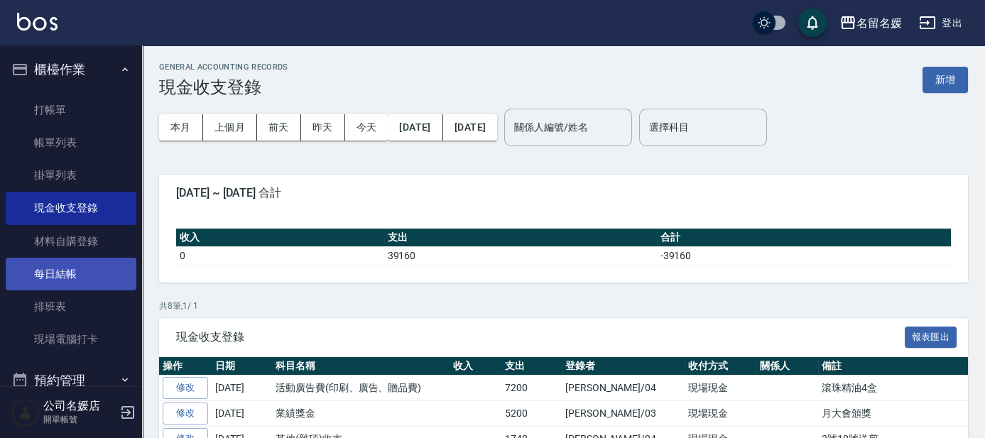
click at [91, 271] on link "每日結帳" at bounding box center [71, 274] width 131 height 33
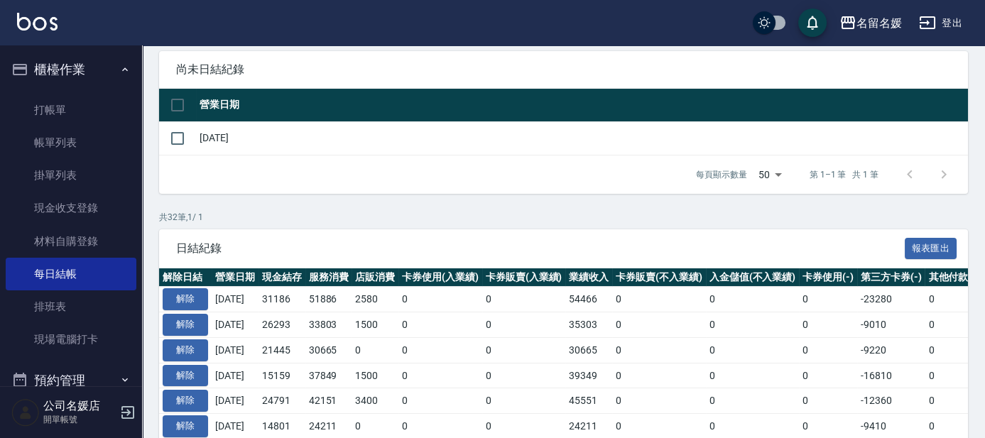
scroll to position [129, 0]
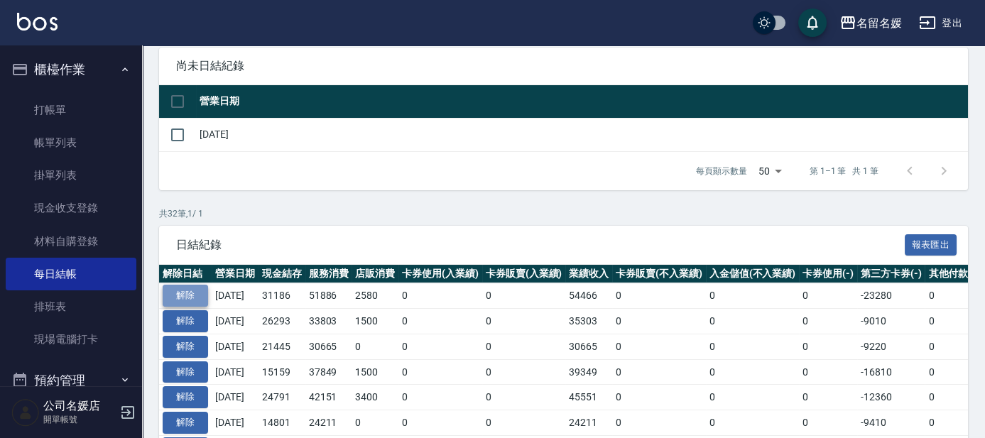
click at [178, 290] on button "解除" at bounding box center [185, 296] width 45 height 22
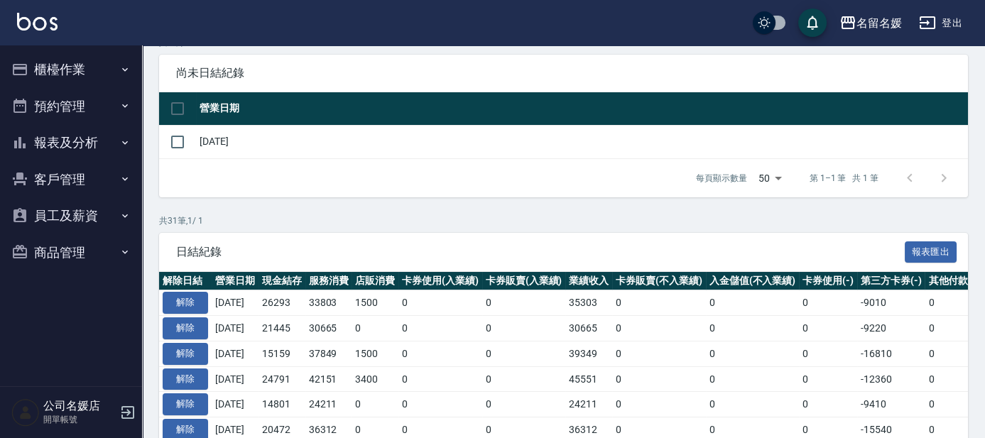
scroll to position [121, 0]
click at [50, 68] on button "櫃檯作業" at bounding box center [71, 69] width 131 height 37
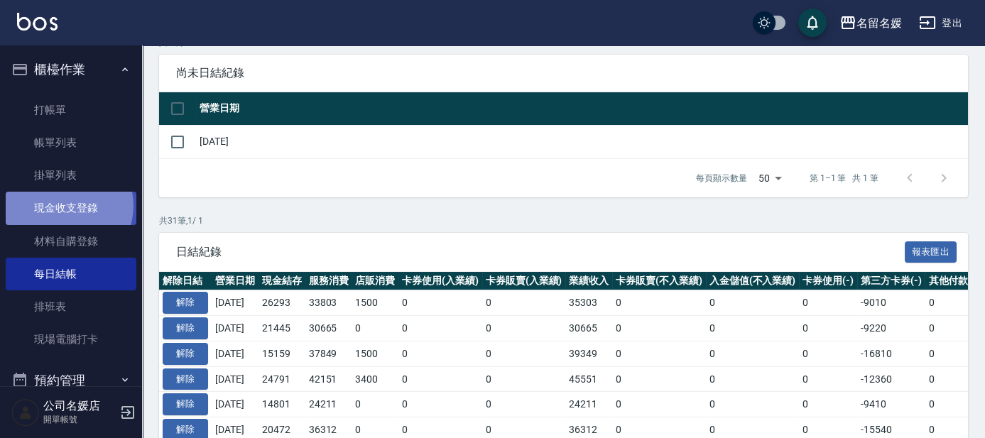
click at [67, 206] on link "現金收支登錄" at bounding box center [71, 208] width 131 height 33
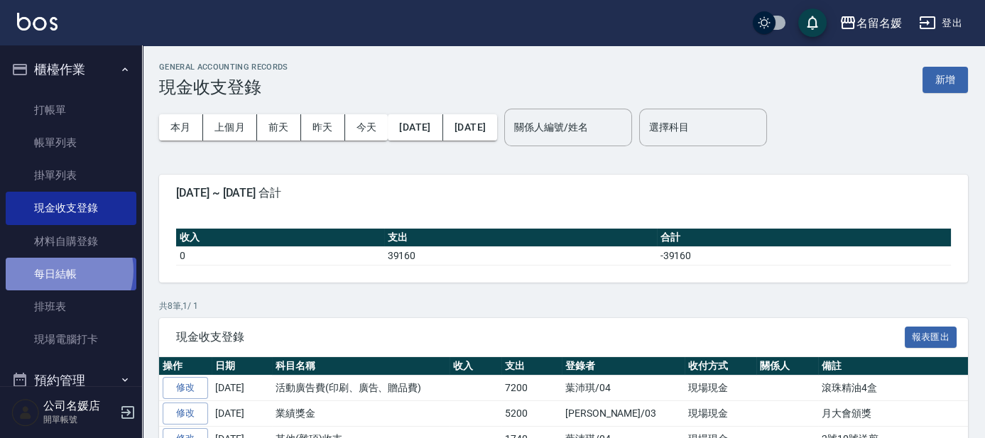
click at [61, 271] on link "每日結帳" at bounding box center [71, 274] width 131 height 33
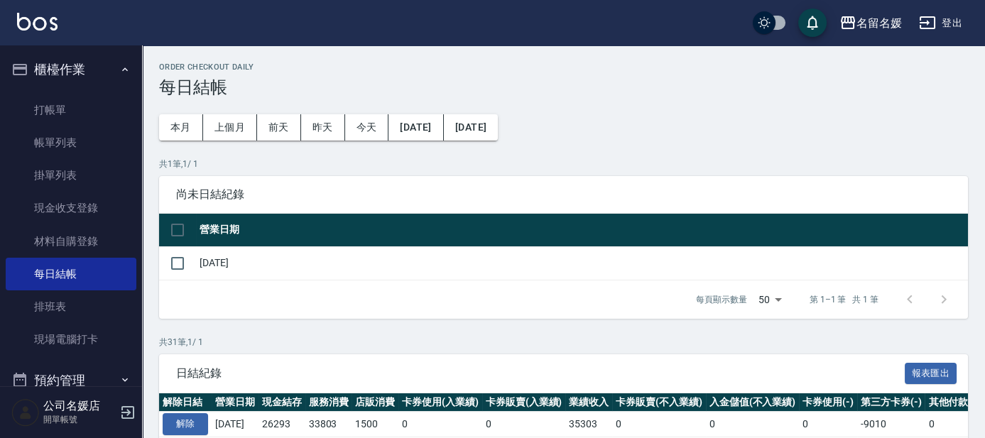
scroll to position [129, 0]
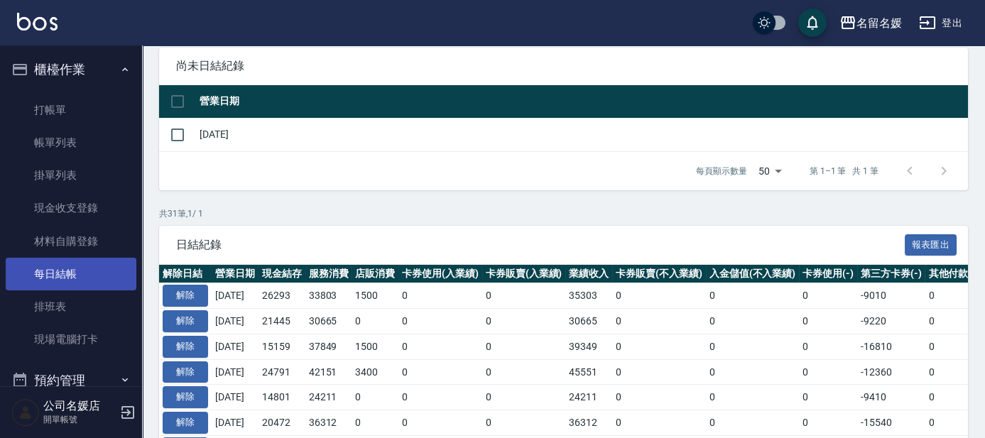
click at [97, 276] on link "每日結帳" at bounding box center [71, 274] width 131 height 33
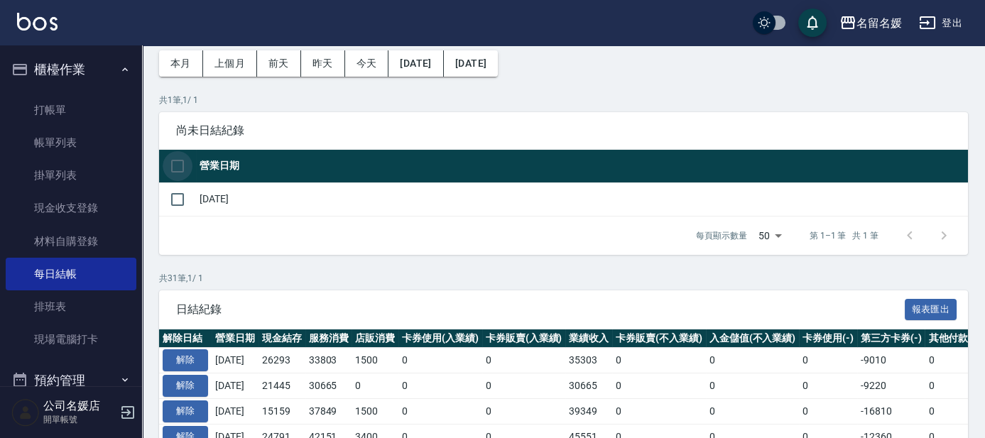
click at [176, 160] on input "checkbox" at bounding box center [178, 166] width 30 height 30
checkbox input "true"
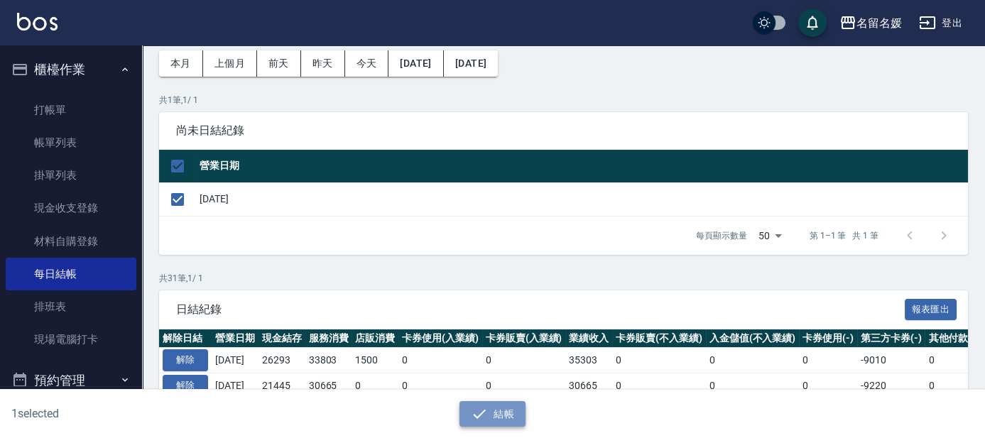
click at [481, 413] on icon "button" at bounding box center [480, 413] width 13 height 9
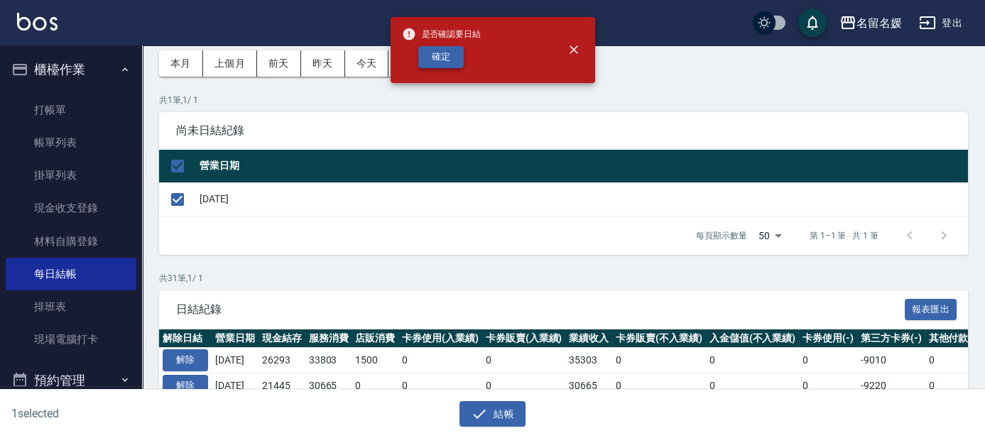
click at [454, 51] on button "確定" at bounding box center [440, 57] width 45 height 22
checkbox input "false"
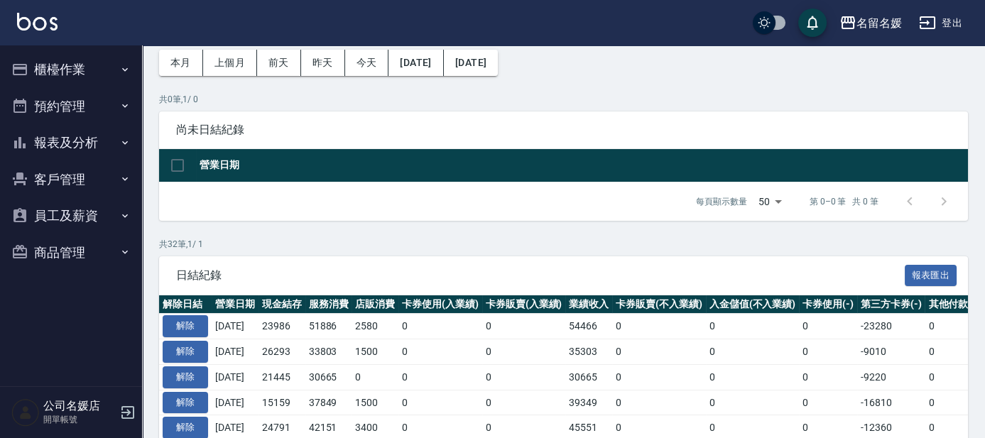
scroll to position [65, 0]
click at [68, 143] on button "報表及分析" at bounding box center [71, 142] width 131 height 37
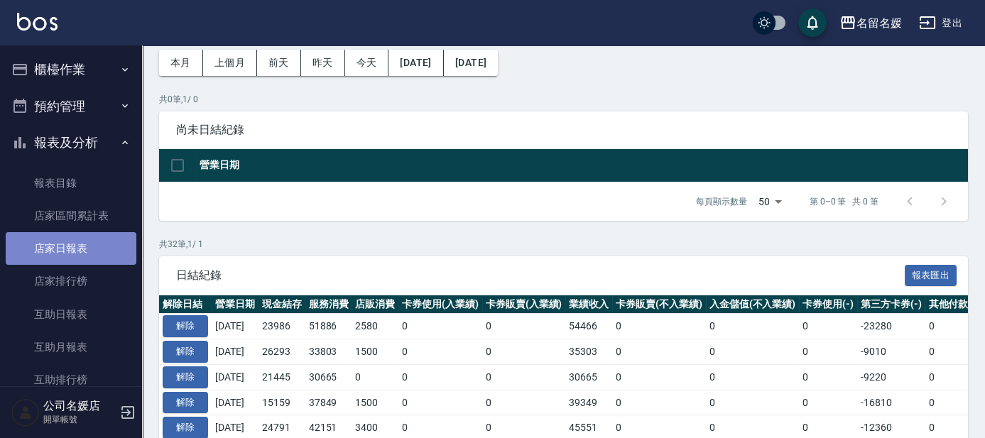
click at [85, 246] on link "店家日報表" at bounding box center [71, 248] width 131 height 33
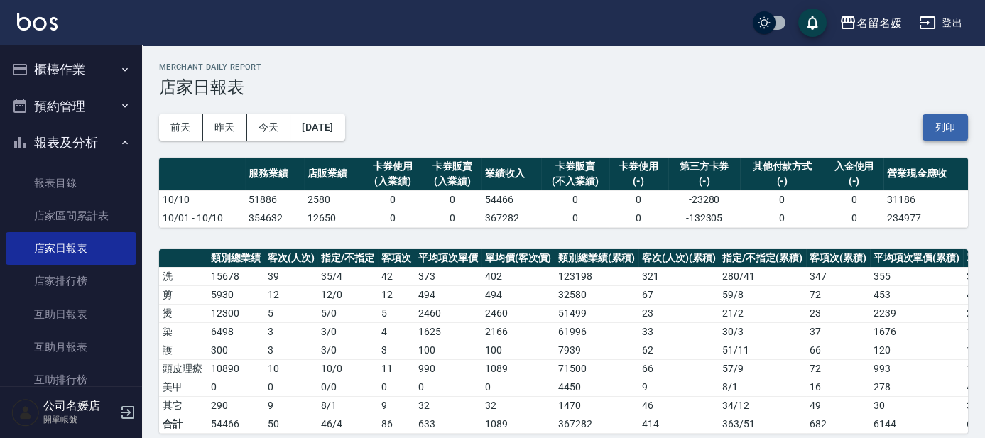
click at [945, 124] on button "列印" at bounding box center [944, 127] width 45 height 26
click at [69, 315] on link "互助日報表" at bounding box center [71, 314] width 131 height 33
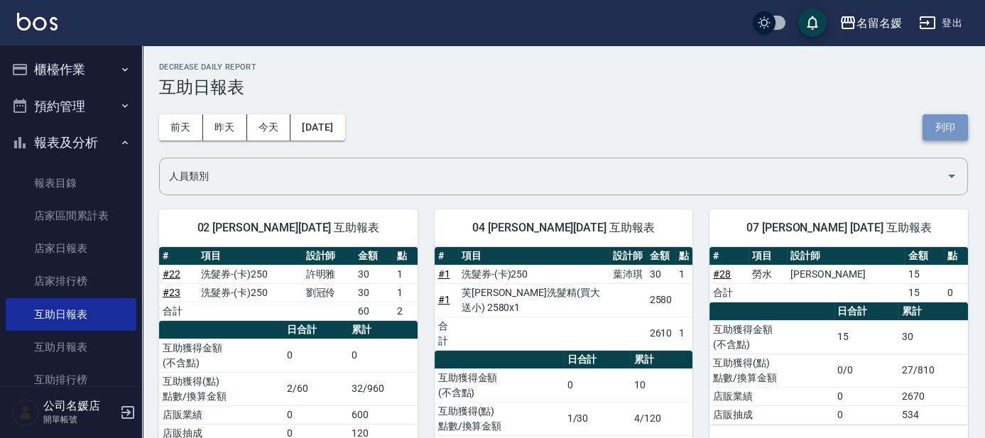
click at [948, 126] on button "列印" at bounding box center [944, 127] width 45 height 26
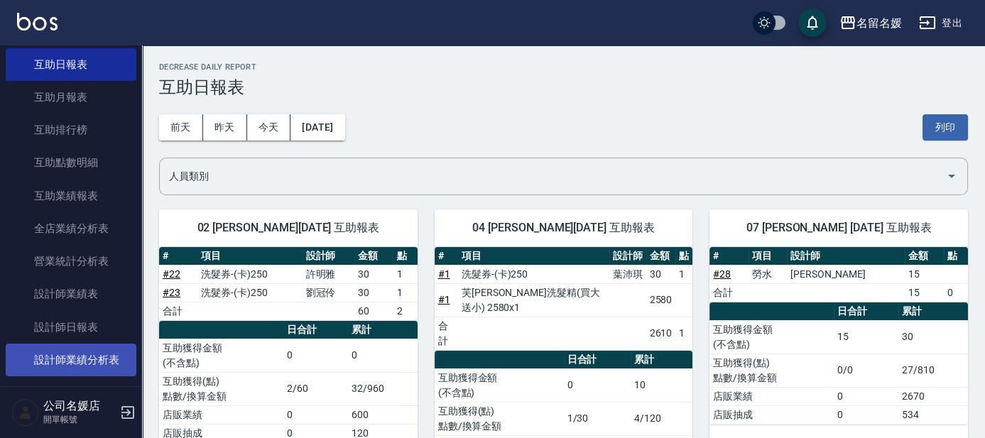
scroll to position [258, 0]
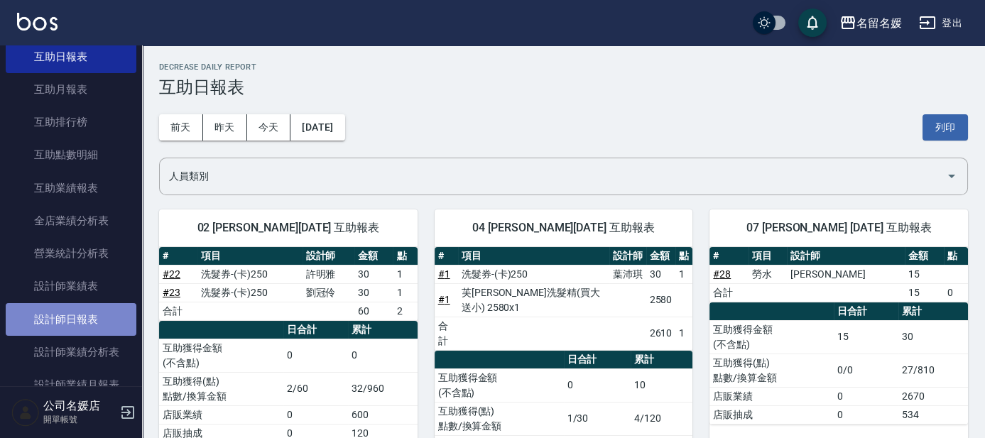
click at [82, 315] on link "設計師日報表" at bounding box center [71, 319] width 131 height 33
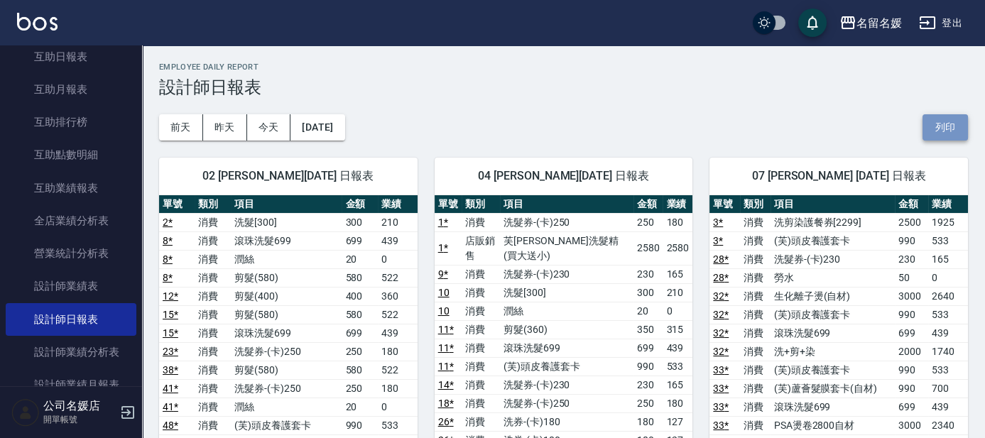
click at [948, 127] on button "列印" at bounding box center [944, 127] width 45 height 26
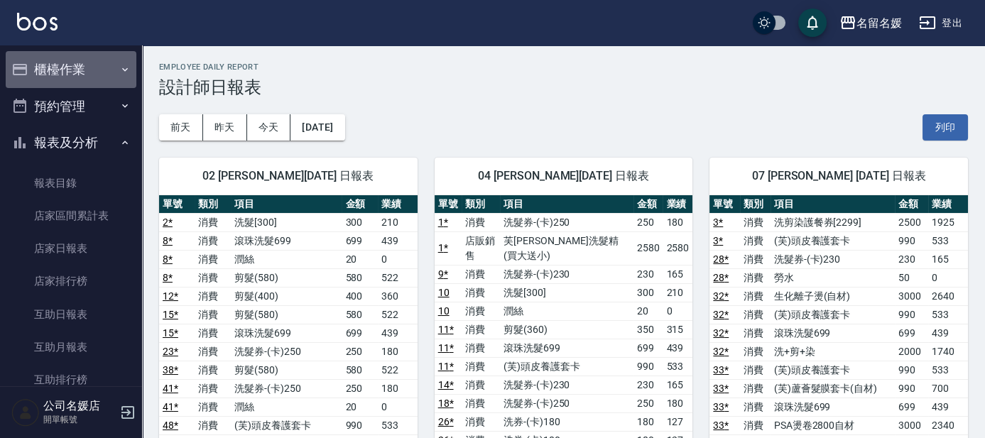
click at [75, 83] on button "櫃檯作業" at bounding box center [71, 69] width 131 height 37
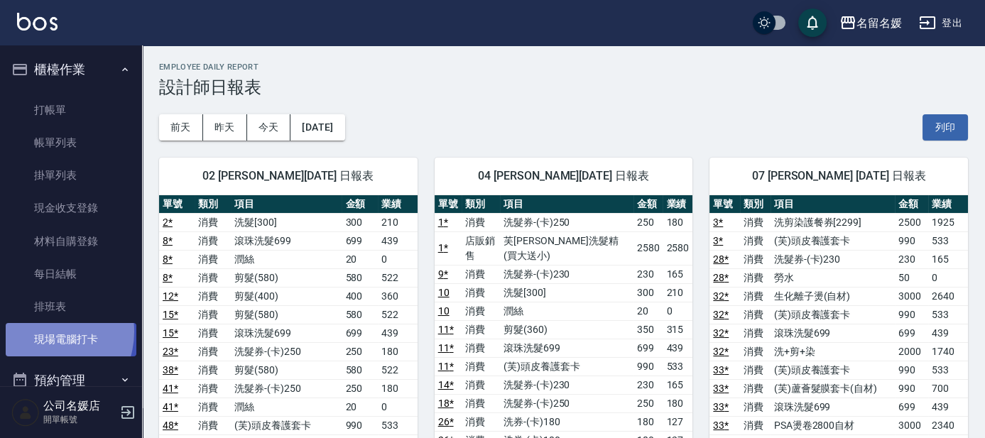
click at [43, 332] on link "現場電腦打卡" at bounding box center [71, 339] width 131 height 33
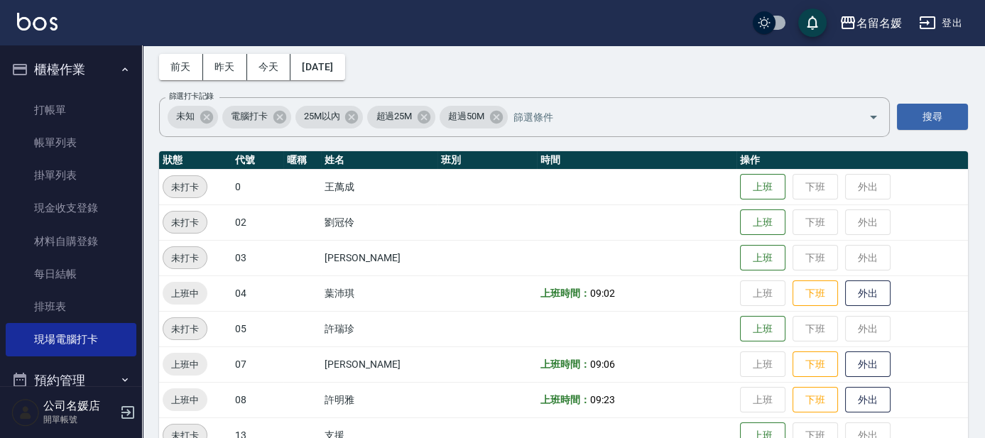
scroll to position [129, 0]
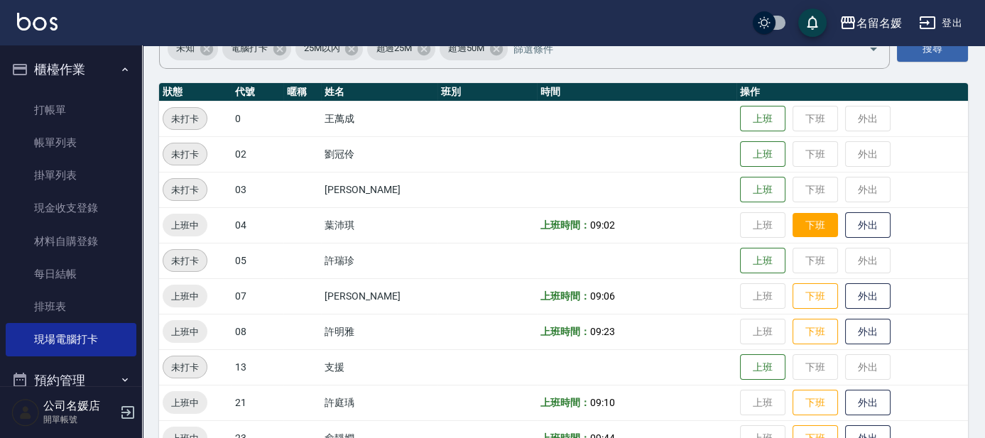
click at [807, 226] on button "下班" at bounding box center [814, 225] width 45 height 25
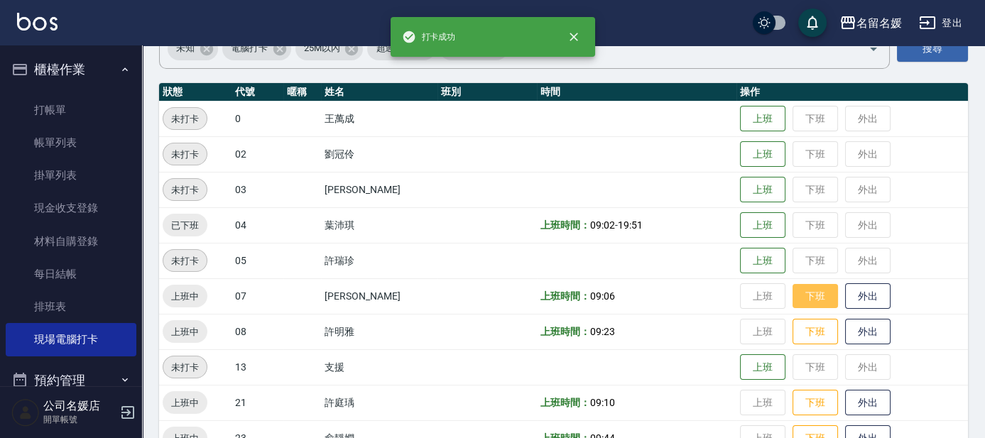
click at [810, 298] on button "下班" at bounding box center [814, 296] width 45 height 25
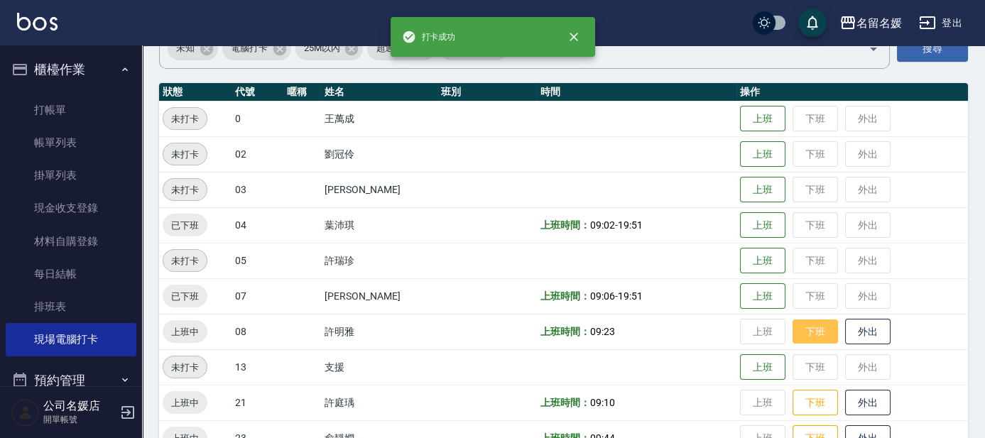
click at [807, 327] on button "下班" at bounding box center [814, 332] width 45 height 25
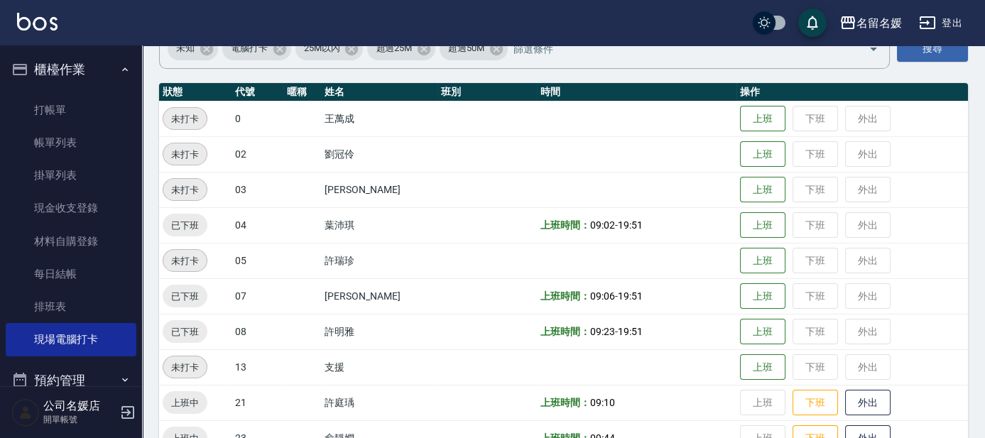
drag, startPoint x: 816, startPoint y: 409, endPoint x: 785, endPoint y: 378, distance: 43.7
click at [816, 408] on button "下班" at bounding box center [814, 403] width 45 height 26
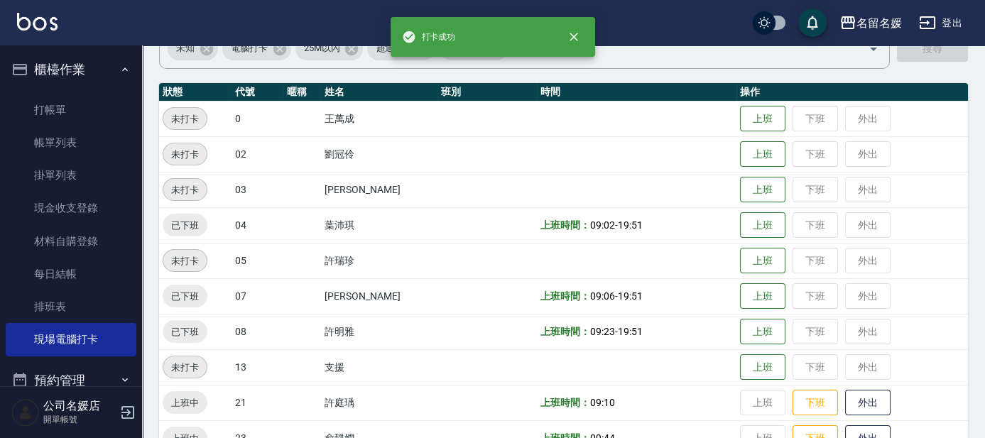
scroll to position [258, 0]
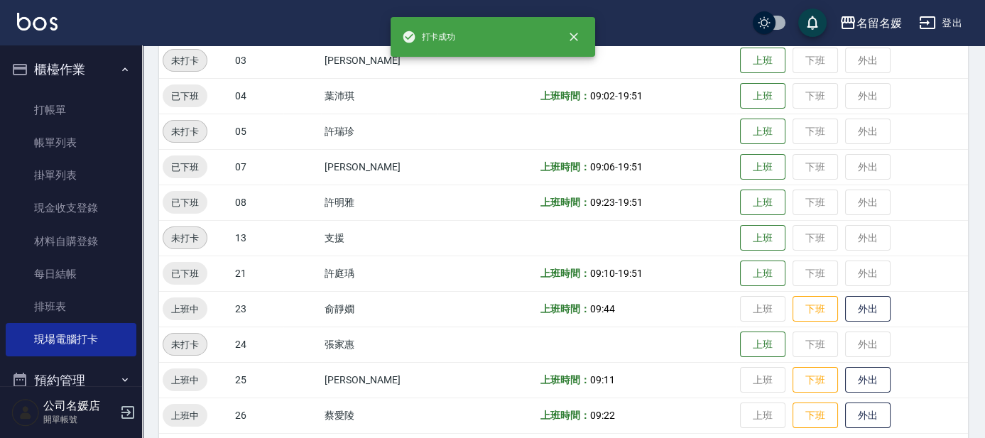
click at [807, 265] on td "上班 下班 外出" at bounding box center [851, 274] width 231 height 36
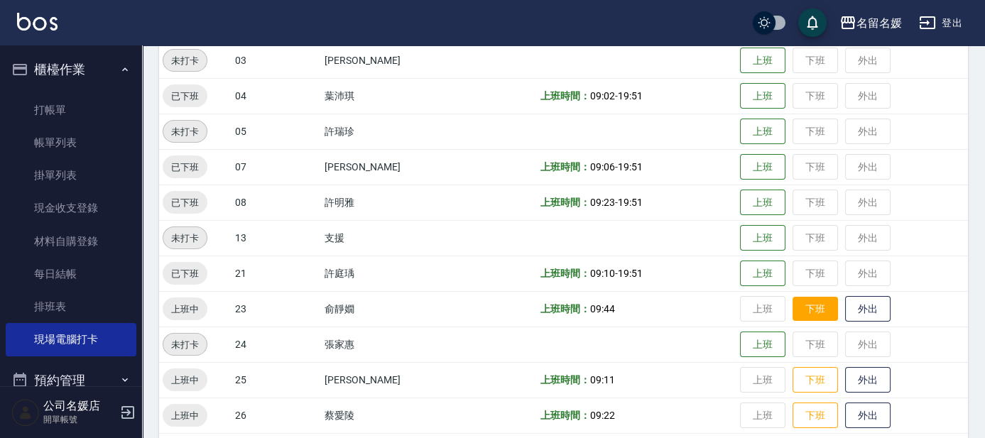
drag, startPoint x: 802, startPoint y: 305, endPoint x: 810, endPoint y: 317, distance: 13.8
click at [802, 305] on button "下班" at bounding box center [814, 309] width 45 height 25
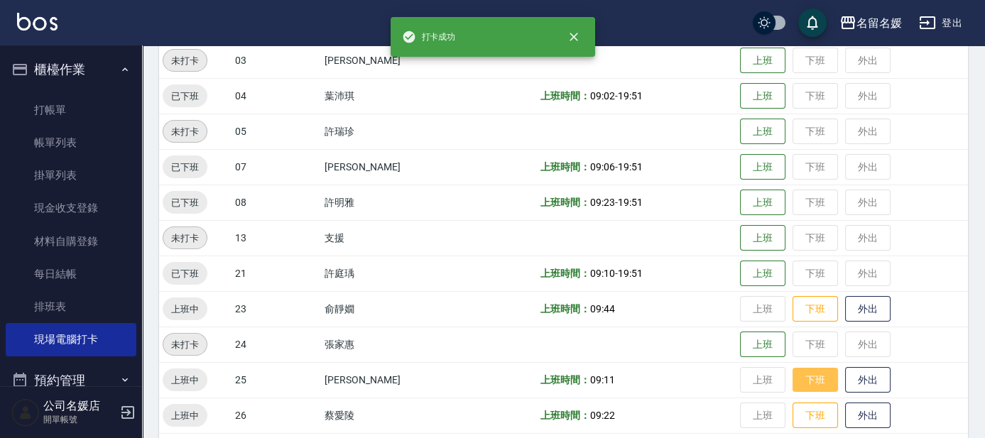
click at [811, 381] on button "下班" at bounding box center [814, 380] width 45 height 25
click at [816, 417] on button "下班" at bounding box center [814, 415] width 45 height 25
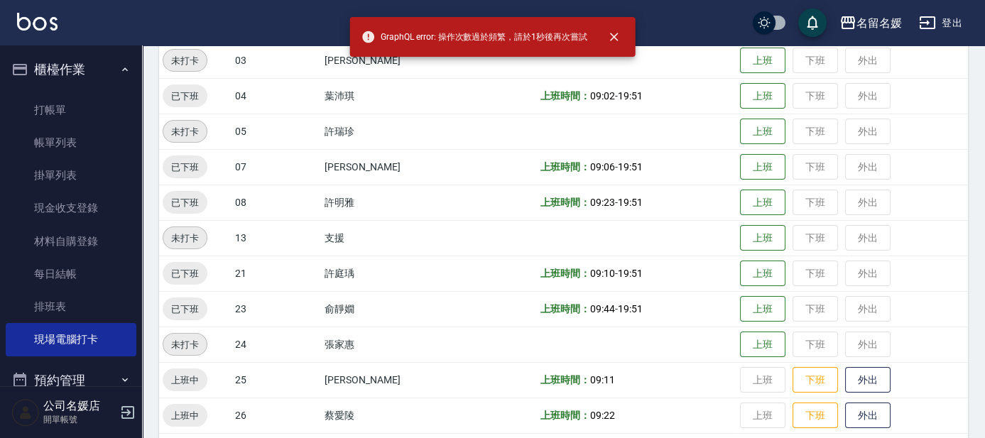
scroll to position [387, 0]
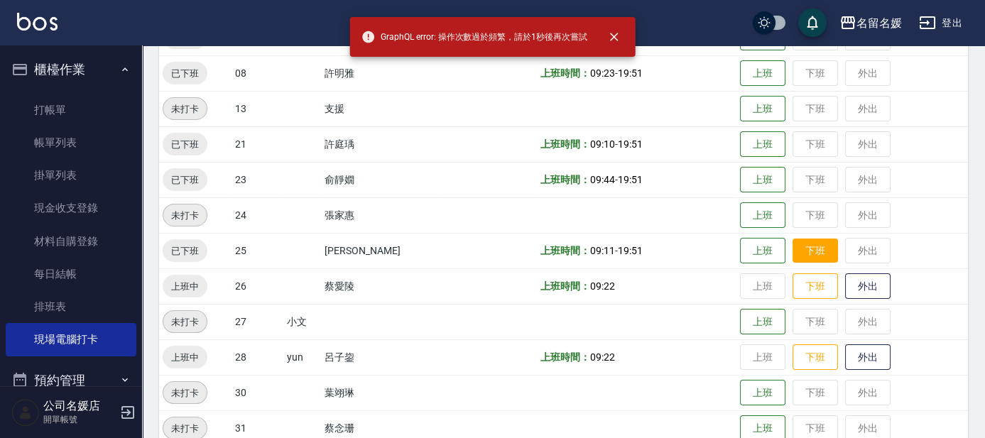
click at [802, 237] on td "上班 下班 外出" at bounding box center [851, 251] width 231 height 36
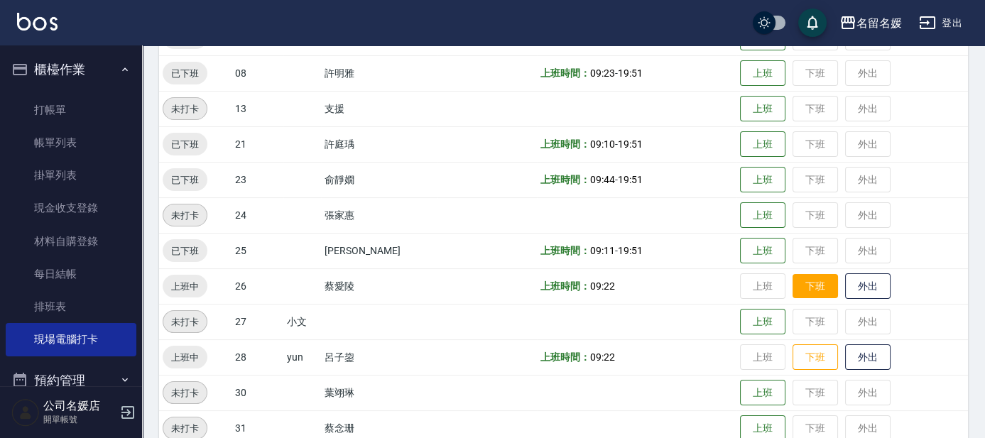
click at [807, 287] on button "下班" at bounding box center [814, 286] width 45 height 25
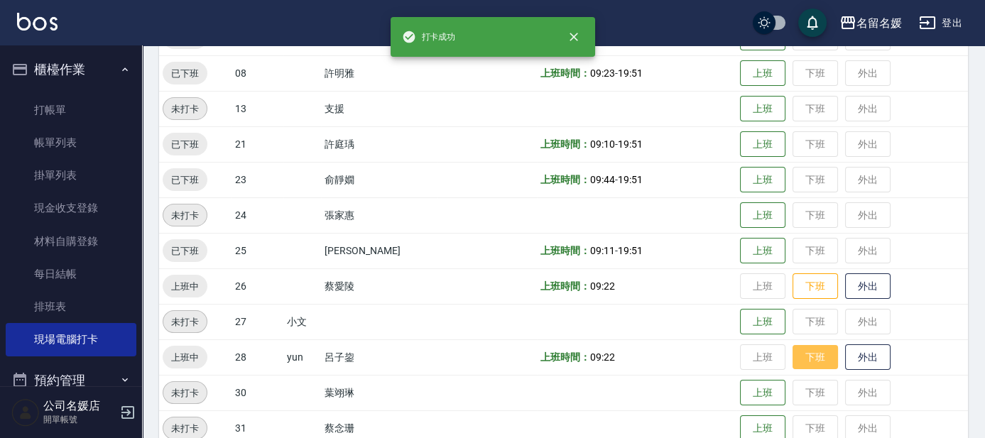
click at [801, 354] on button "下班" at bounding box center [814, 357] width 45 height 25
click at [812, 268] on td "上班 下班 外出" at bounding box center [851, 286] width 231 height 36
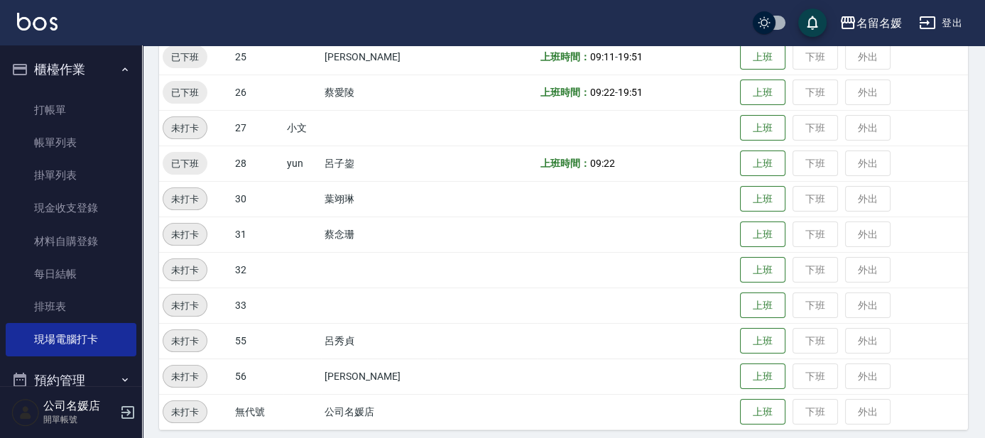
scroll to position [516, 0]
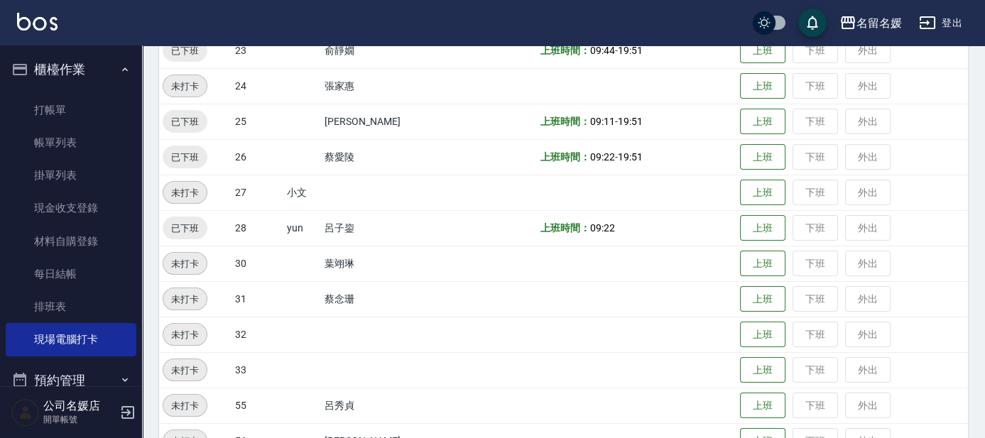
click at [810, 230] on td "上班 下班 外出" at bounding box center [851, 228] width 231 height 36
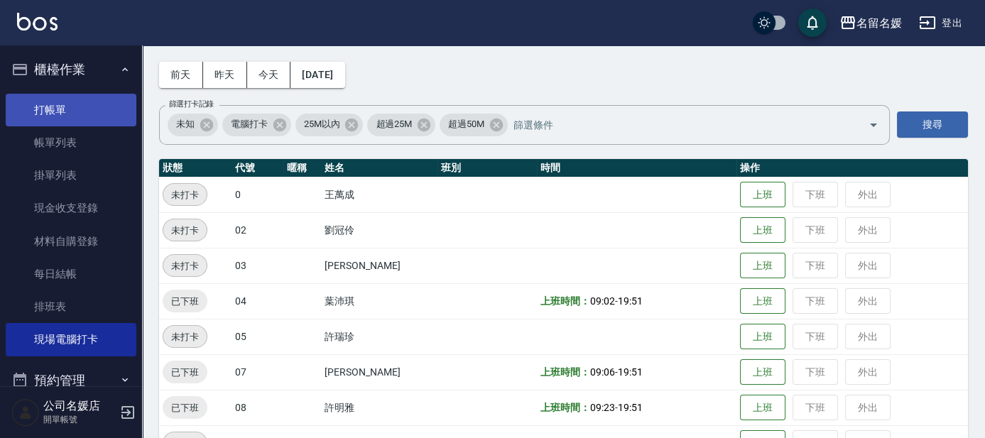
scroll to position [0, 0]
